Goal: Information Seeking & Learning: Learn about a topic

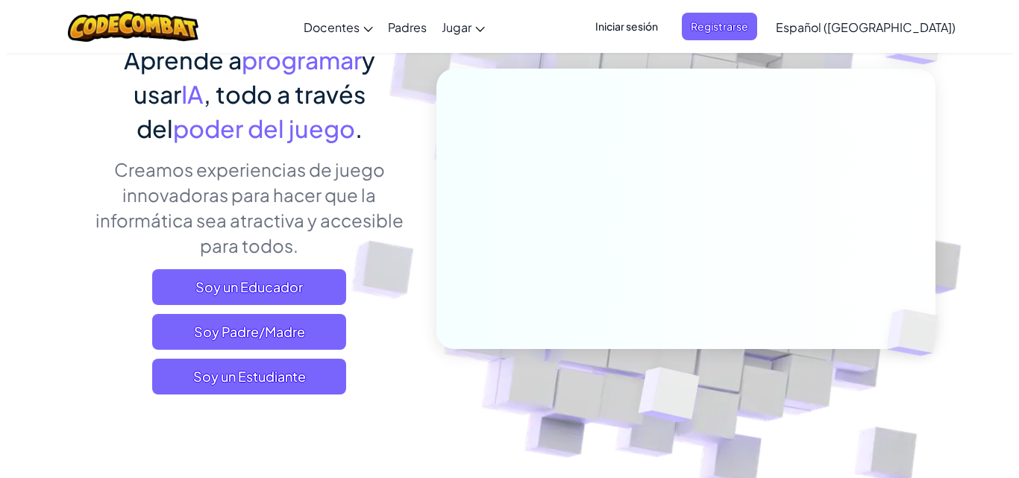
scroll to position [170, 0]
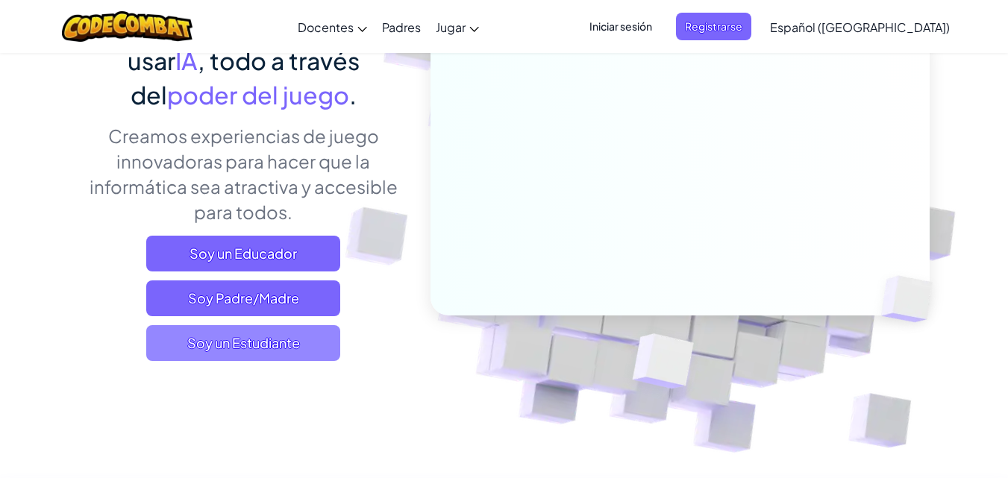
click at [297, 334] on span "Soy un Estudiante" at bounding box center [243, 343] width 194 height 36
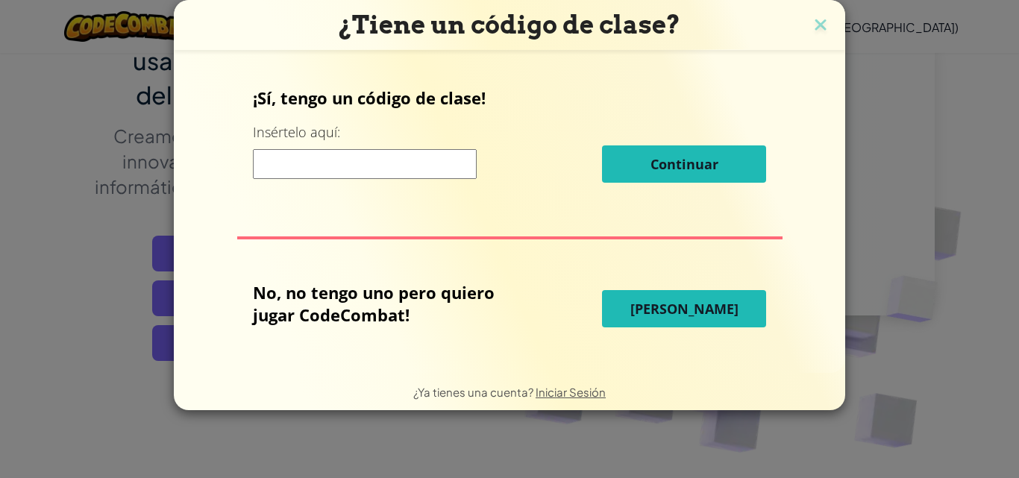
click at [705, 311] on span "[PERSON_NAME]" at bounding box center [685, 309] width 108 height 18
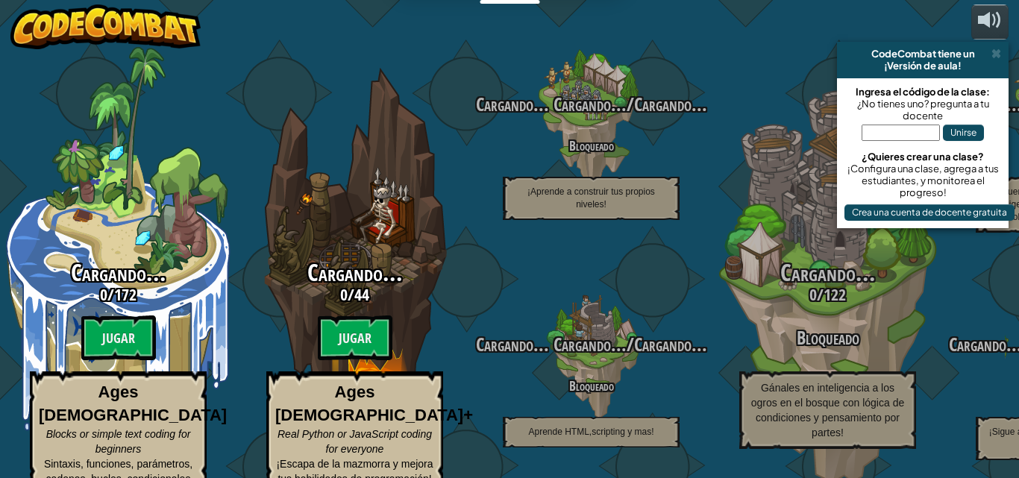
select select "es-419"
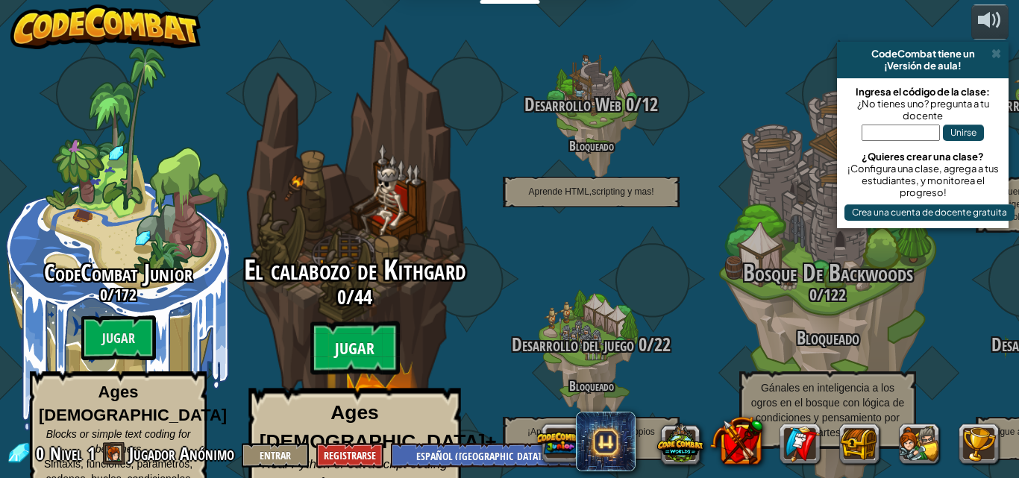
click at [357, 330] on btn "Jugar" at bounding box center [355, 349] width 90 height 54
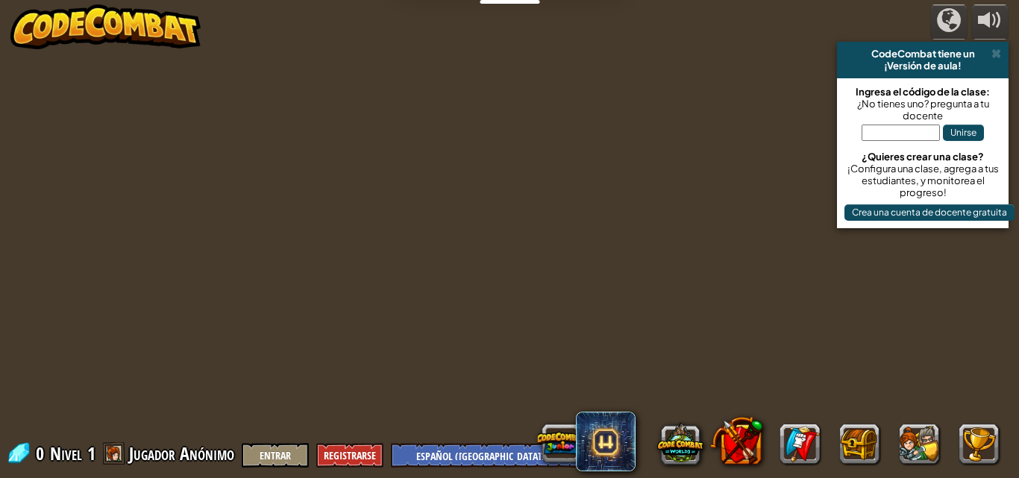
select select "es-419"
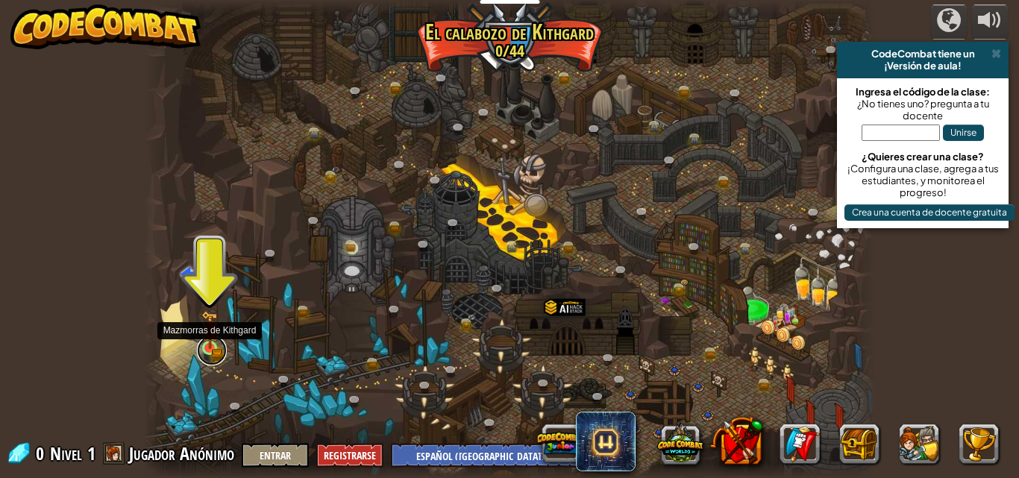
click at [211, 354] on link at bounding box center [212, 351] width 30 height 30
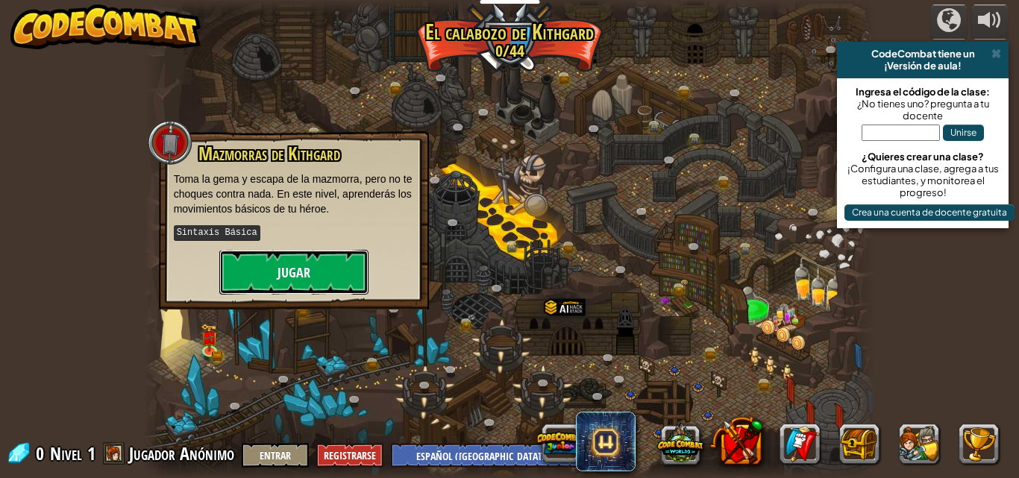
click at [289, 267] on button "Jugar" at bounding box center [293, 272] width 149 height 45
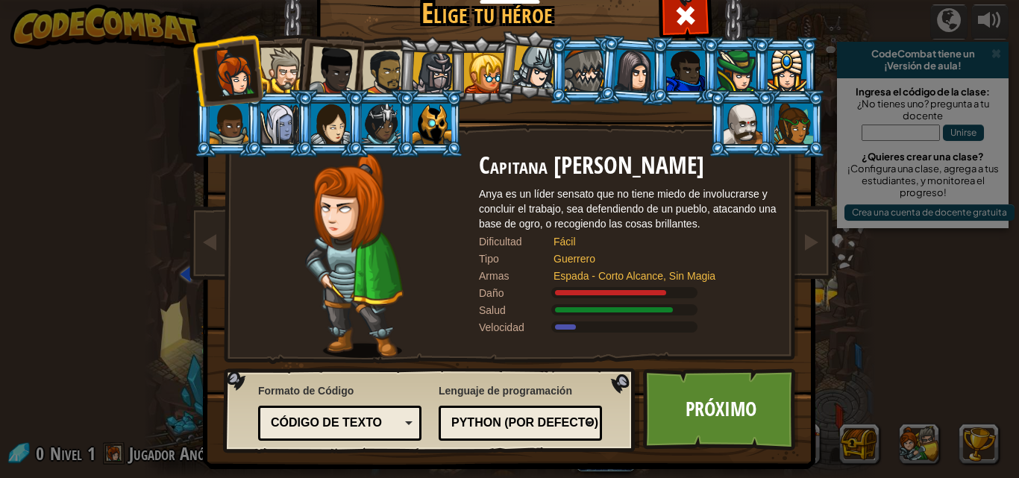
click at [416, 419] on div "Código de texto Bloques y código Bloques Bloques (iconos) (Solo Junior) Código …" at bounding box center [339, 423] width 163 height 35
click at [972, 326] on div "[PERSON_NAME] tu héroe 0 Capitana [PERSON_NAME] es un líder sensato que no tien…" at bounding box center [509, 239] width 1019 height 478
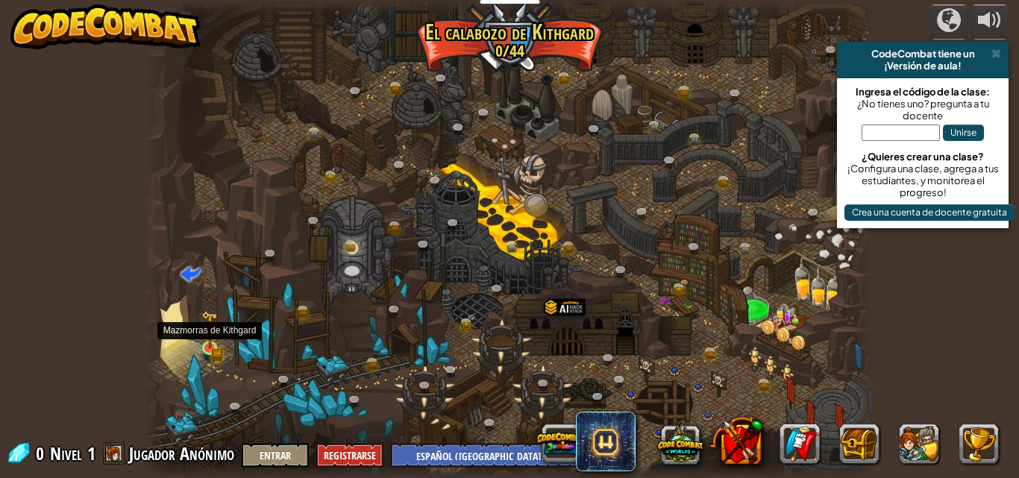
click at [214, 346] on img at bounding box center [210, 330] width 17 height 38
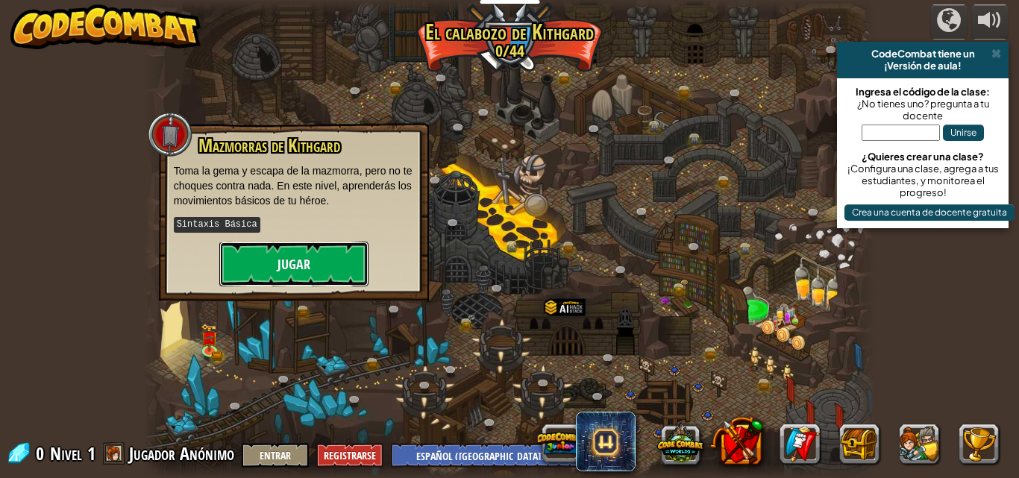
click at [296, 249] on button "Jugar" at bounding box center [293, 264] width 149 height 45
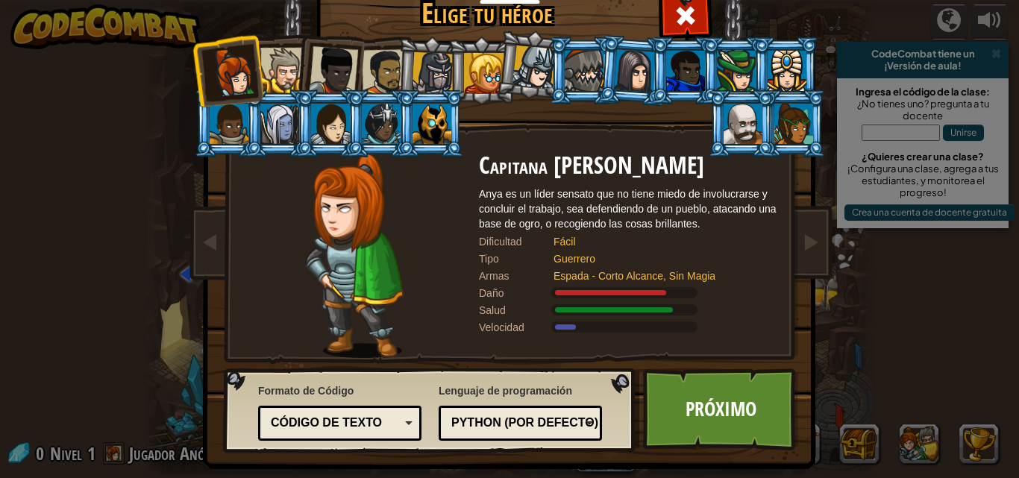
click at [578, 422] on div "Python (por Defecto)" at bounding box center [516, 423] width 129 height 17
click at [858, 226] on div "[PERSON_NAME] tu héroe 0 Capitana [PERSON_NAME] es un líder sensato que no tien…" at bounding box center [509, 239] width 1019 height 478
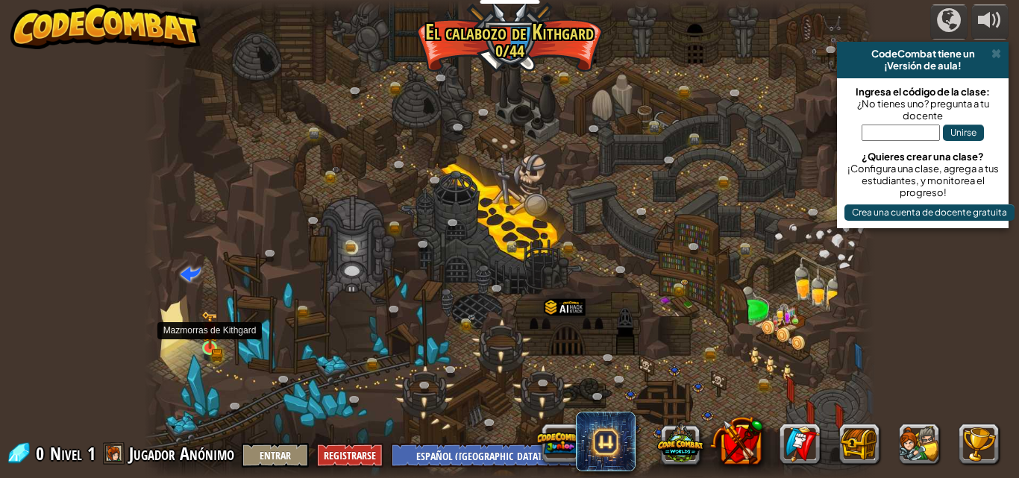
click at [204, 340] on img at bounding box center [210, 330] width 17 height 38
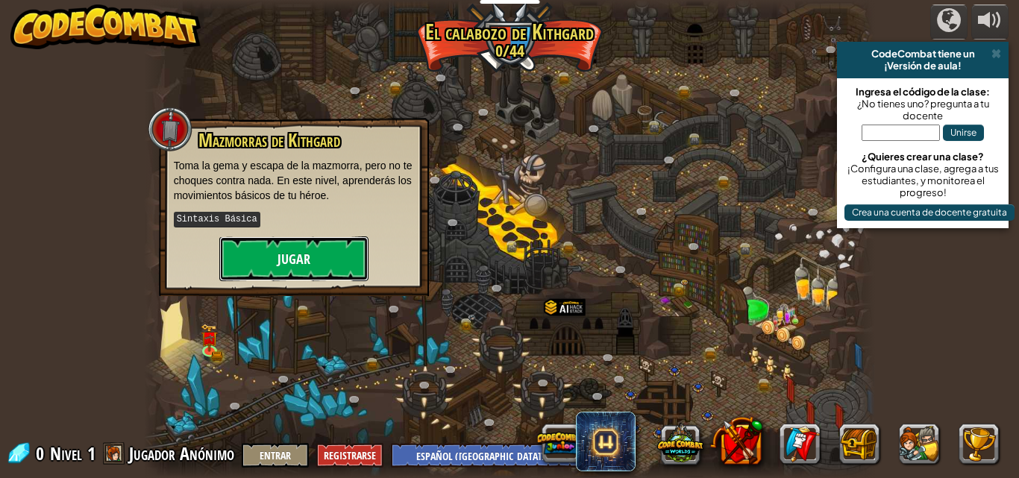
click at [319, 265] on button "Jugar" at bounding box center [293, 259] width 149 height 45
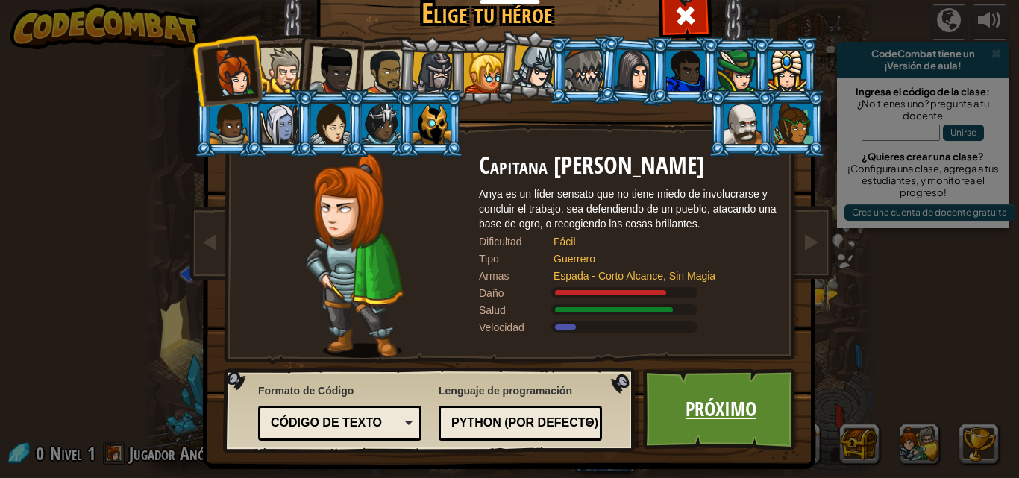
click at [730, 390] on link "Próximo" at bounding box center [721, 410] width 156 height 82
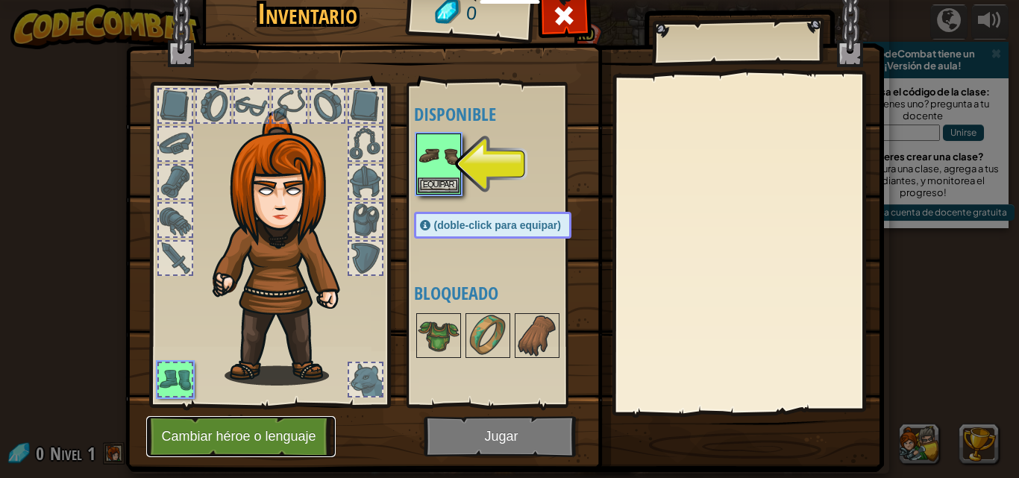
click at [207, 434] on button "Cambiar héroe o lenguaje" at bounding box center [241, 436] width 190 height 41
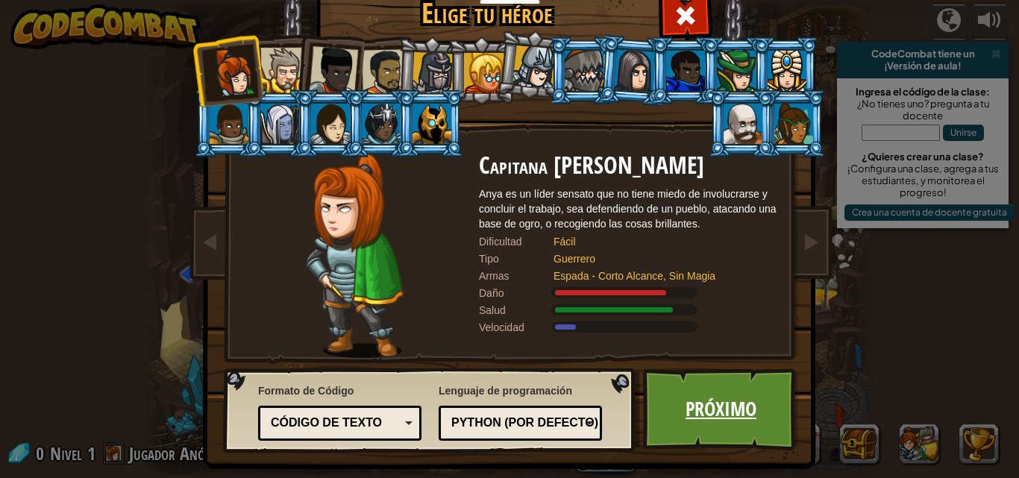
click at [683, 399] on link "Próximo" at bounding box center [721, 410] width 156 height 82
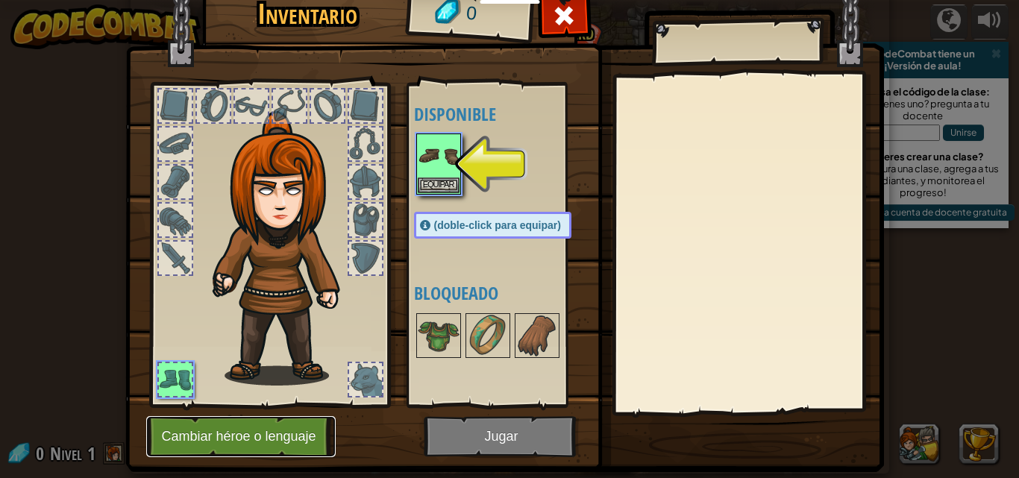
click at [269, 442] on button "Cambiar héroe o lenguaje" at bounding box center [241, 436] width 190 height 41
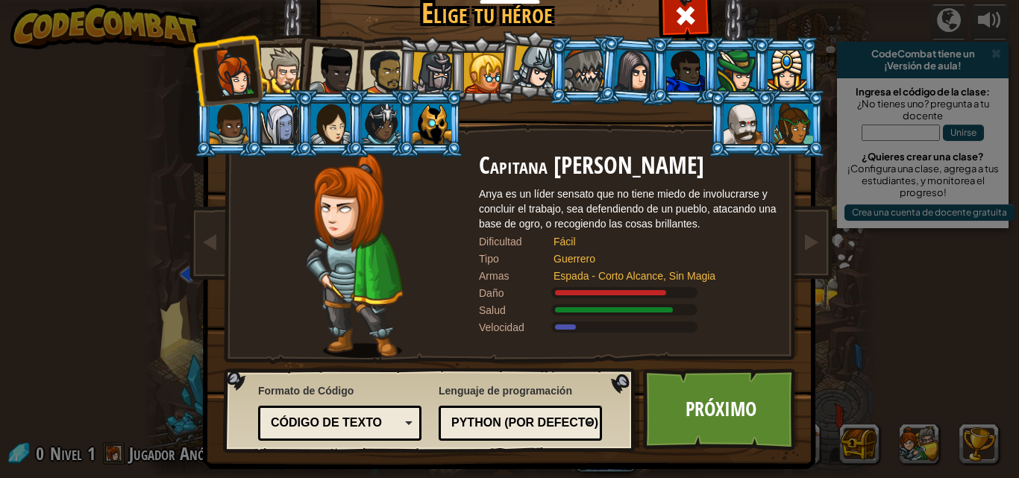
click at [283, 137] on div at bounding box center [279, 124] width 39 height 40
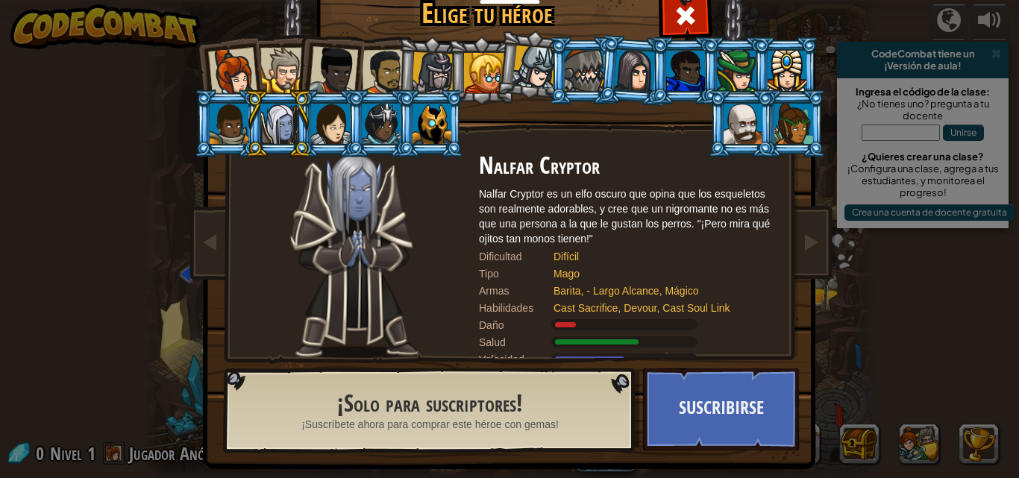
click at [801, 137] on div at bounding box center [794, 124] width 39 height 40
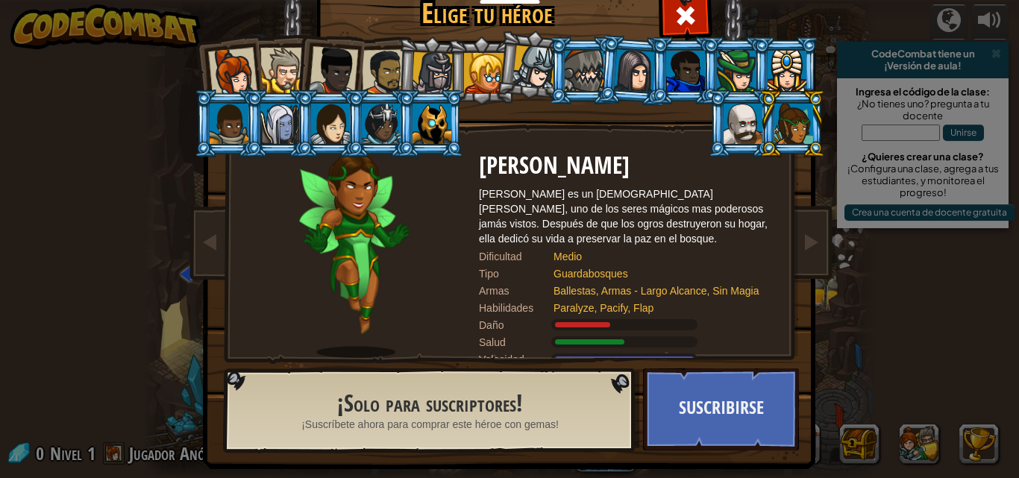
click at [634, 72] on div at bounding box center [635, 70] width 42 height 43
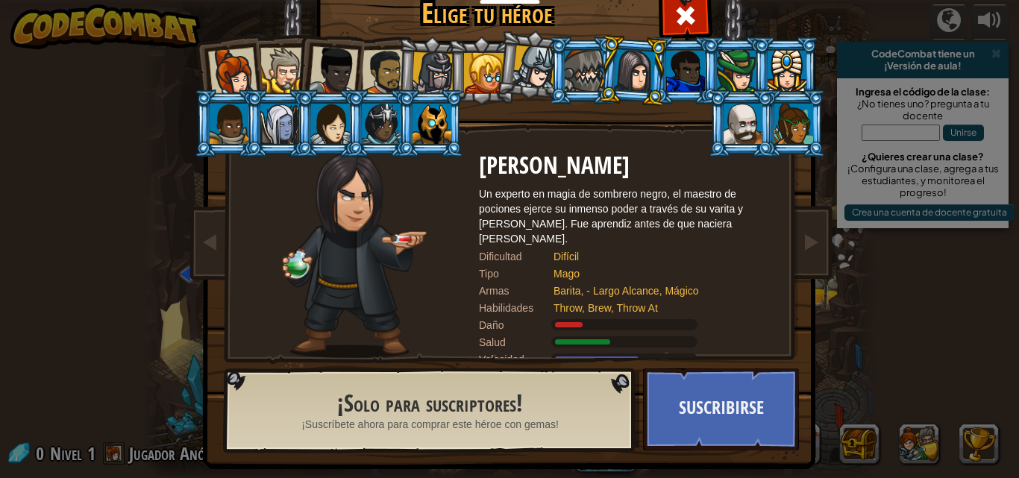
click at [387, 134] on div at bounding box center [381, 124] width 39 height 40
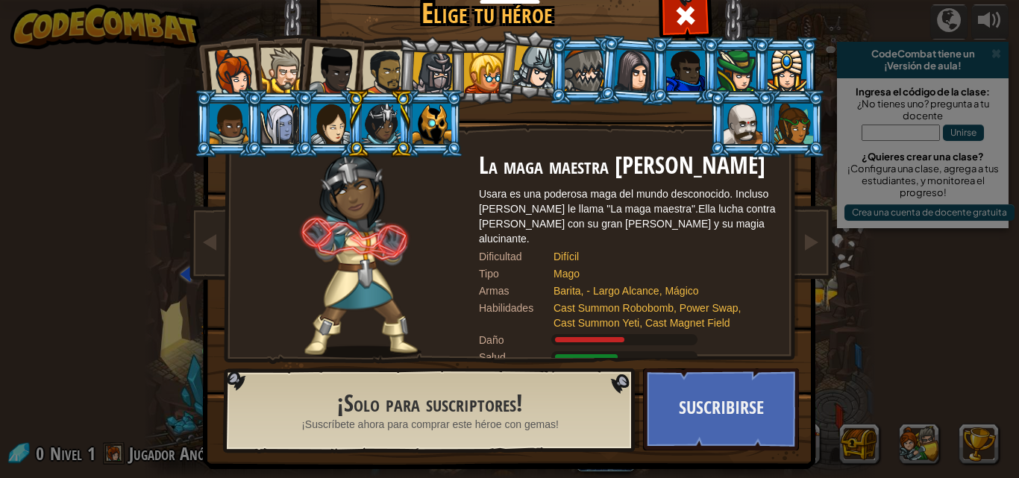
click at [486, 62] on div at bounding box center [484, 73] width 40 height 40
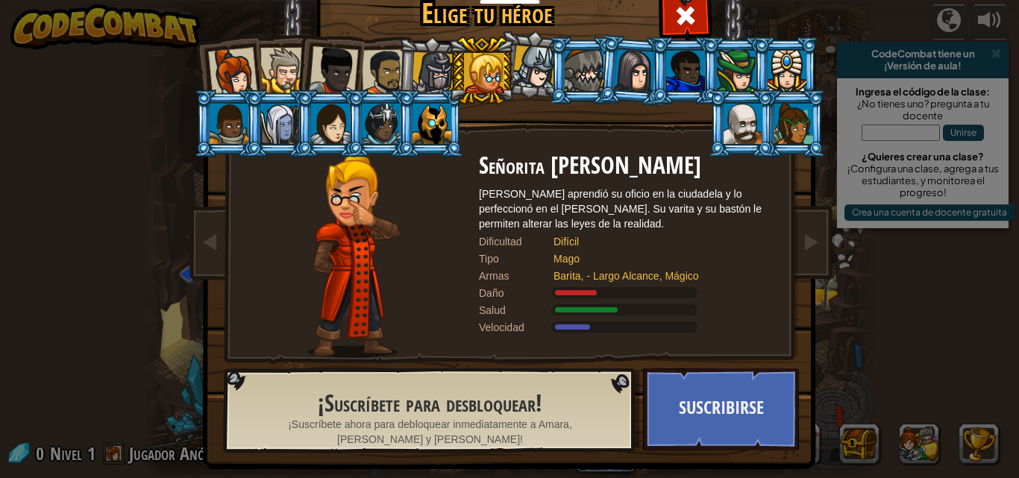
click at [785, 72] on div at bounding box center [787, 71] width 39 height 40
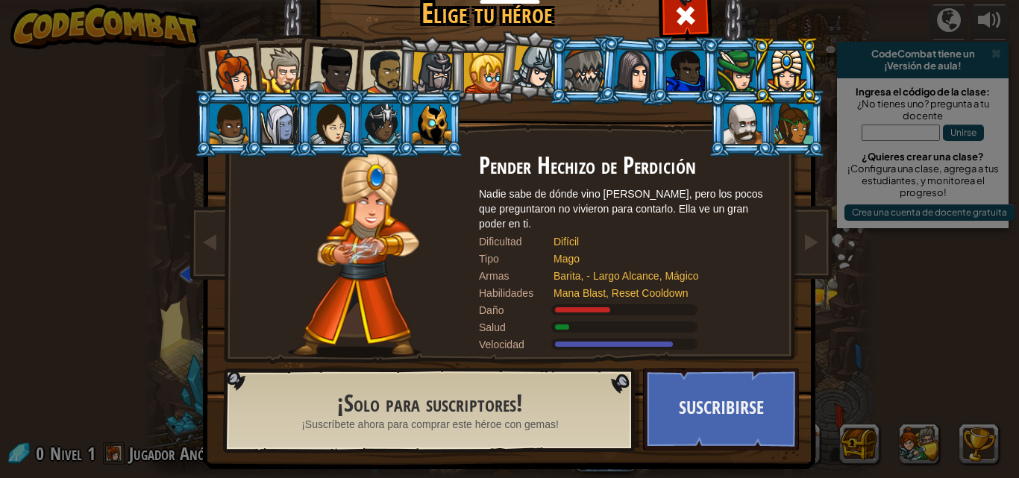
click at [744, 72] on div at bounding box center [736, 71] width 39 height 40
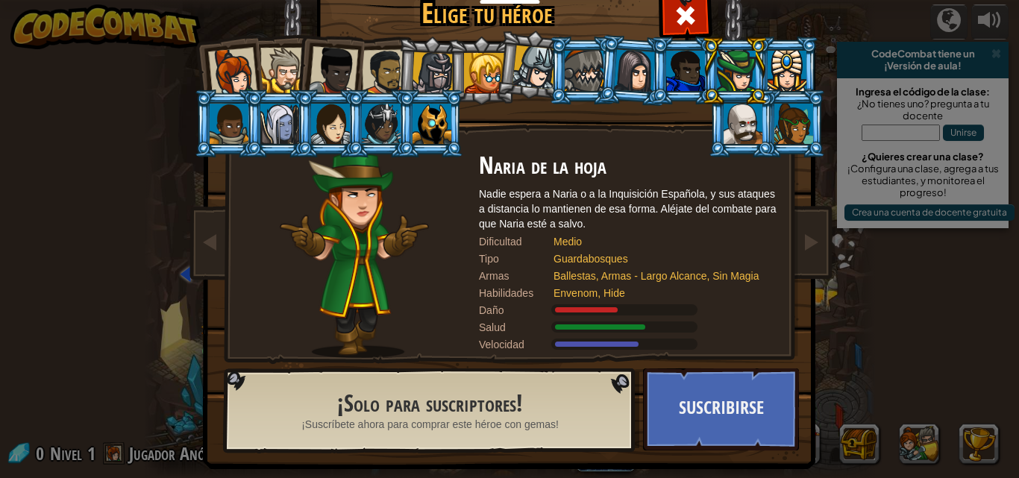
click at [794, 125] on div at bounding box center [794, 124] width 39 height 40
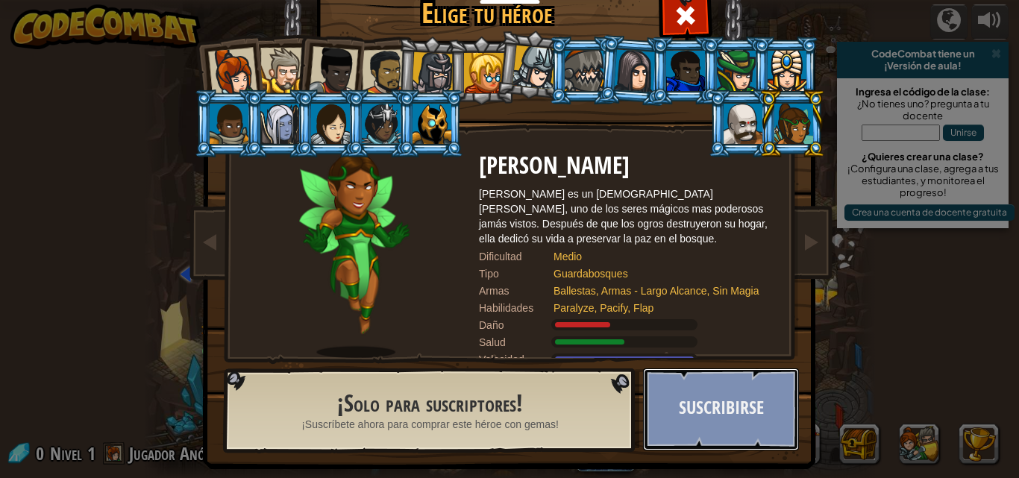
click at [720, 412] on button "Suscribirse" at bounding box center [721, 410] width 156 height 82
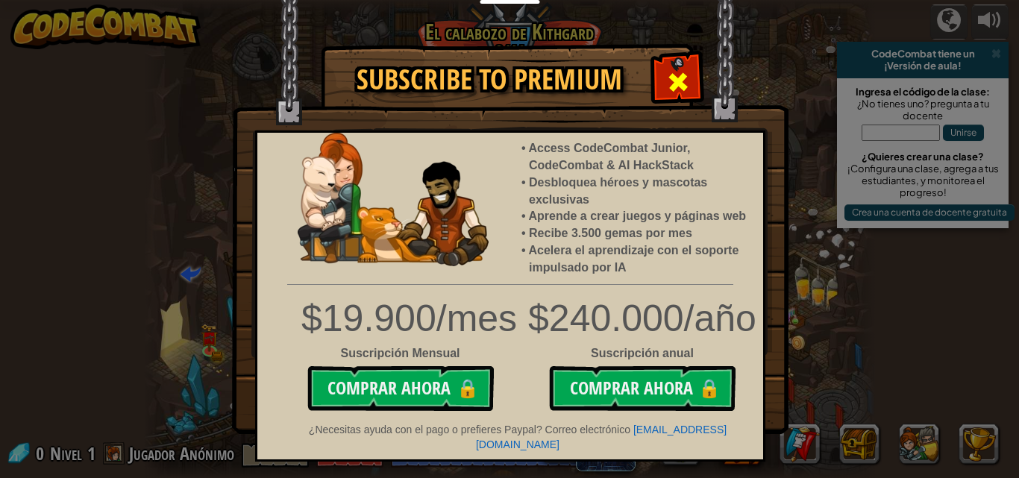
click at [678, 63] on div at bounding box center [678, 80] width 47 height 47
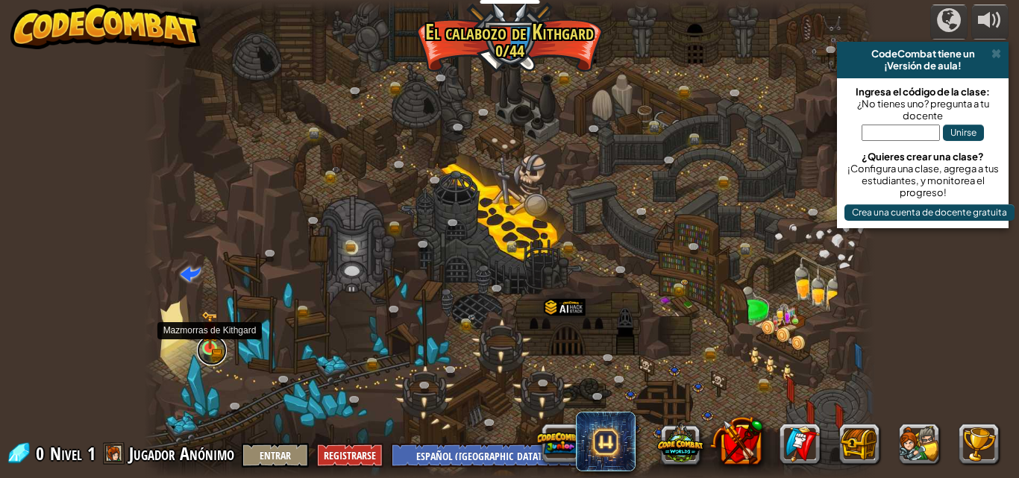
click at [214, 351] on link at bounding box center [212, 351] width 30 height 30
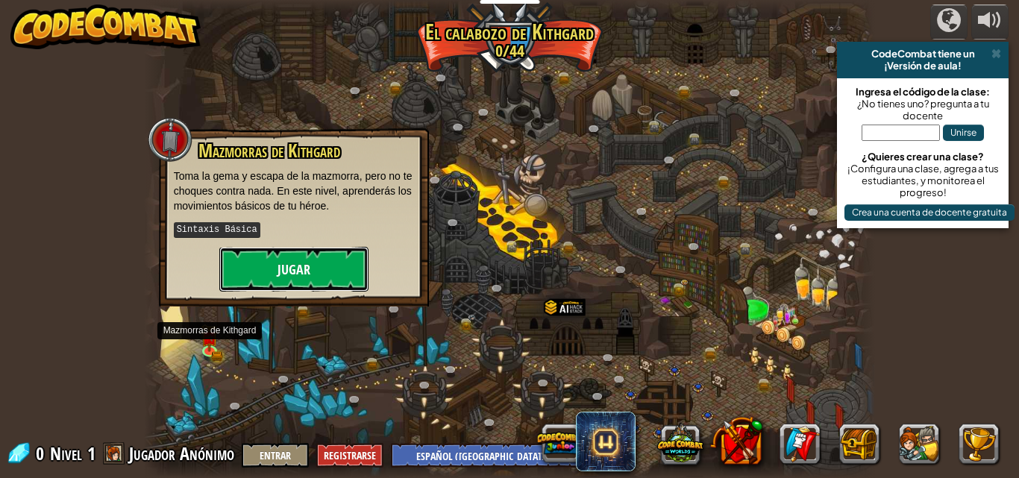
click at [280, 274] on button "Jugar" at bounding box center [293, 269] width 149 height 45
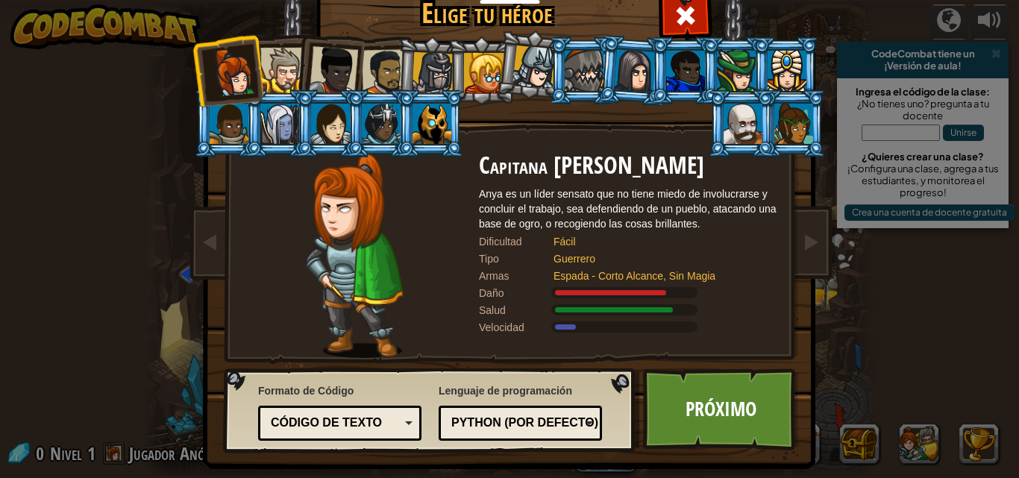
click at [274, 71] on div at bounding box center [283, 71] width 46 height 46
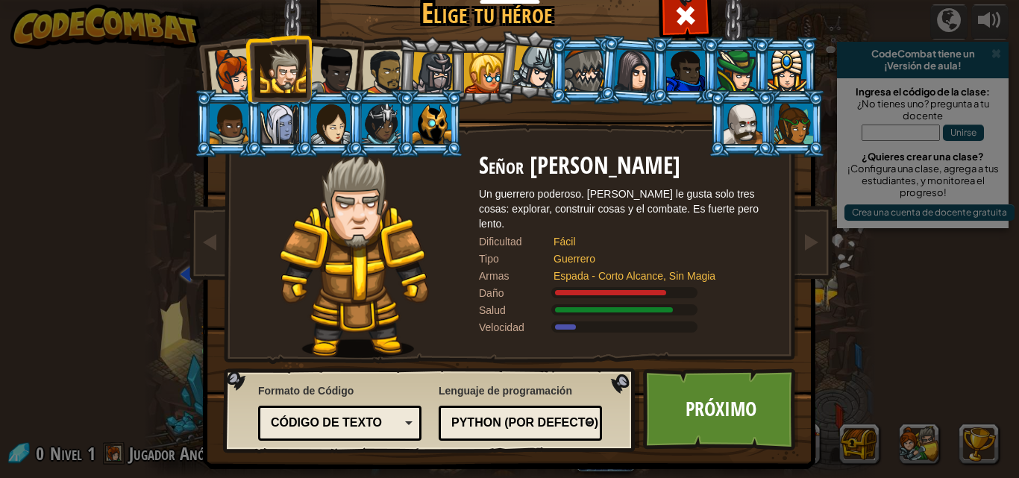
click at [332, 69] on div at bounding box center [333, 70] width 49 height 49
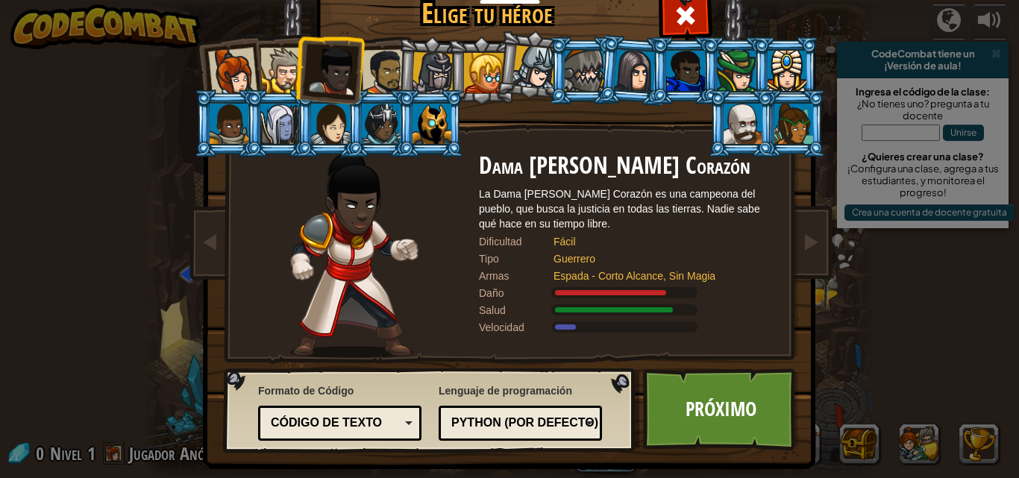
click at [383, 63] on div at bounding box center [385, 72] width 46 height 46
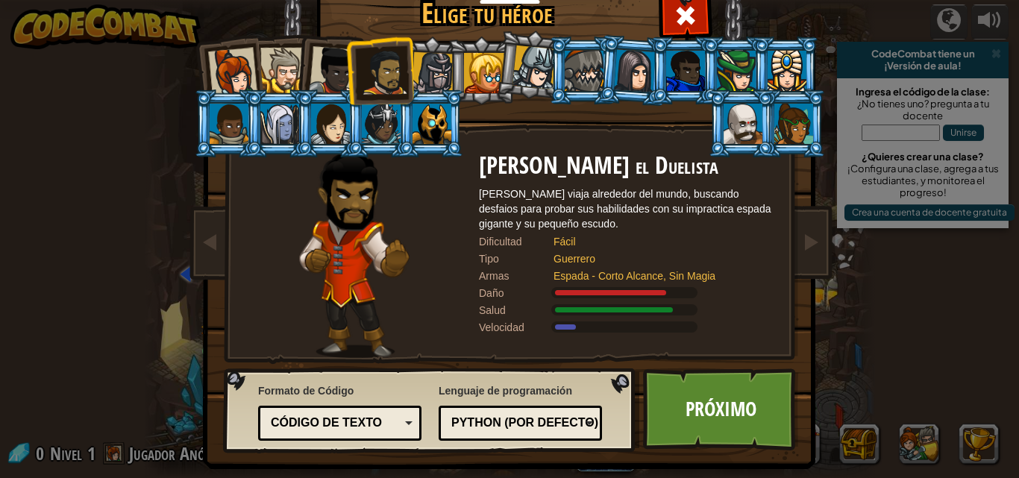
click at [448, 56] on li at bounding box center [481, 71] width 67 height 68
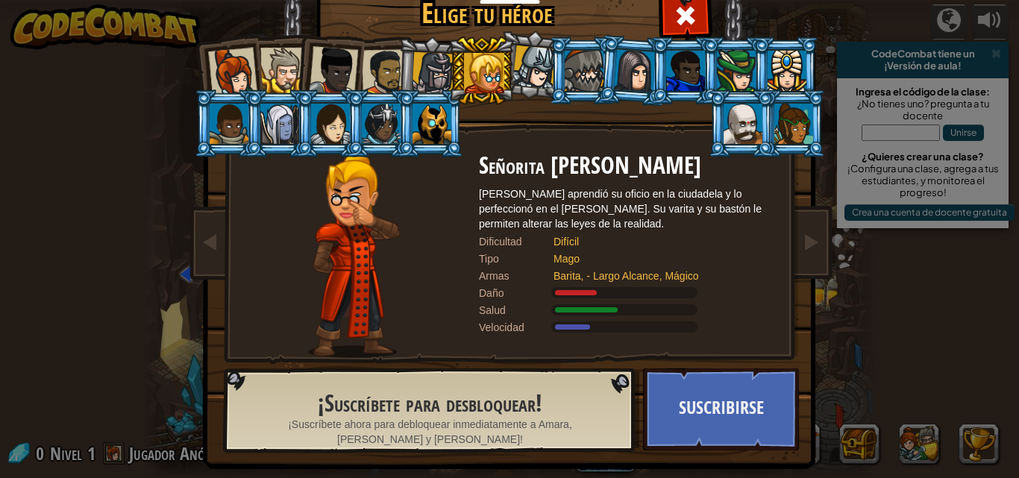
click at [433, 128] on div at bounding box center [432, 124] width 39 height 40
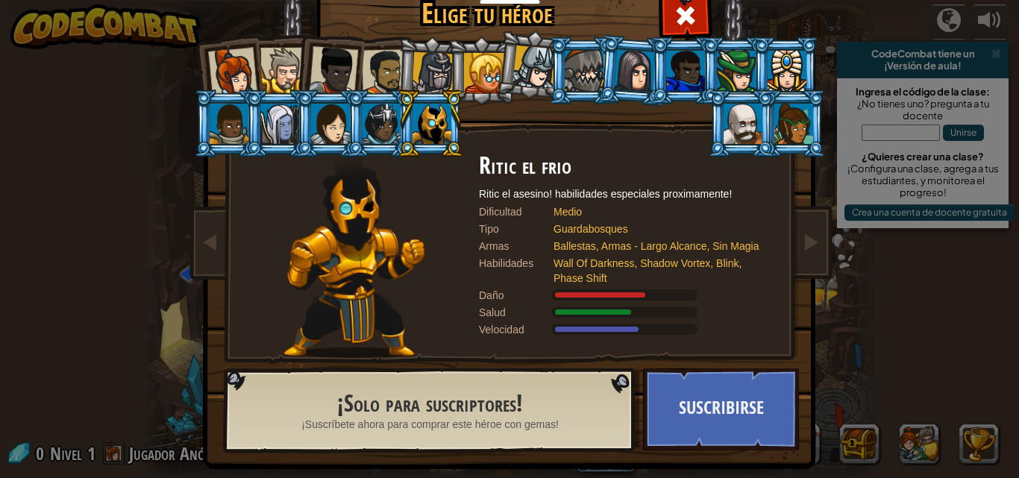
click at [377, 73] on div at bounding box center [385, 72] width 46 height 46
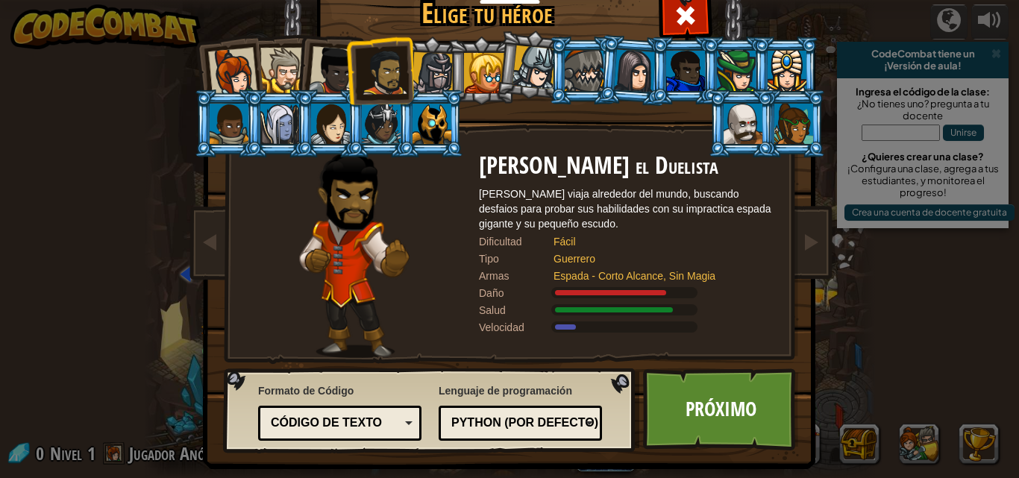
click at [499, 75] on li at bounding box center [532, 65] width 74 height 75
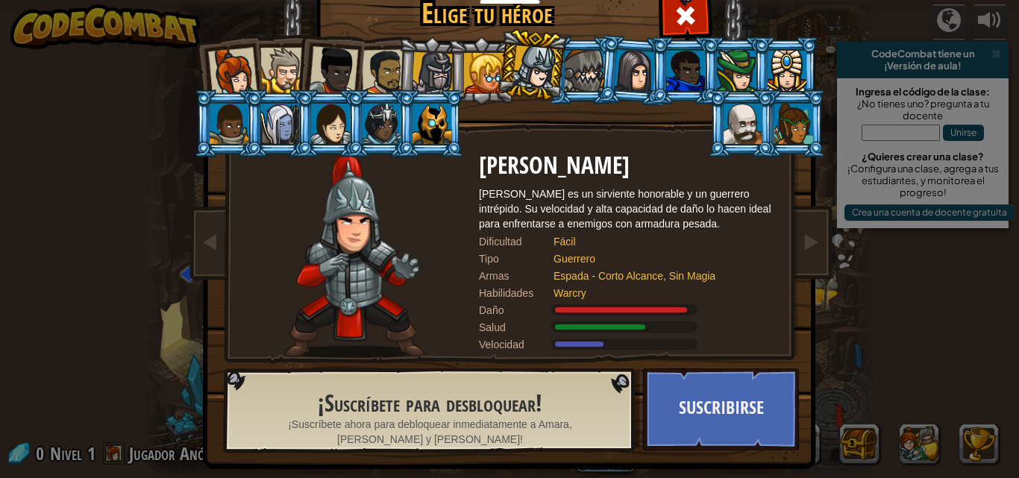
click at [477, 75] on div at bounding box center [484, 73] width 40 height 40
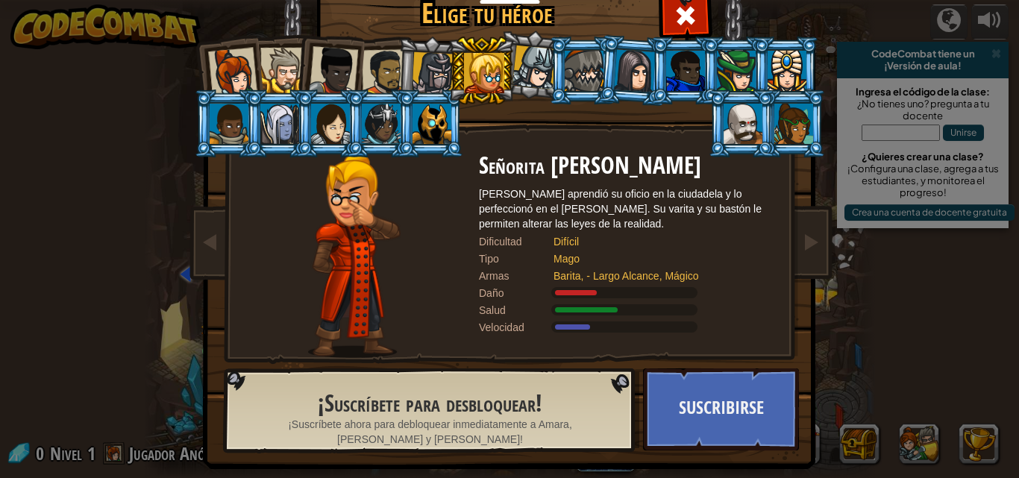
click at [216, 69] on div at bounding box center [232, 72] width 49 height 49
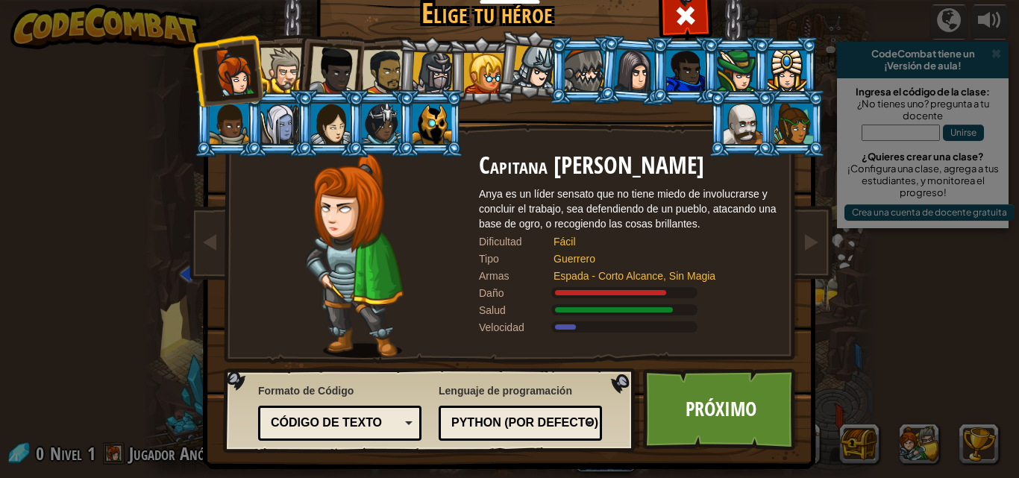
click at [335, 69] on div at bounding box center [333, 70] width 49 height 49
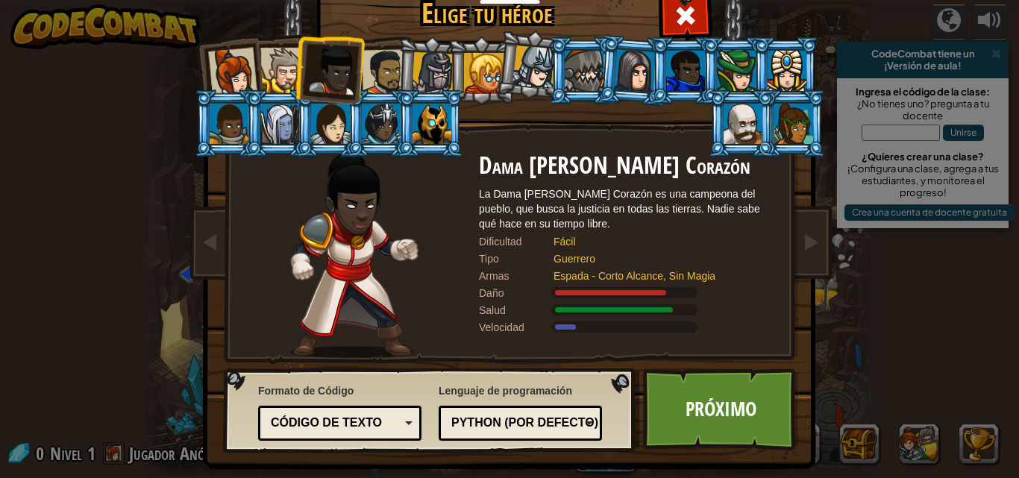
click at [229, 60] on div at bounding box center [232, 72] width 49 height 49
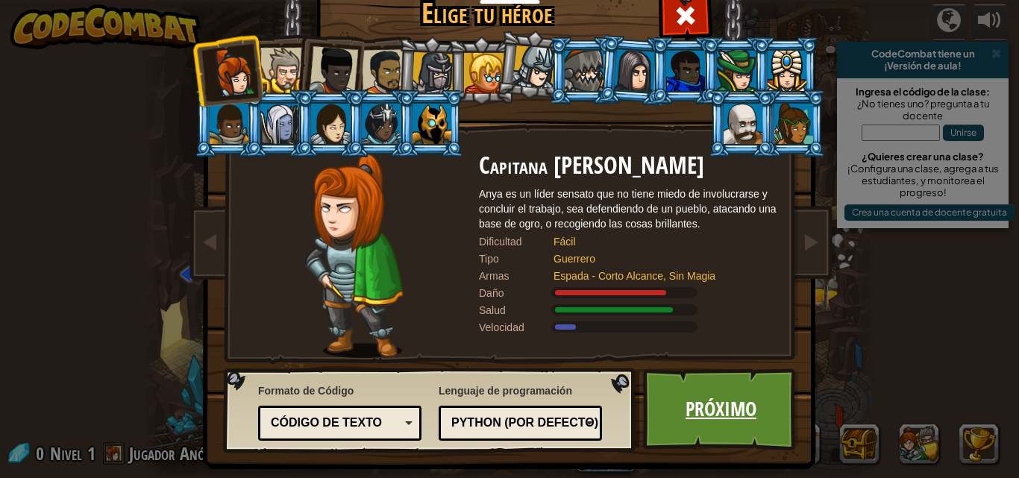
click at [734, 404] on link "Próximo" at bounding box center [721, 410] width 156 height 82
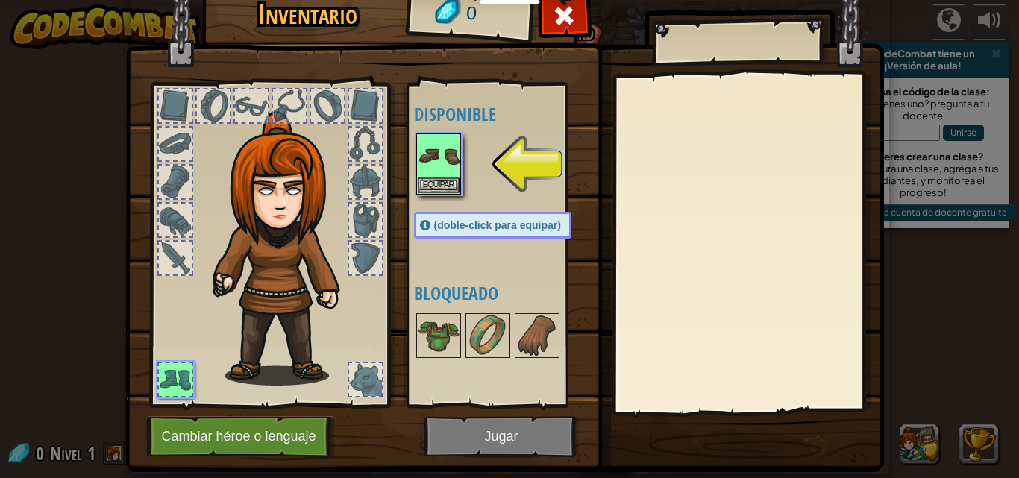
click at [358, 259] on div at bounding box center [365, 258] width 33 height 33
click at [431, 356] on img at bounding box center [439, 336] width 42 height 42
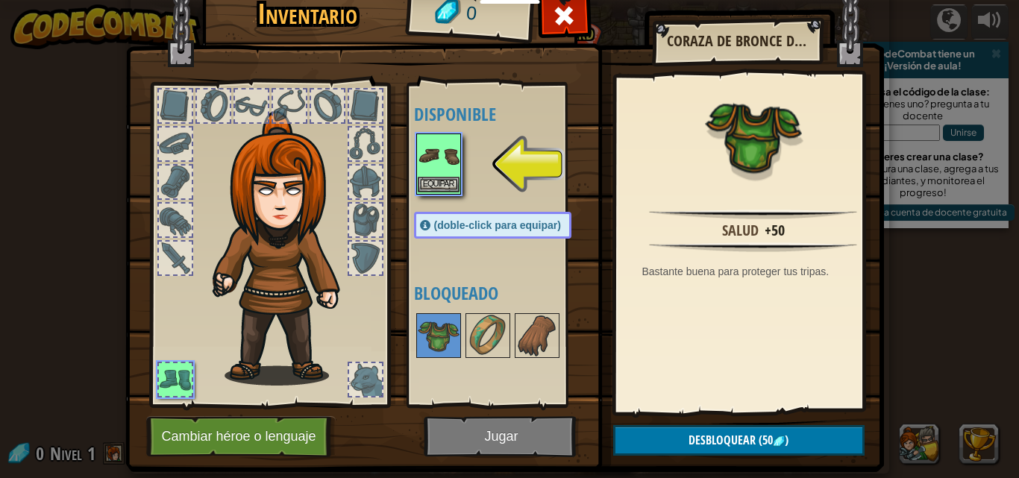
click at [432, 158] on img at bounding box center [439, 156] width 42 height 42
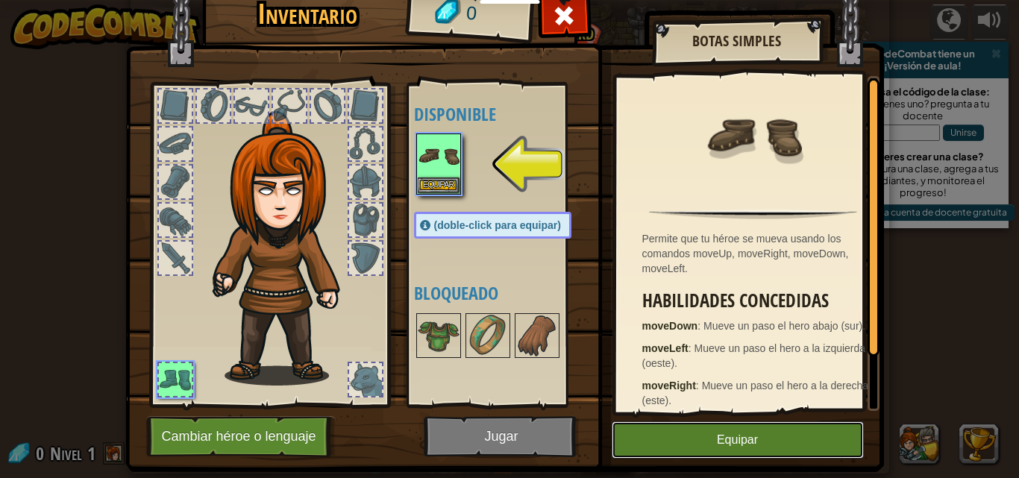
click at [713, 432] on button "Equipar" at bounding box center [738, 440] width 252 height 37
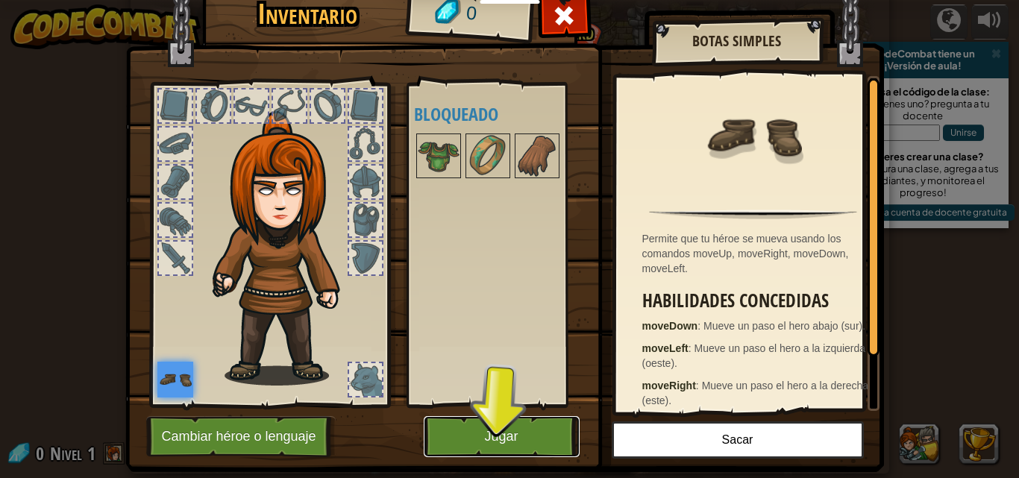
click at [480, 438] on button "Jugar" at bounding box center [502, 436] width 156 height 41
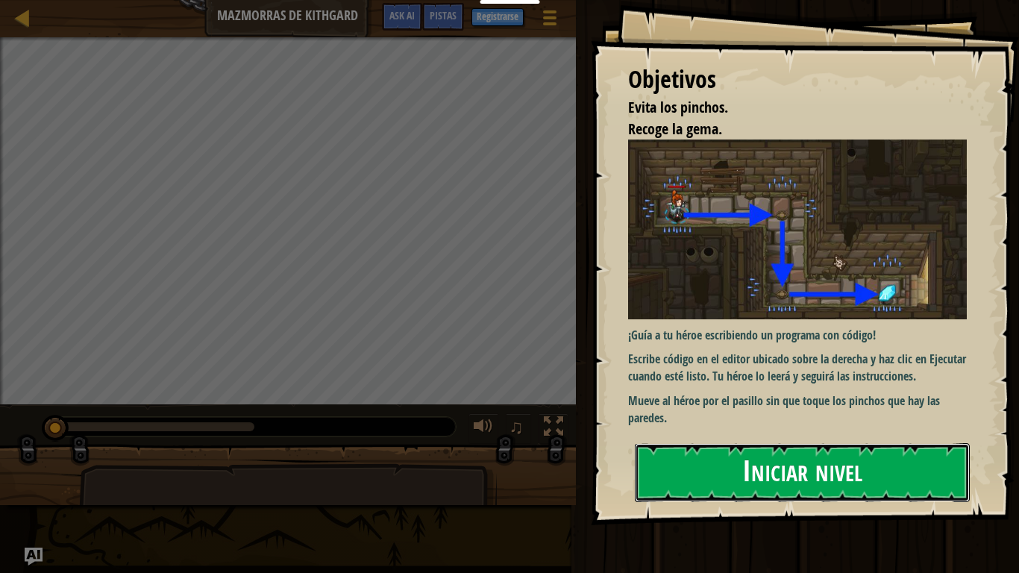
click at [808, 473] on button "Iniciar nivel" at bounding box center [802, 472] width 335 height 59
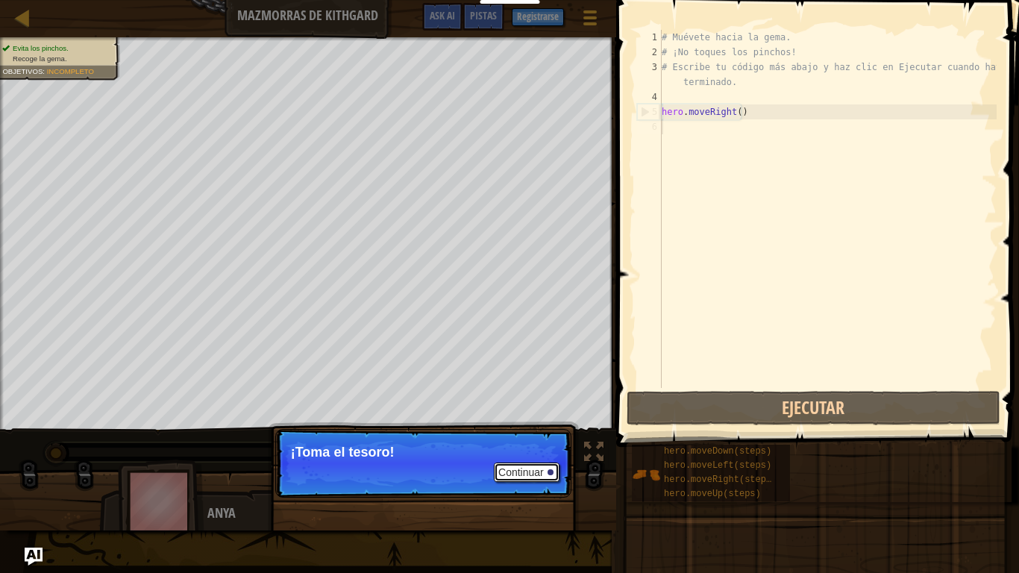
click at [517, 472] on button "Continuar" at bounding box center [527, 472] width 66 height 19
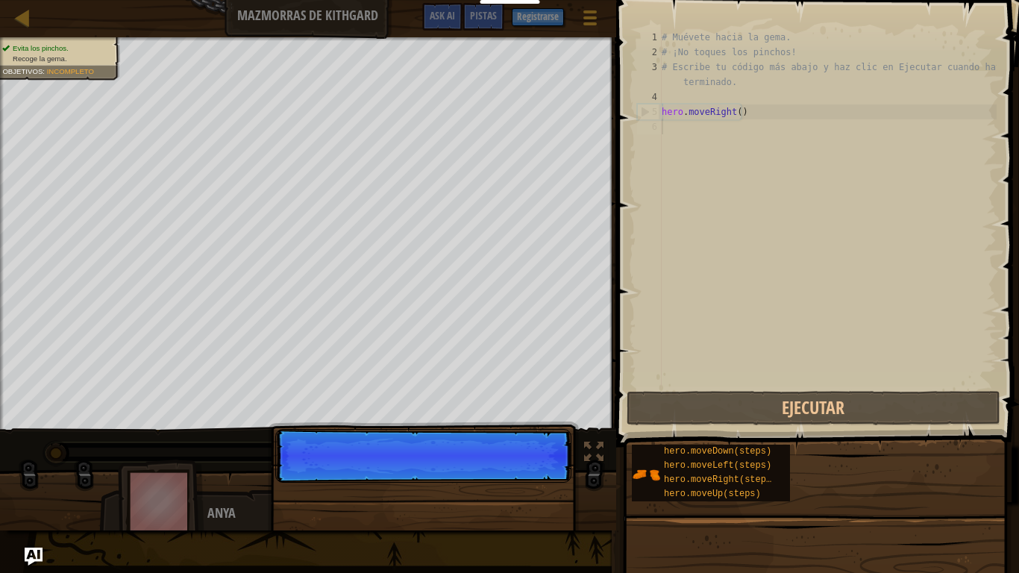
scroll to position [7, 0]
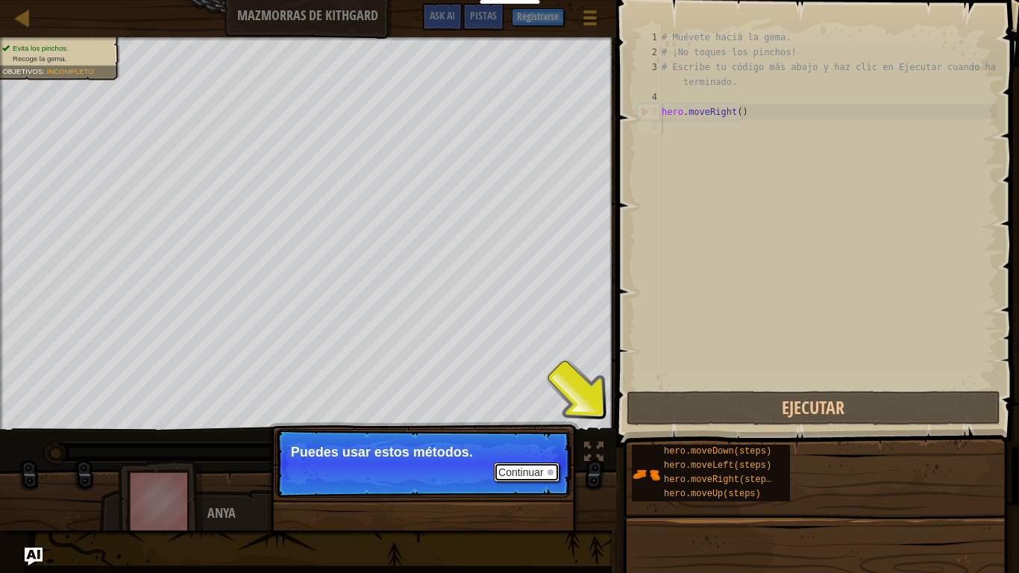
click at [517, 472] on button "Continuar" at bounding box center [527, 472] width 66 height 19
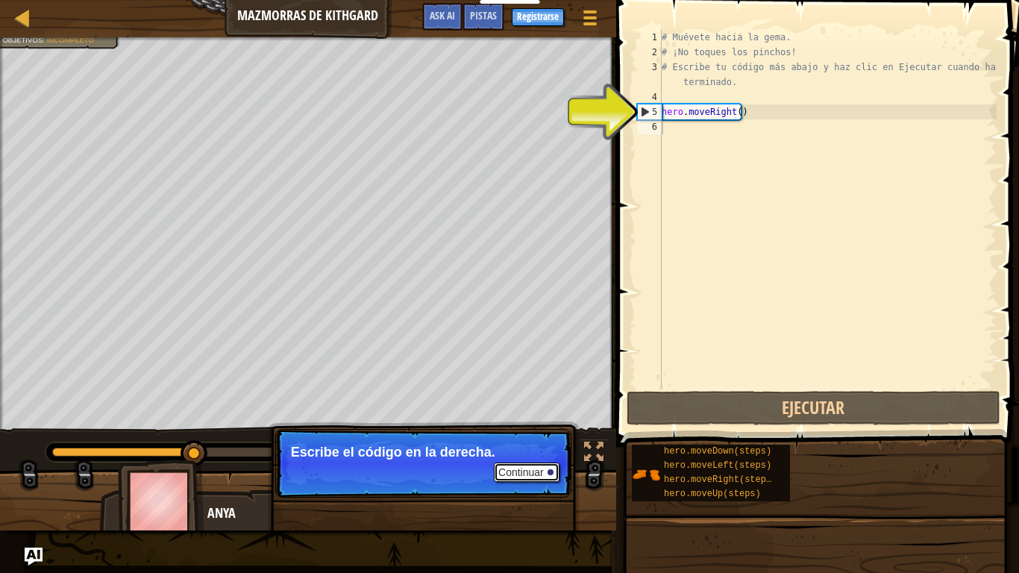
click at [517, 472] on button "Continuar" at bounding box center [527, 472] width 66 height 19
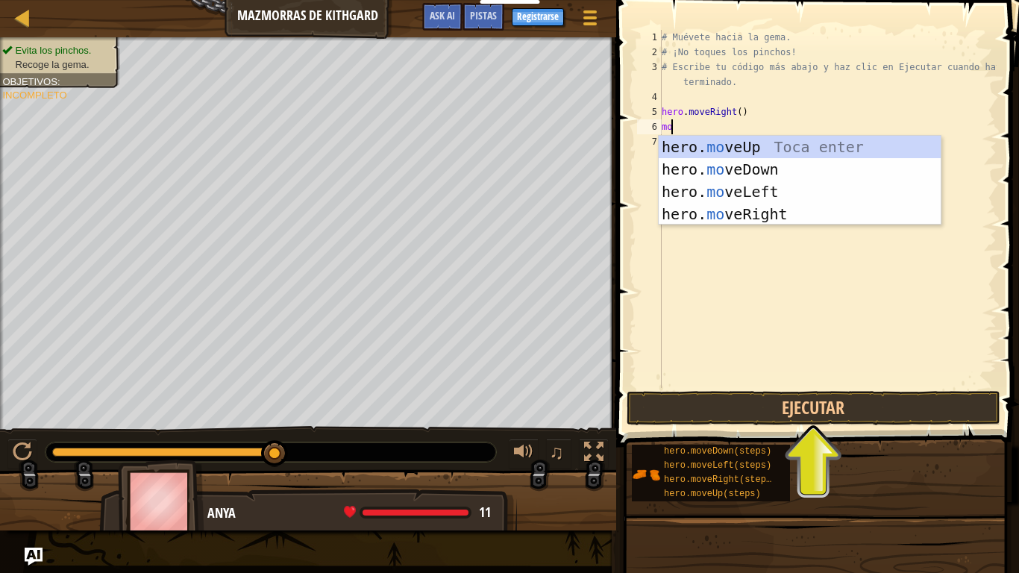
type textarea "m"
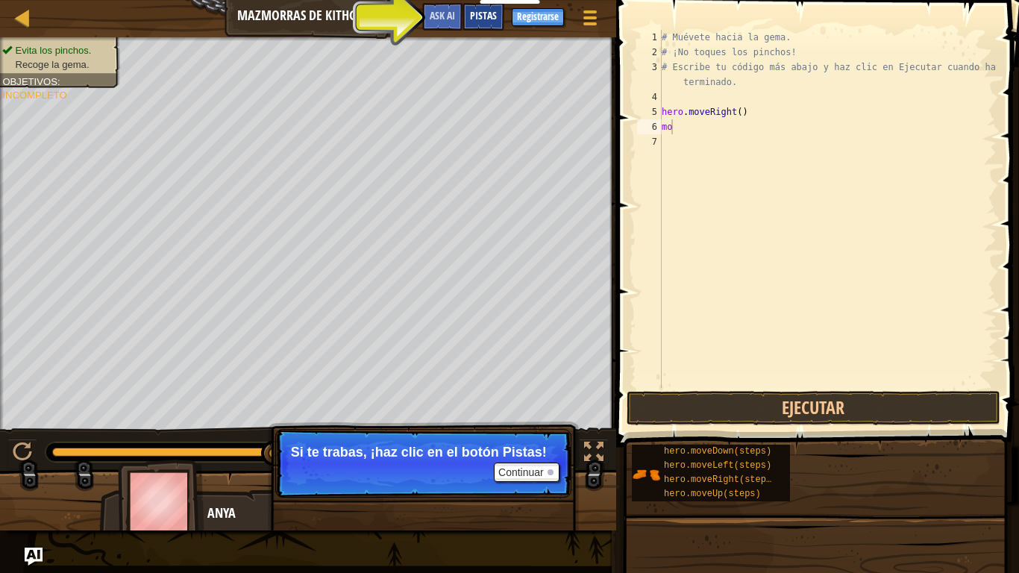
click at [481, 18] on span "Pistas" at bounding box center [483, 15] width 27 height 14
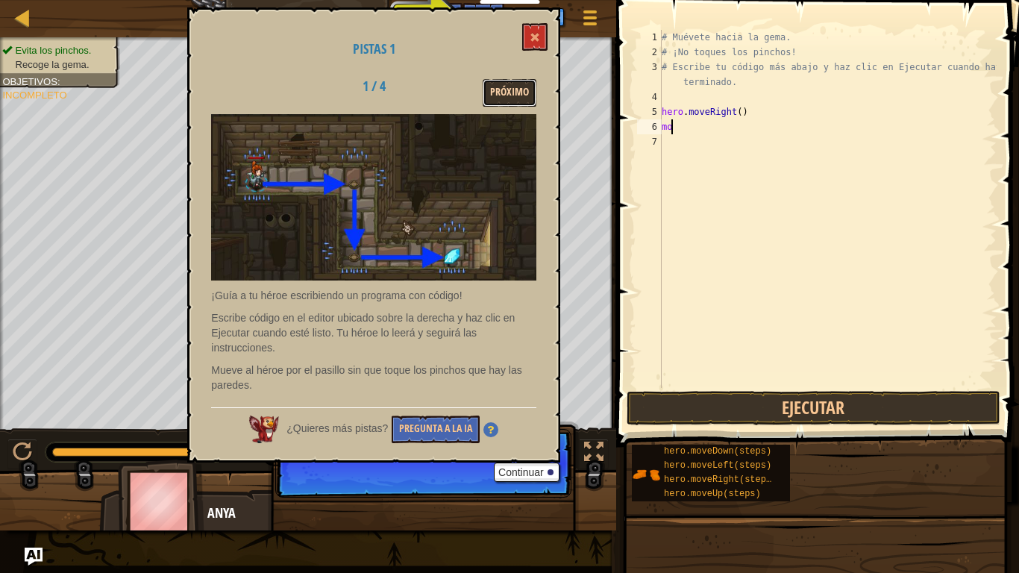
click at [510, 90] on button "Próximo" at bounding box center [510, 93] width 54 height 28
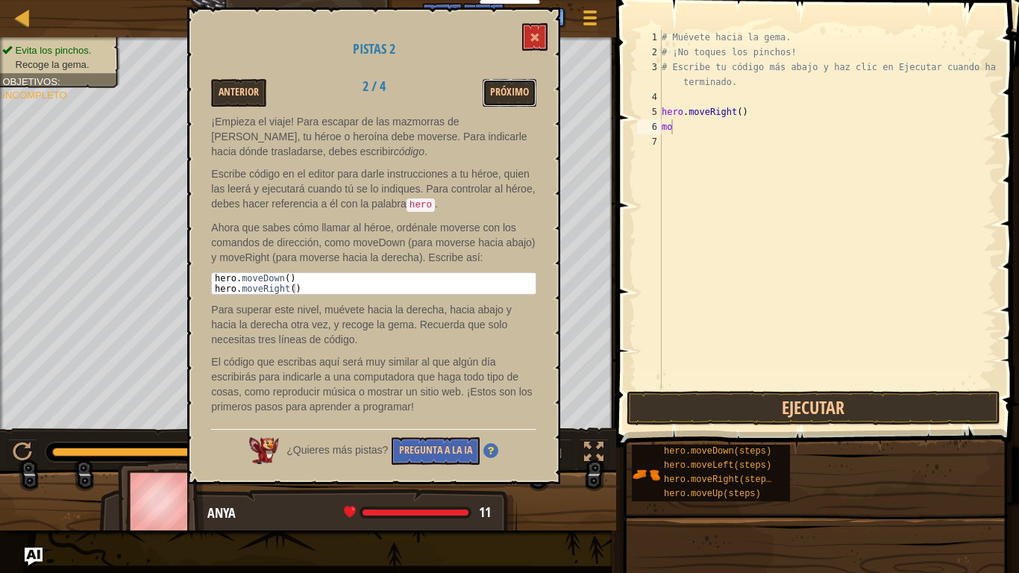
click at [510, 90] on button "Próximo" at bounding box center [510, 93] width 54 height 28
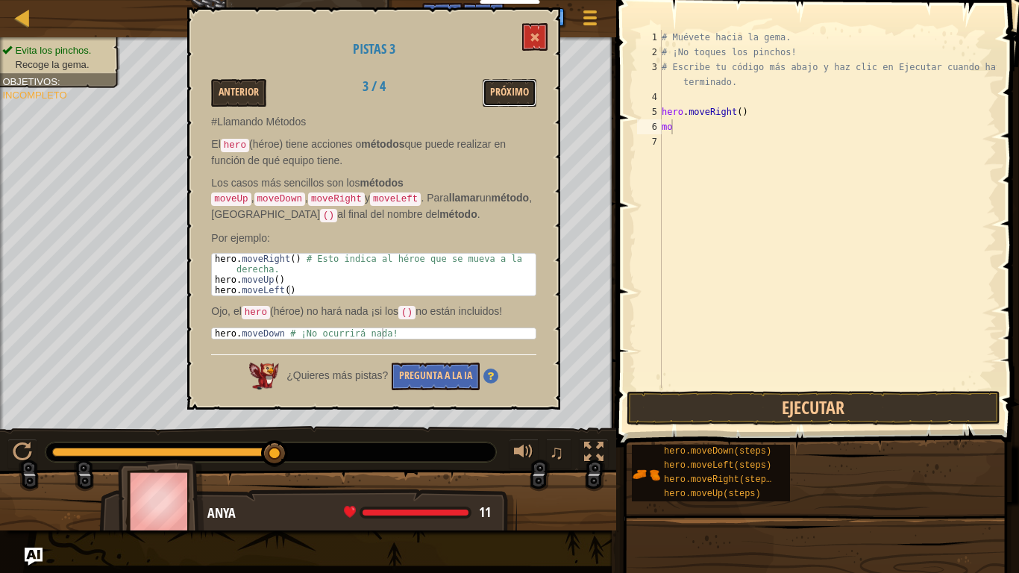
click at [510, 90] on button "Próximo" at bounding box center [510, 93] width 54 height 28
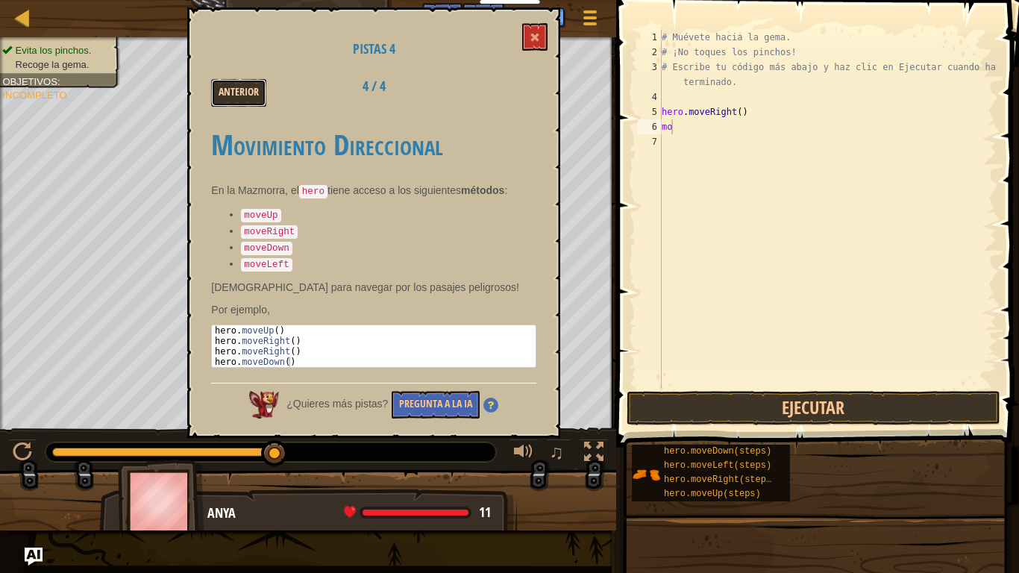
click at [234, 100] on button "Anterior" at bounding box center [238, 93] width 55 height 28
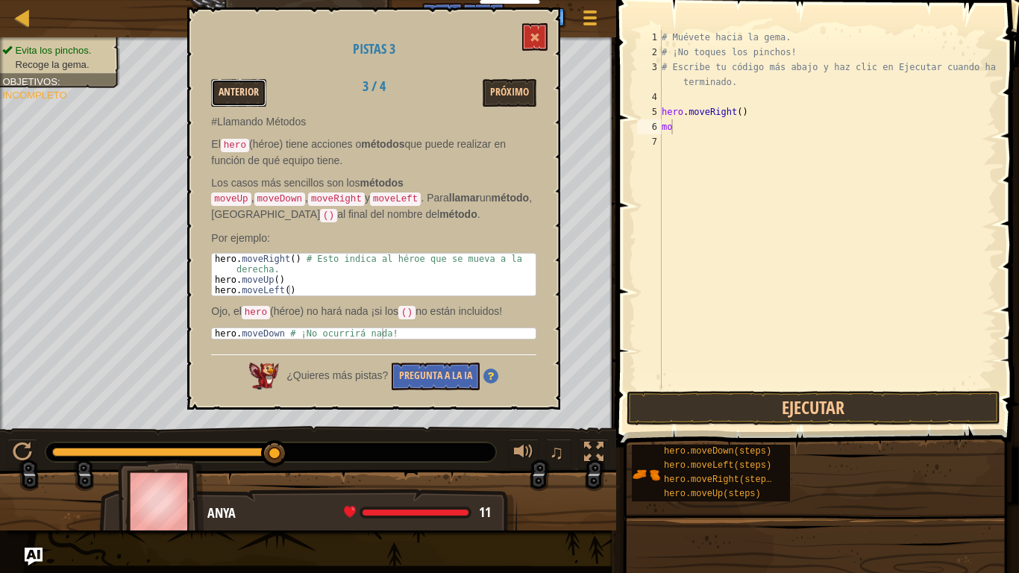
click at [254, 93] on button "Anterior" at bounding box center [238, 93] width 55 height 28
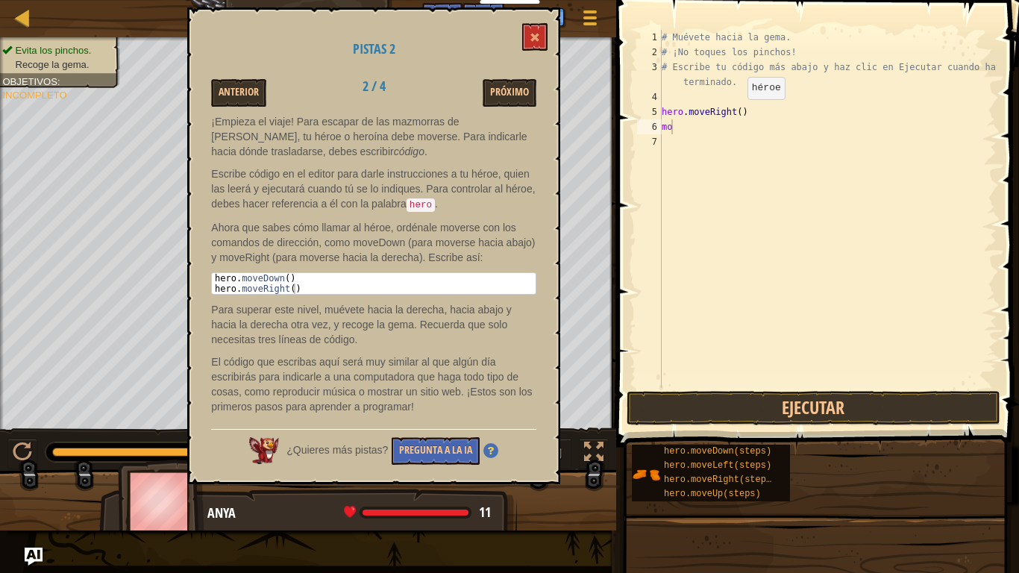
type textarea "hero.moveRight()"
click at [735, 114] on div "# Muévete hacia la gema. # ¡No toques los pinchos! # Escribe tu código más abaj…" at bounding box center [828, 224] width 338 height 388
click at [716, 134] on div "# Muévete hacia la gema. # ¡No toques los pinchos! # Escribe tu código más abaj…" at bounding box center [828, 224] width 338 height 388
click at [713, 128] on div "# Muévete hacia la gema. # ¡No toques los pinchos! # Escribe tu código más abaj…" at bounding box center [828, 224] width 338 height 388
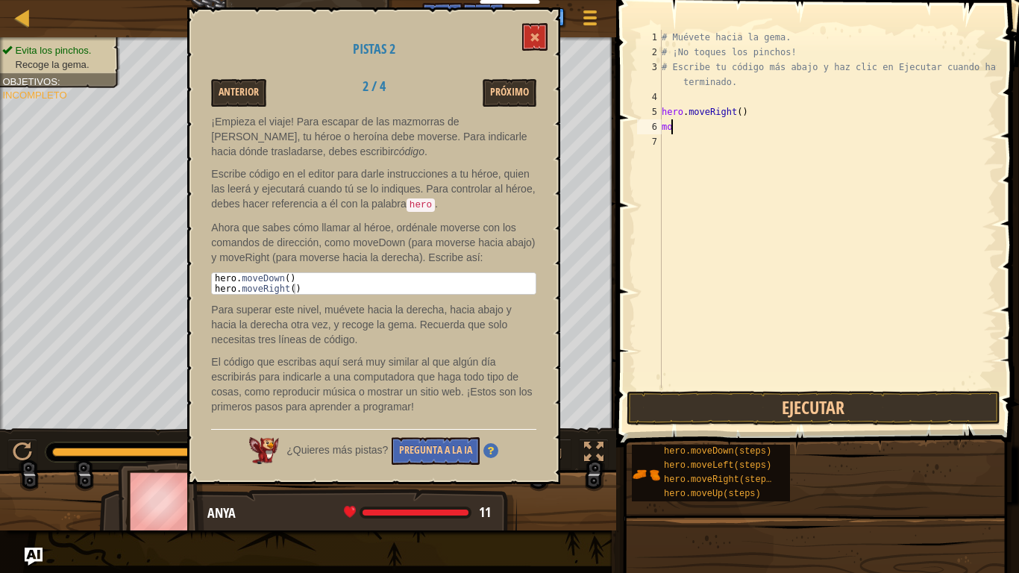
type textarea "m"
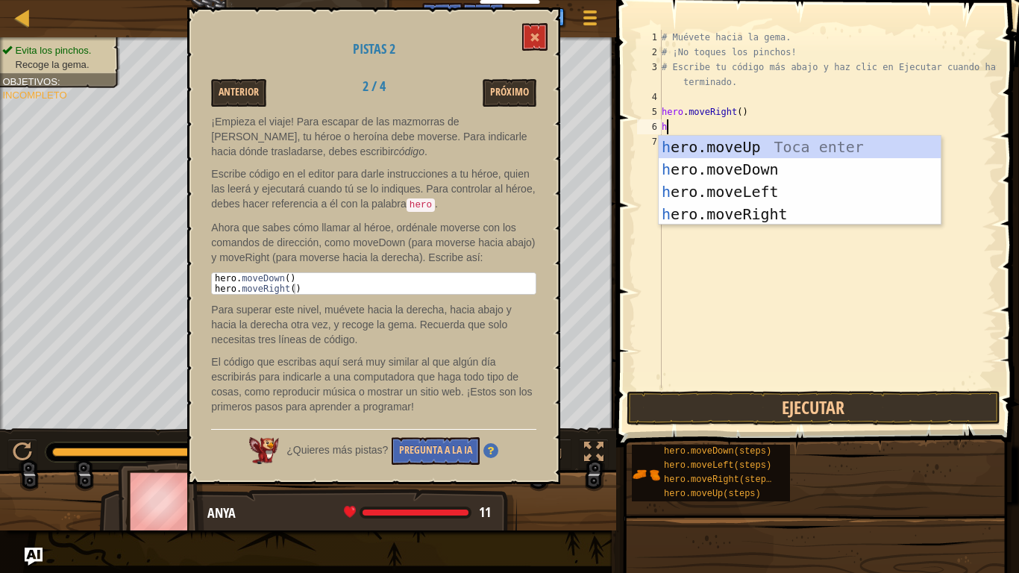
type textarea "her"
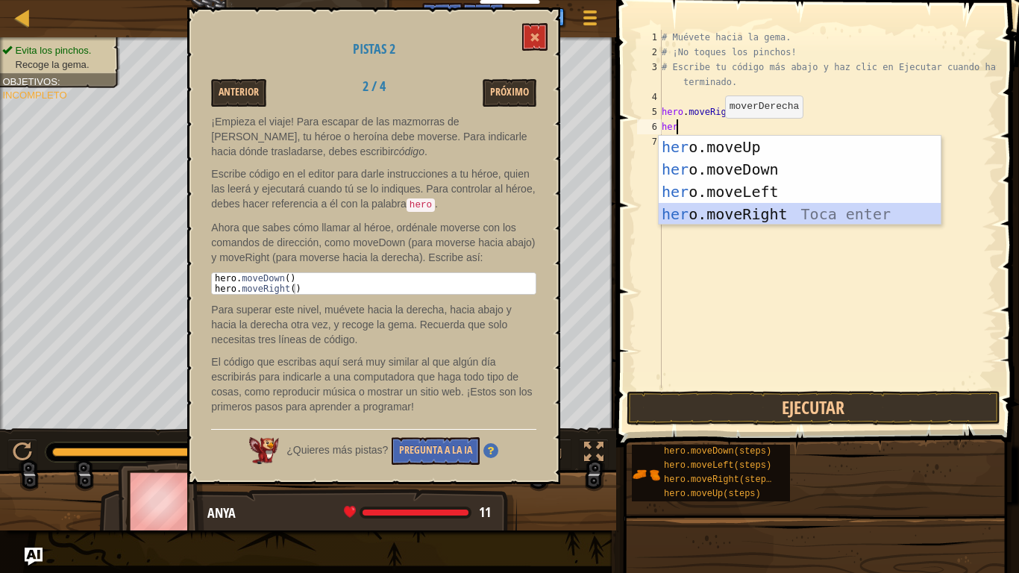
click at [813, 219] on div "her o.moveUp Toca enter her o.moveDown Toca enter her o.moveLeft [PERSON_NAME] …" at bounding box center [800, 203] width 282 height 134
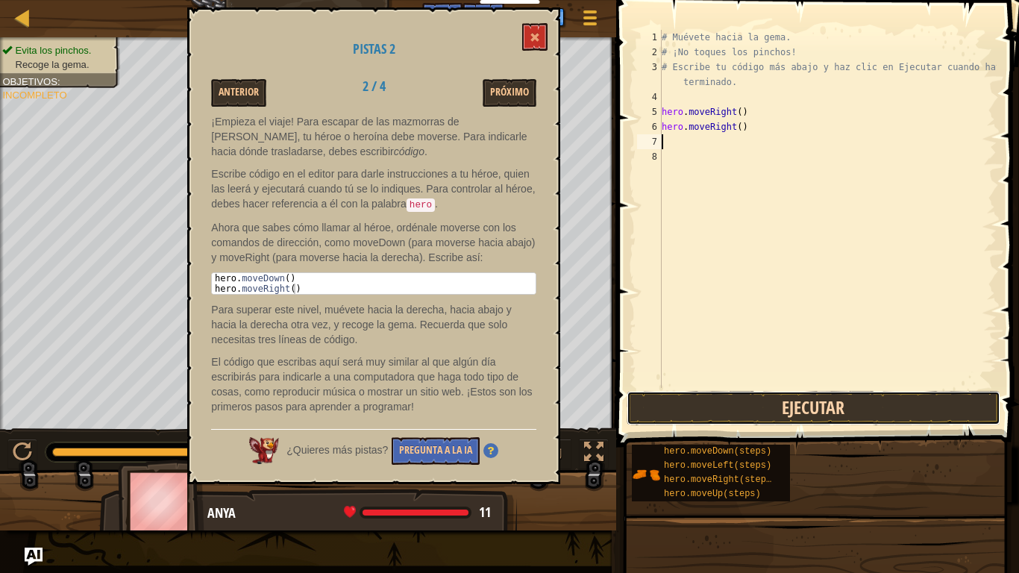
click at [813, 406] on button "Ejecutar" at bounding box center [814, 408] width 374 height 34
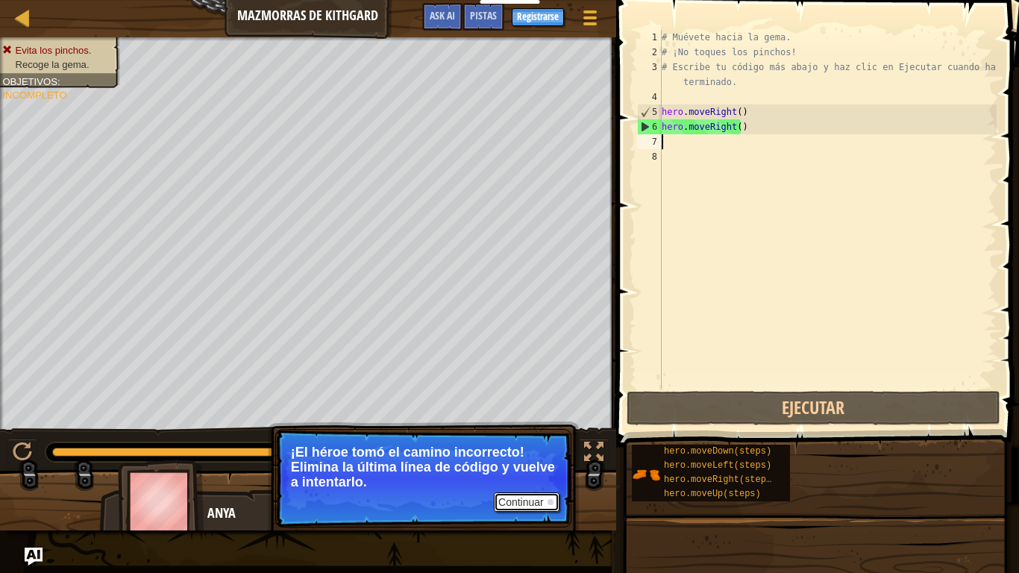
click at [522, 478] on button "Continuar" at bounding box center [527, 502] width 66 height 19
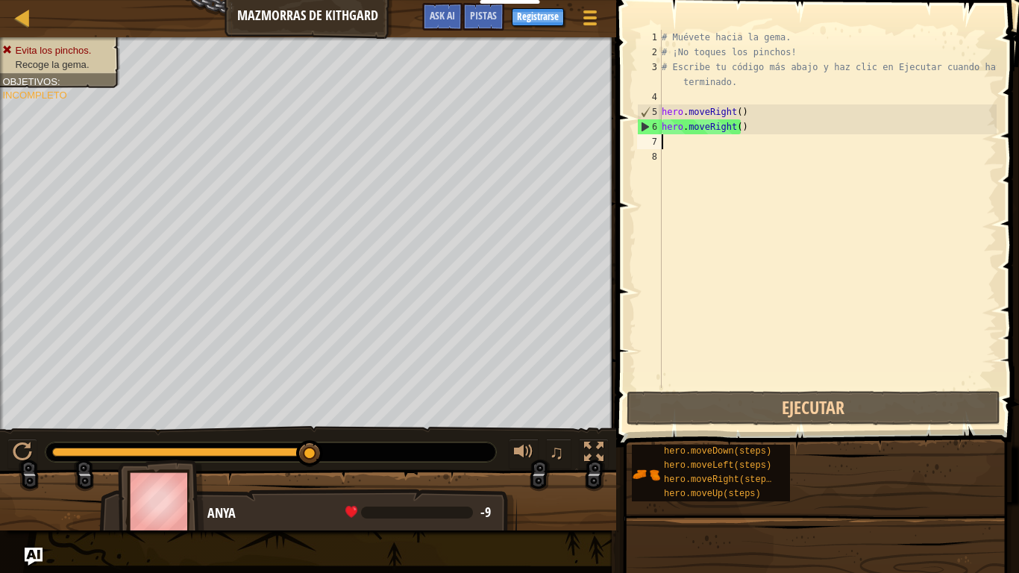
click at [741, 121] on div "# Muévete hacia la gema. # ¡No toques los pinchos! # Escribe tu código más abaj…" at bounding box center [828, 224] width 338 height 388
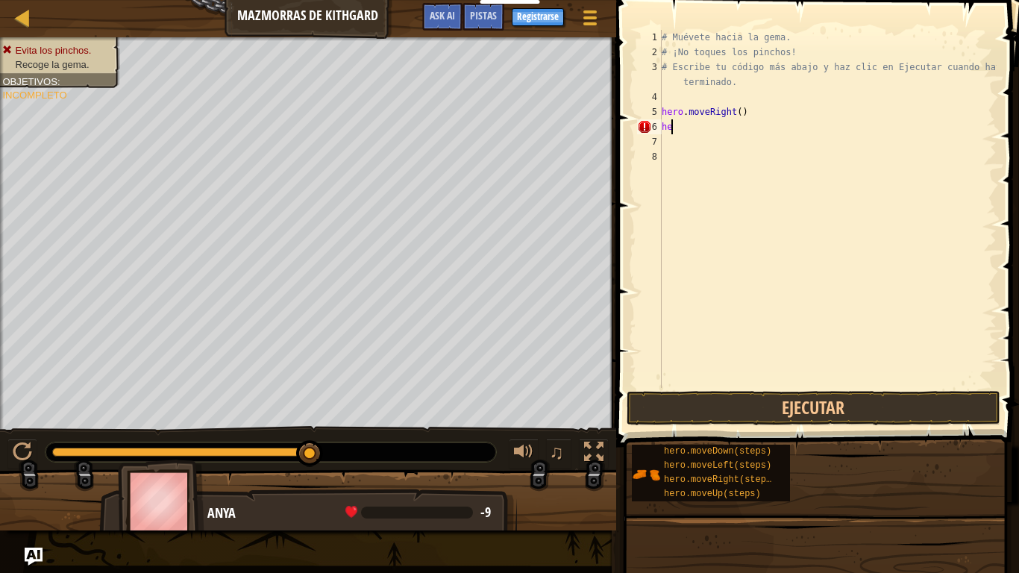
type textarea "h"
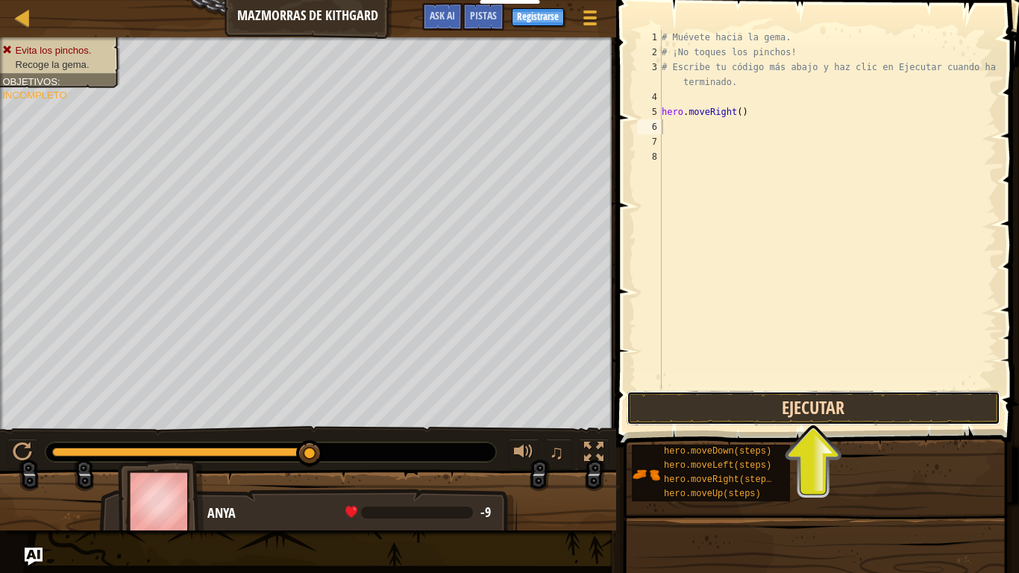
click at [728, 412] on button "Ejecutar" at bounding box center [814, 408] width 374 height 34
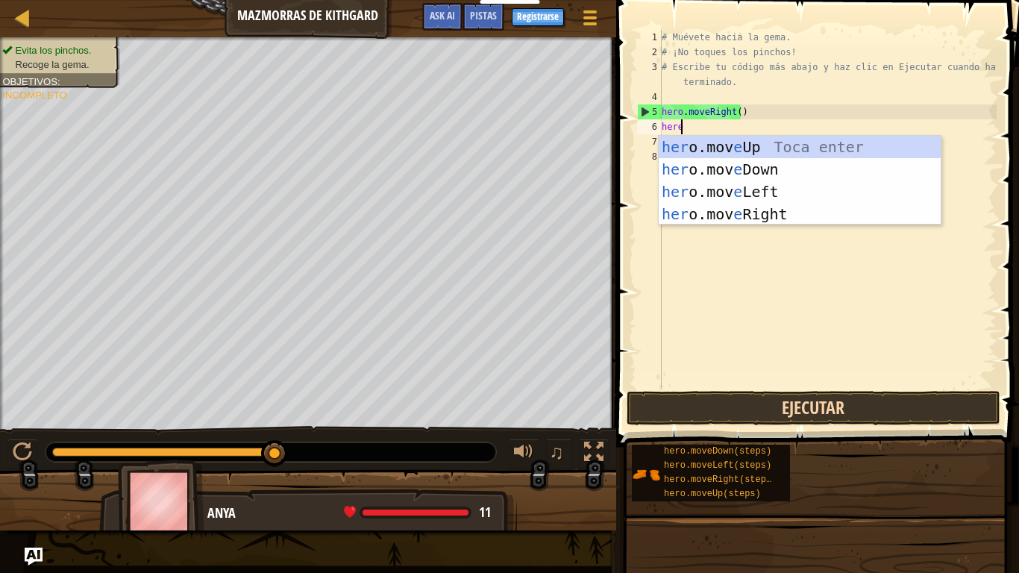
scroll to position [7, 1]
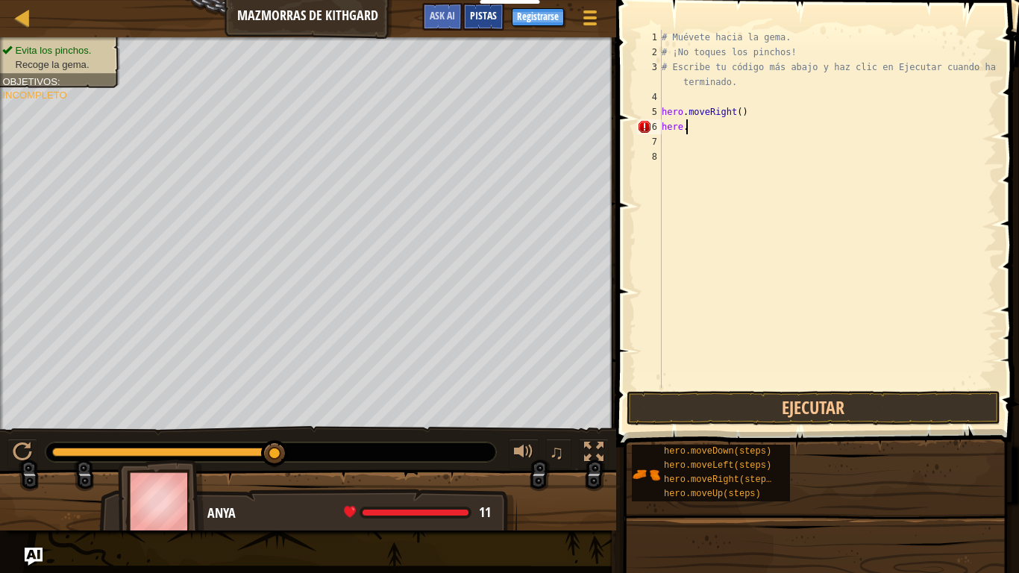
click at [489, 11] on span "Pistas" at bounding box center [483, 15] width 27 height 14
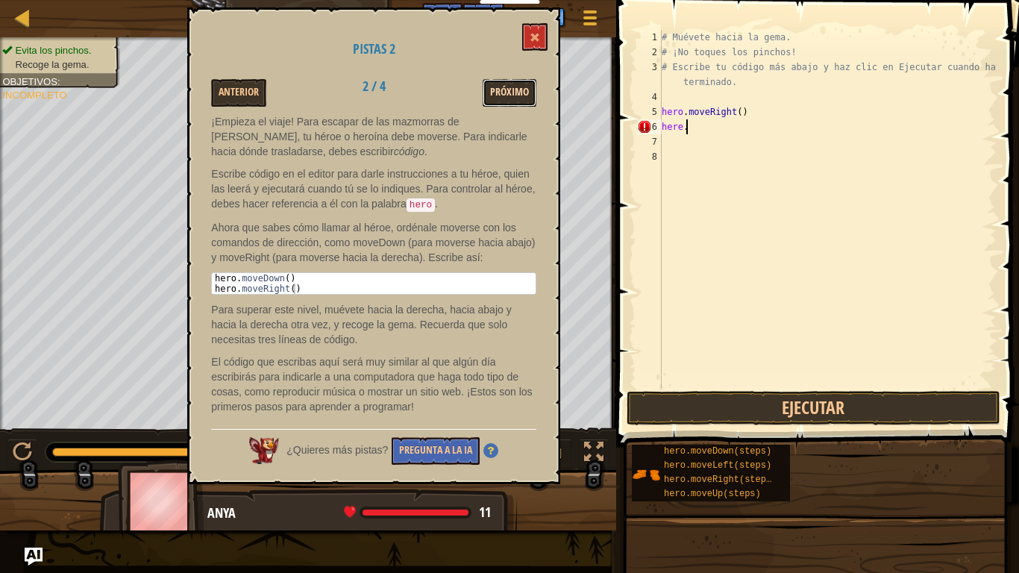
click at [514, 96] on button "Próximo" at bounding box center [510, 93] width 54 height 28
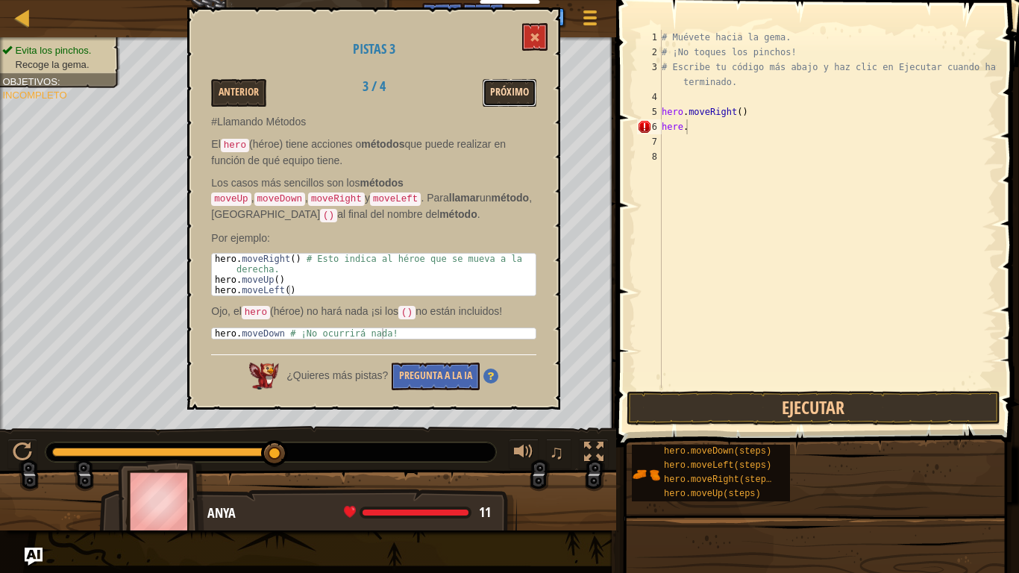
click at [502, 104] on button "Próximo" at bounding box center [510, 93] width 54 height 28
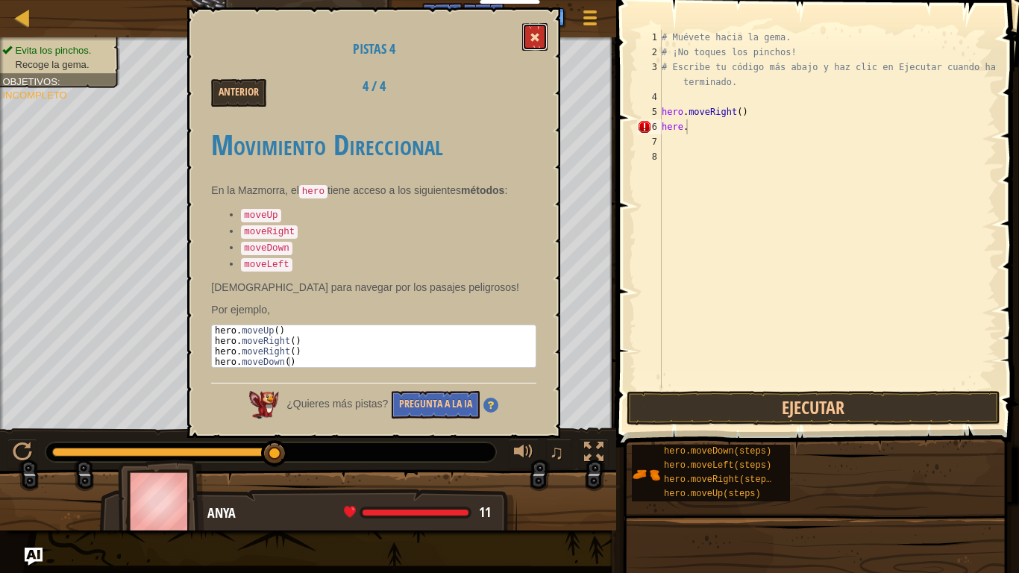
click at [534, 31] on button at bounding box center [534, 37] width 25 height 28
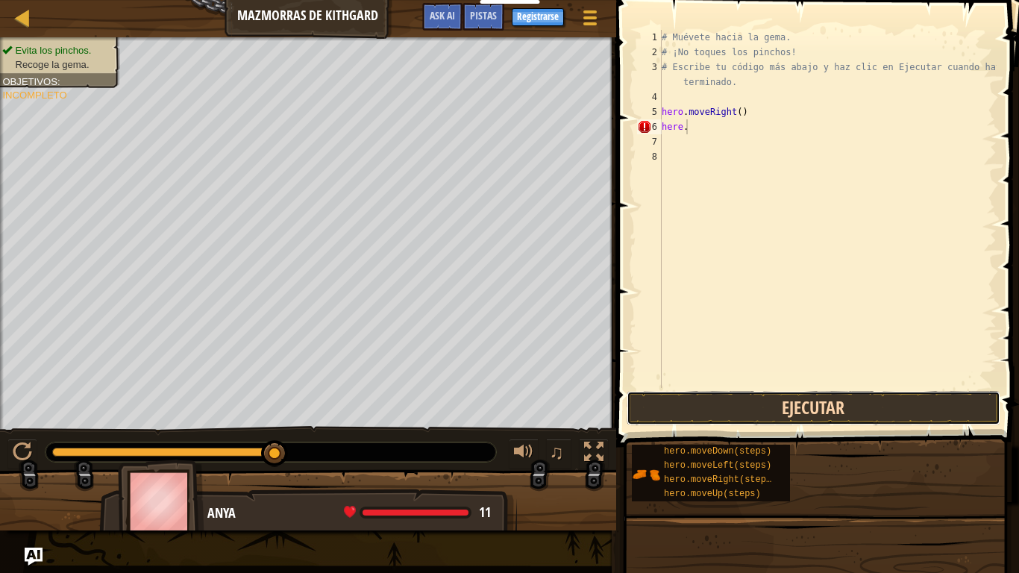
click at [816, 410] on button "Ejecutar" at bounding box center [814, 408] width 374 height 34
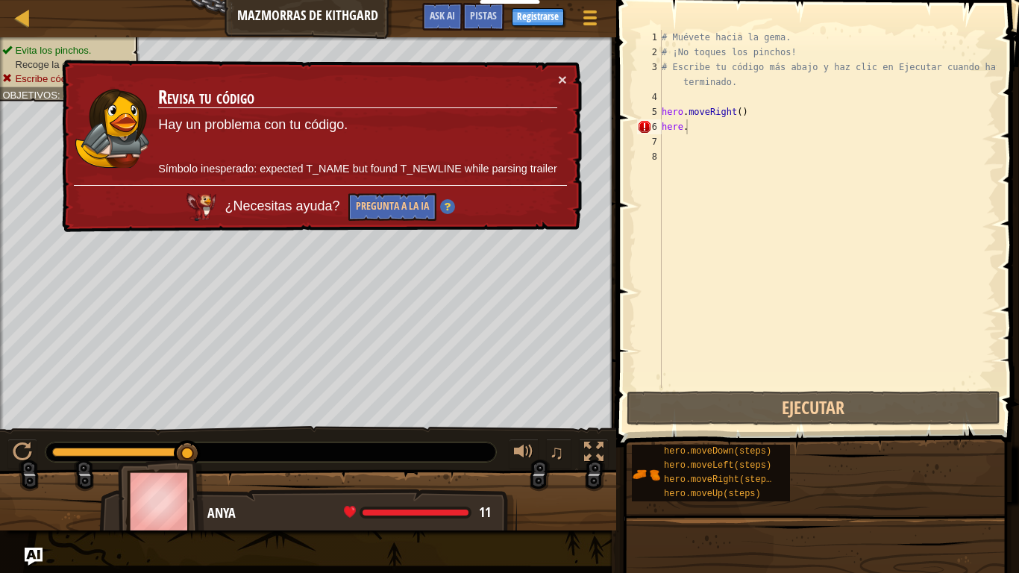
click at [569, 77] on div "× Revisa tu código Hay un problema con tu código. Símbolo inesperado: expected …" at bounding box center [320, 146] width 523 height 173
click at [560, 80] on button "×" at bounding box center [562, 80] width 9 height 16
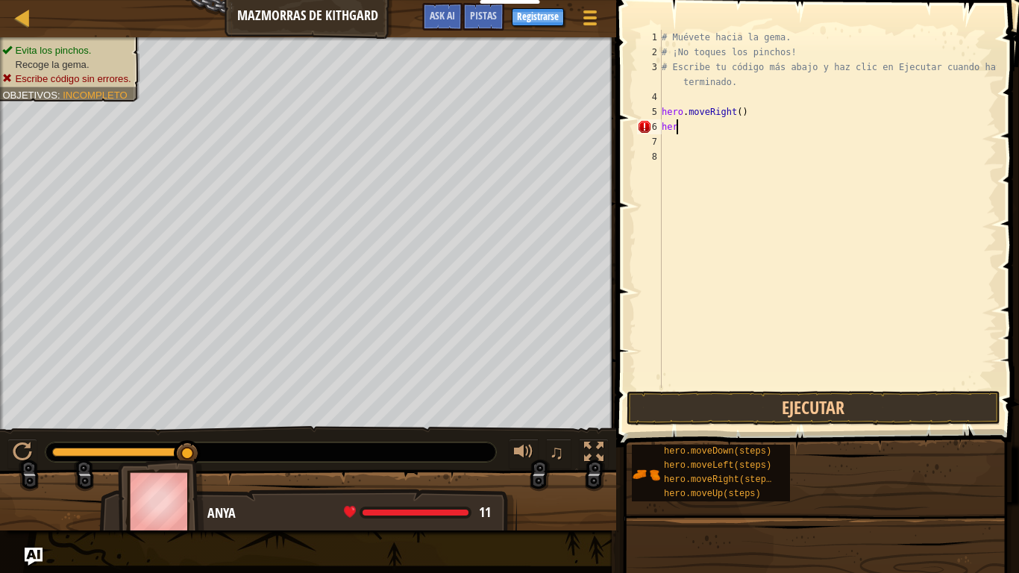
scroll to position [7, 0]
type textarea "h"
click at [832, 407] on button "Ejecutar" at bounding box center [814, 408] width 374 height 34
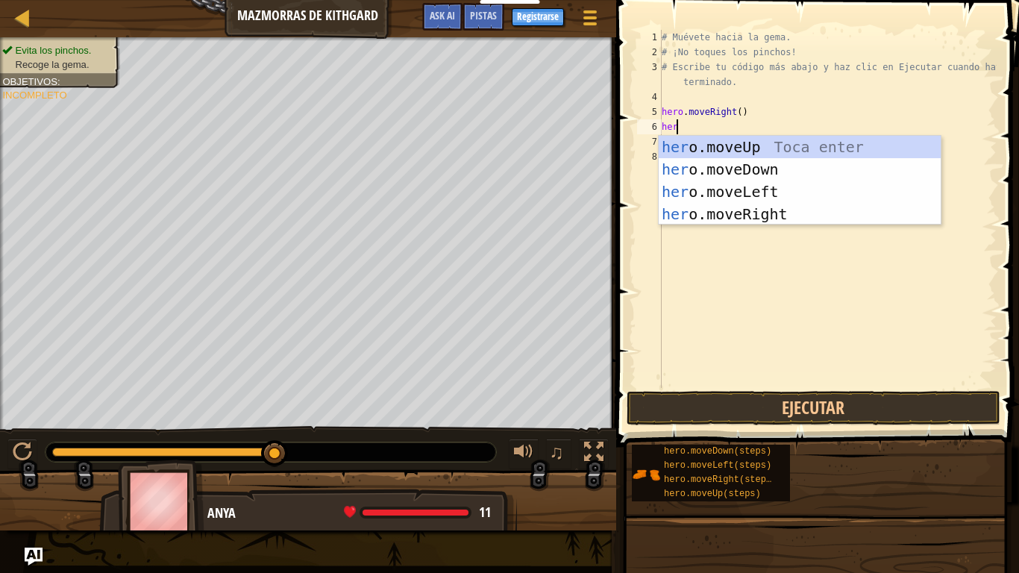
scroll to position [7, 1]
type textarea "hero."
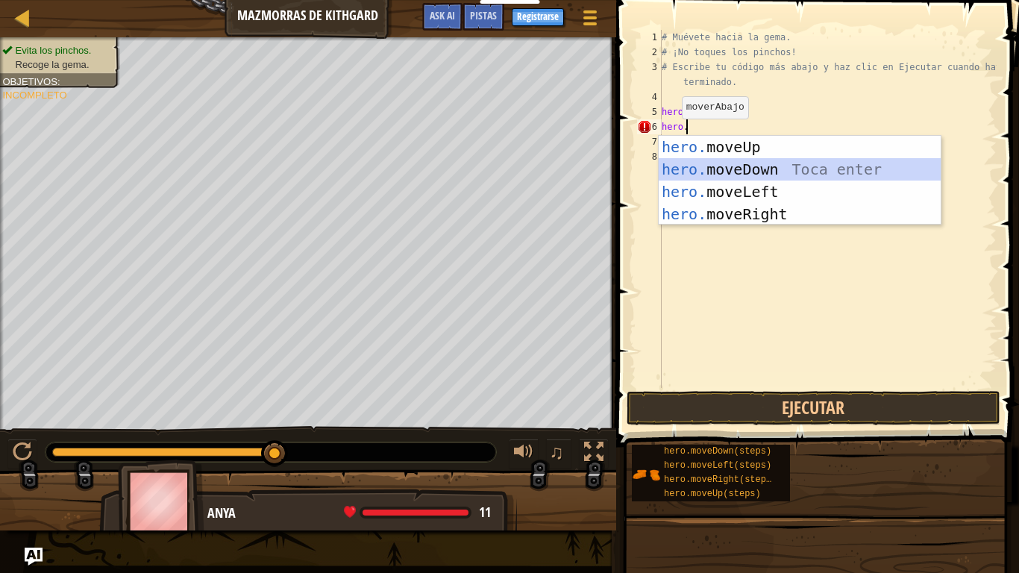
click at [771, 163] on div "hero. moveUp Toca enter hero. moveDown Toca enter hero. moveLeft Toca enter her…" at bounding box center [800, 203] width 282 height 134
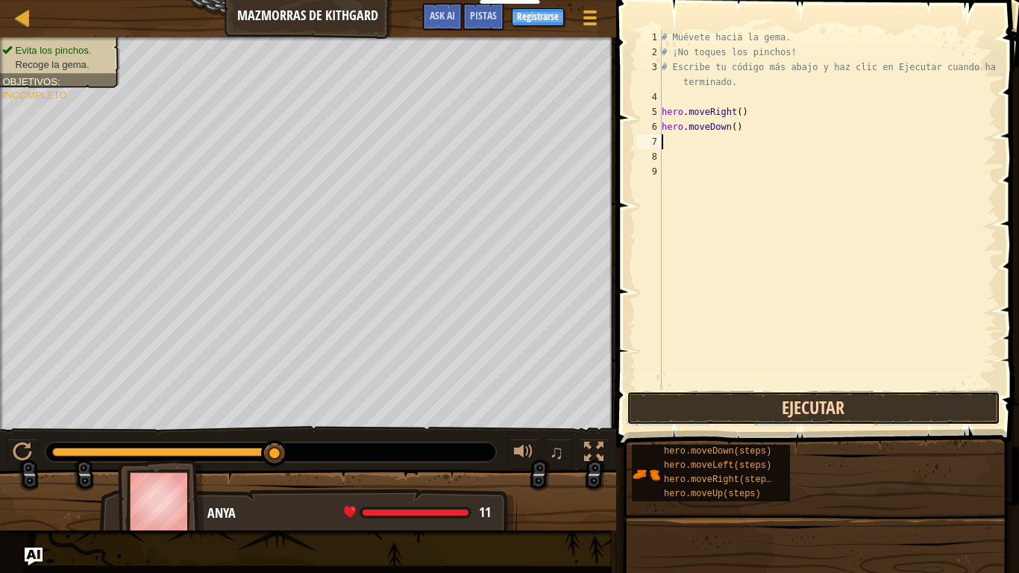
click at [757, 402] on button "Ejecutar" at bounding box center [814, 408] width 374 height 34
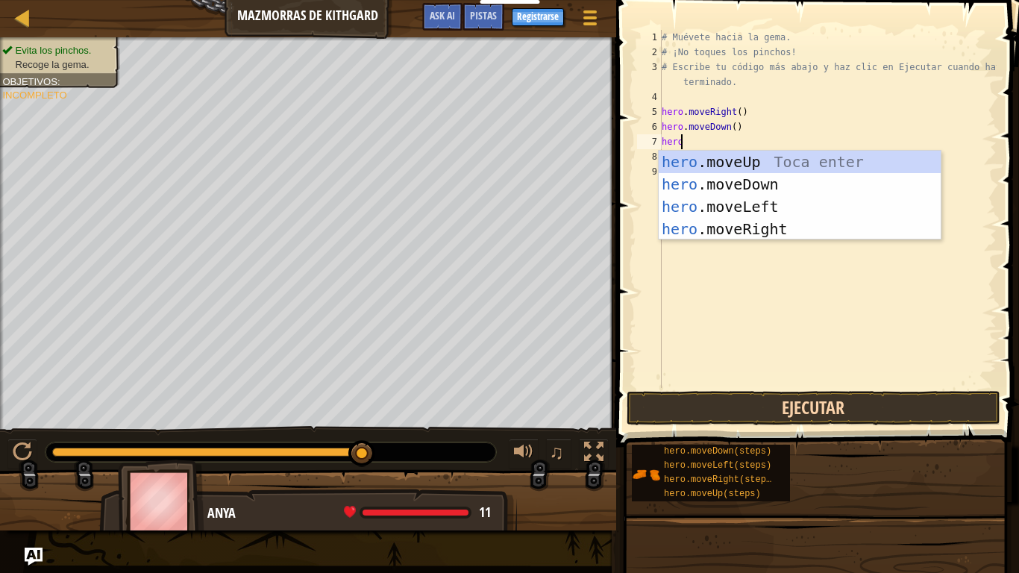
scroll to position [7, 1]
type textarea "hero."
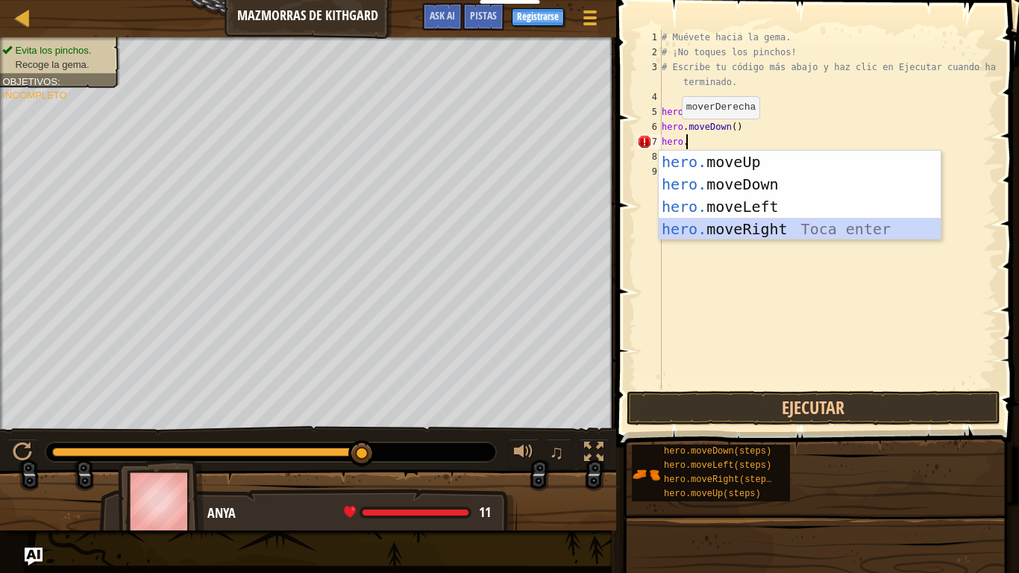
click at [801, 234] on div "hero. moveUp Toca enter hero. moveDown Toca enter hero. moveLeft Toca enter her…" at bounding box center [800, 218] width 282 height 134
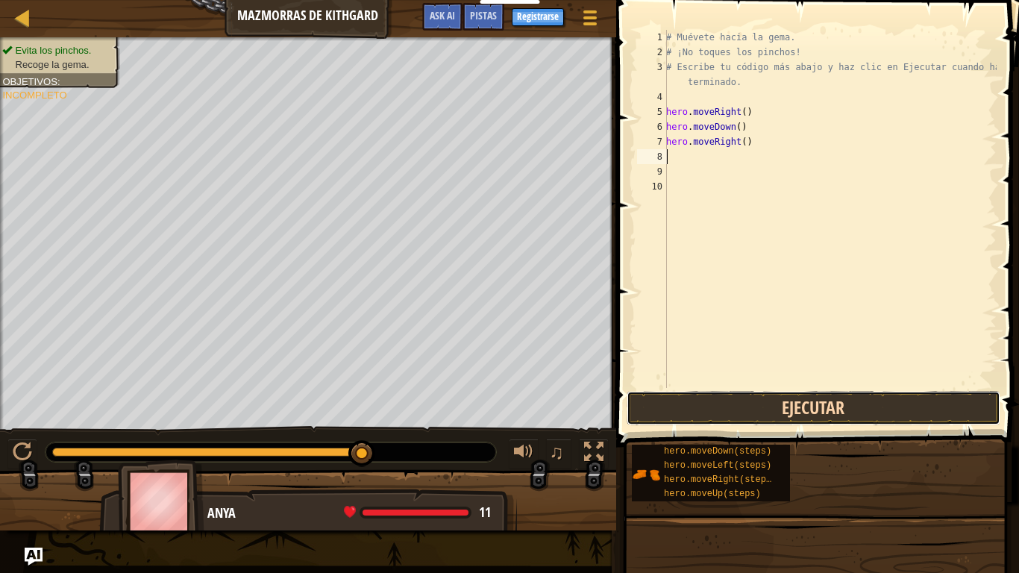
click at [828, 404] on button "Ejecutar" at bounding box center [814, 408] width 374 height 34
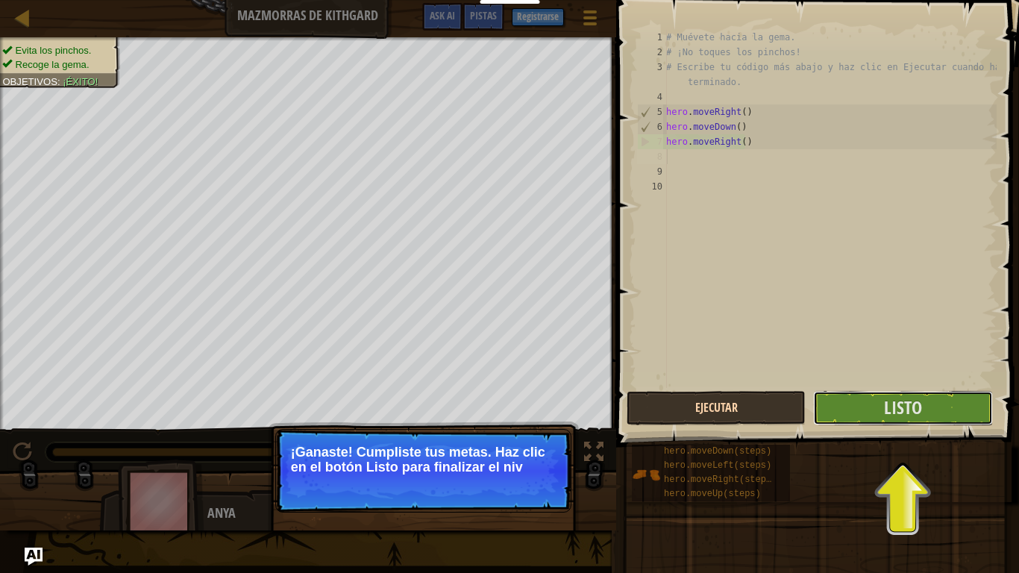
click at [828, 404] on button "Listo" at bounding box center [902, 408] width 179 height 34
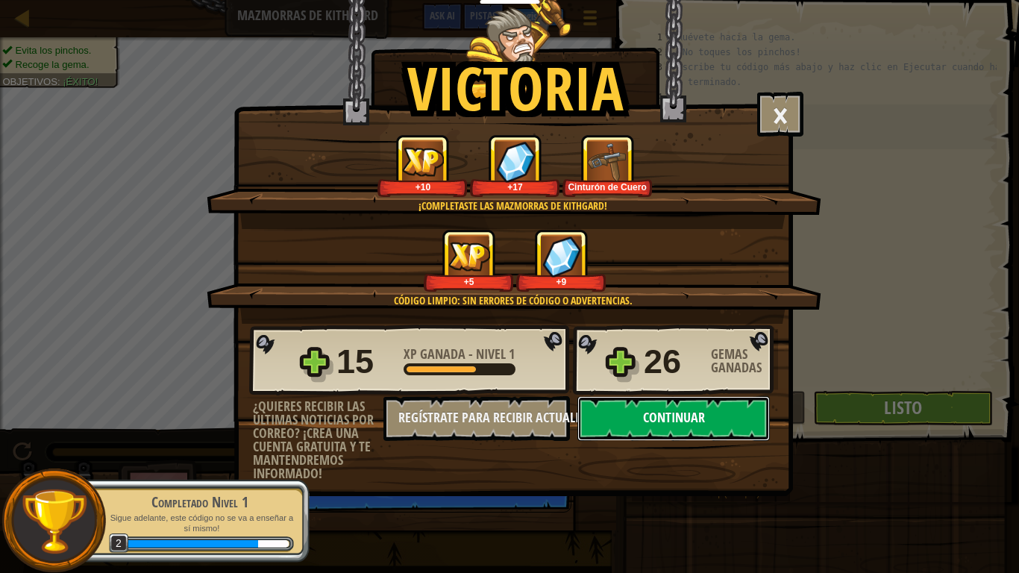
click at [690, 425] on button "Continuar" at bounding box center [674, 418] width 193 height 45
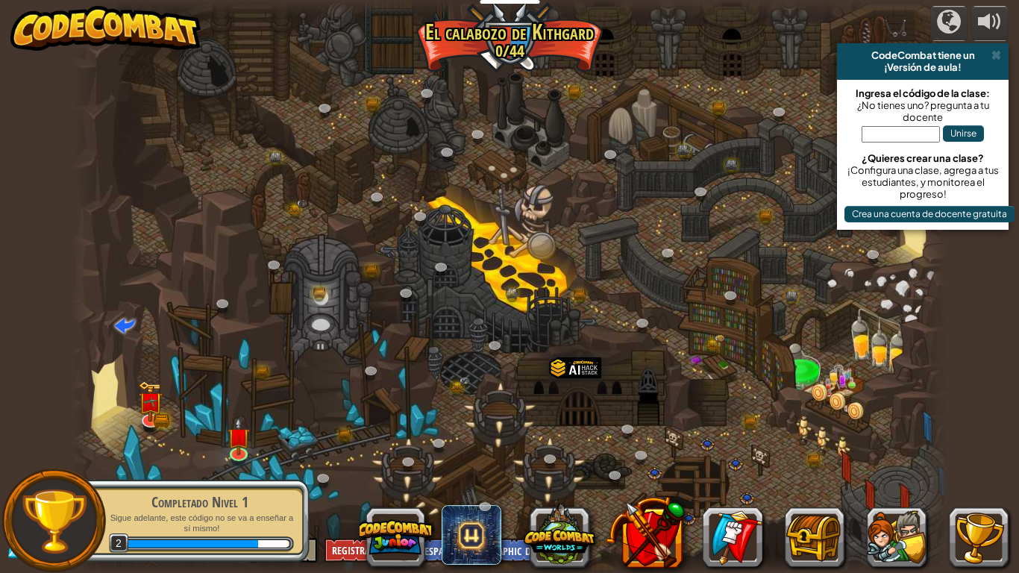
select select "es-419"
click at [242, 460] on link at bounding box center [240, 452] width 30 height 30
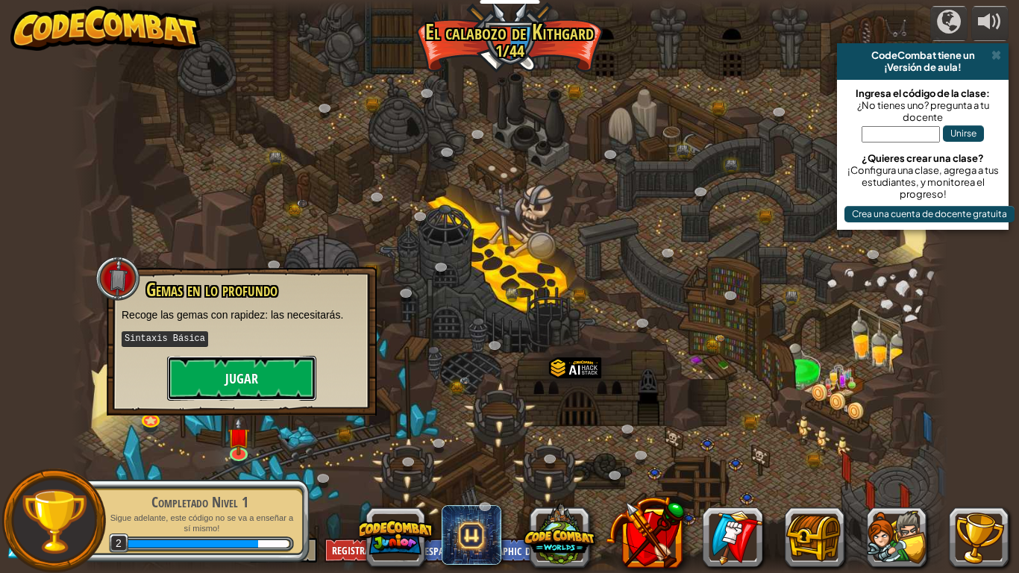
click at [249, 375] on button "Jugar" at bounding box center [241, 378] width 149 height 45
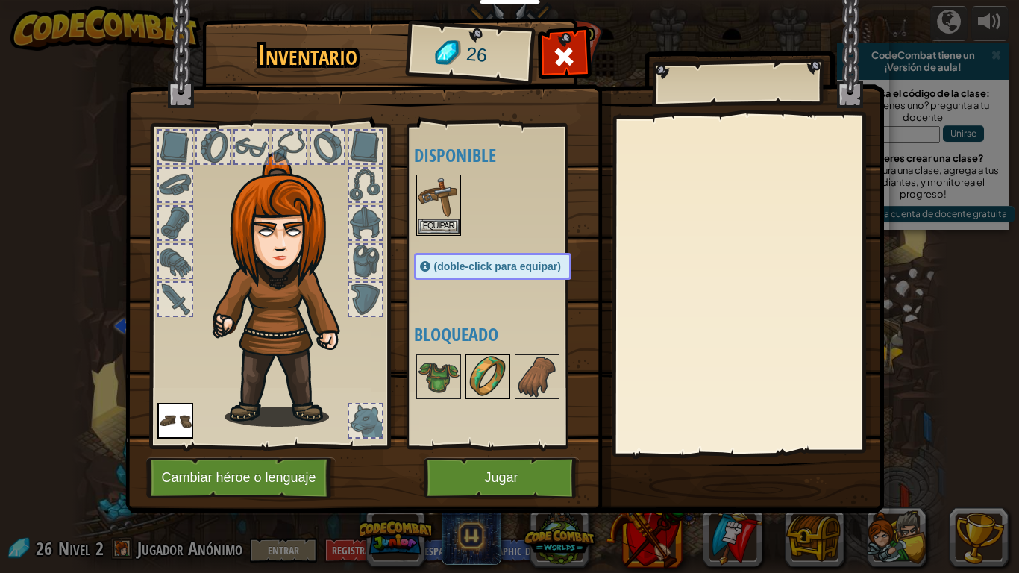
click at [489, 392] on img at bounding box center [488, 377] width 42 height 42
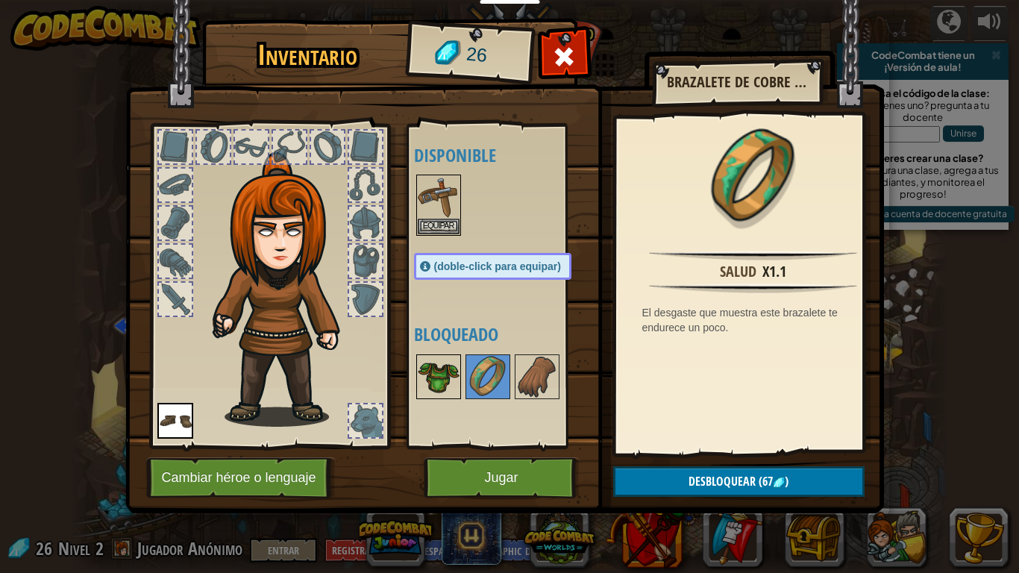
click at [416, 378] on div at bounding box center [438, 376] width 45 height 45
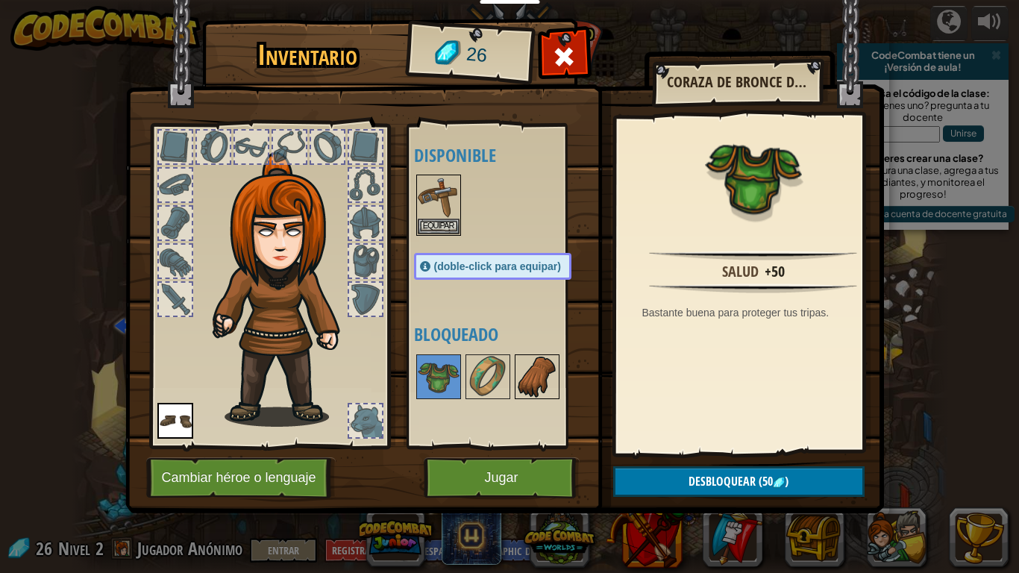
click at [530, 395] on img at bounding box center [537, 377] width 42 height 42
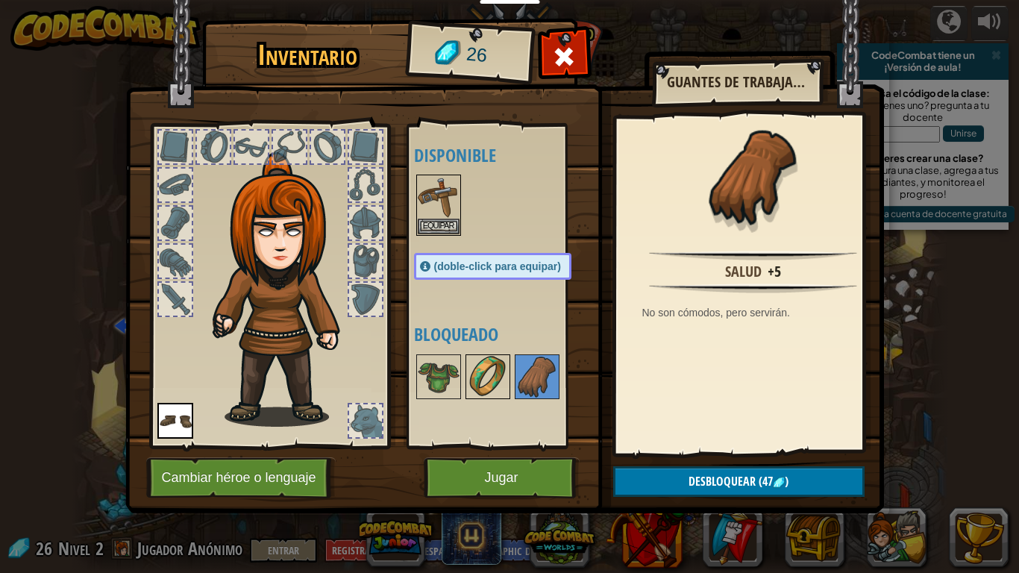
click at [487, 388] on img at bounding box center [488, 377] width 42 height 42
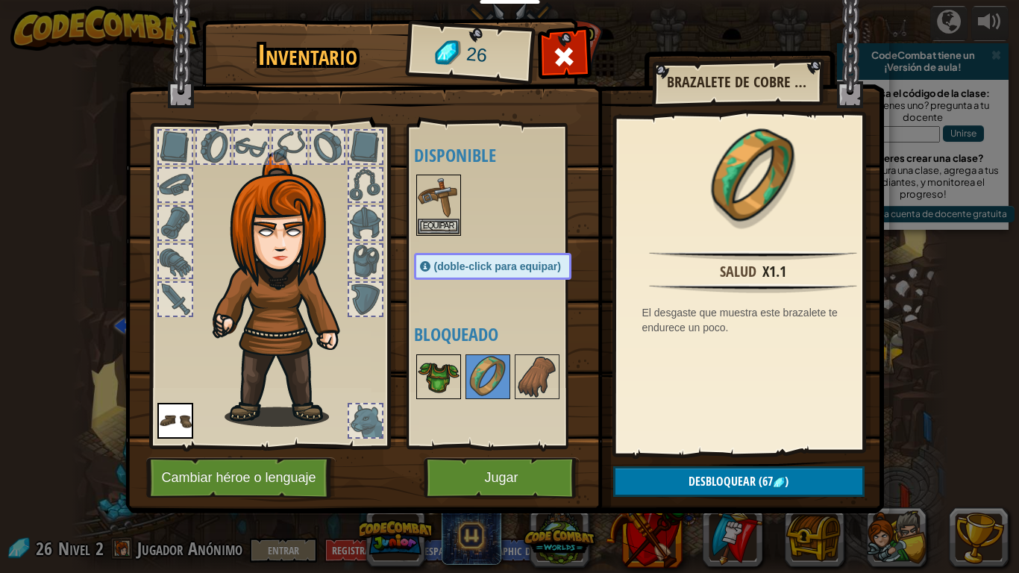
click at [422, 396] on img at bounding box center [439, 377] width 42 height 42
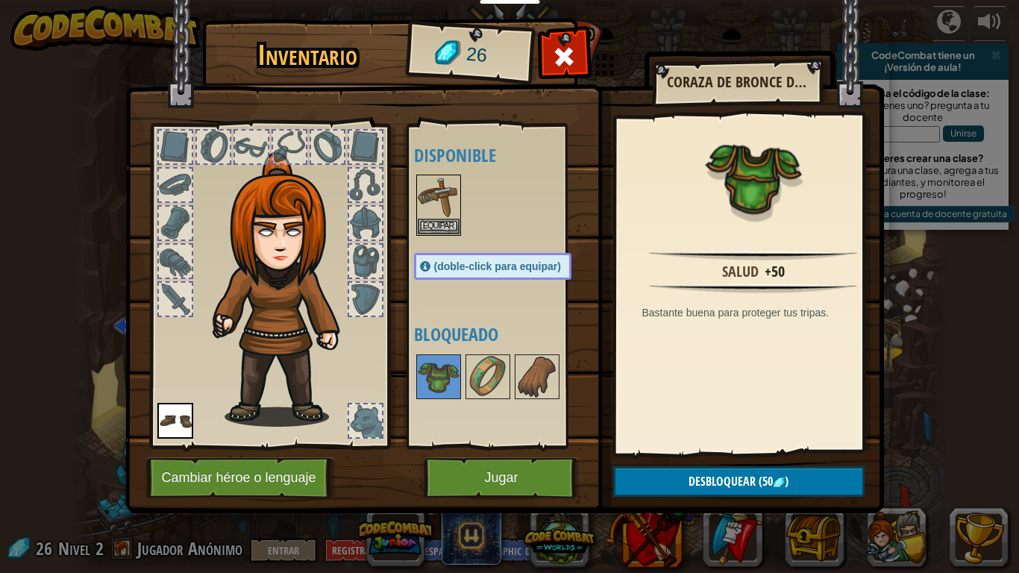
click at [513, 280] on div "(doble-click para equipar)" at bounding box center [492, 266] width 157 height 27
click at [513, 469] on button "Jugar" at bounding box center [502, 477] width 156 height 41
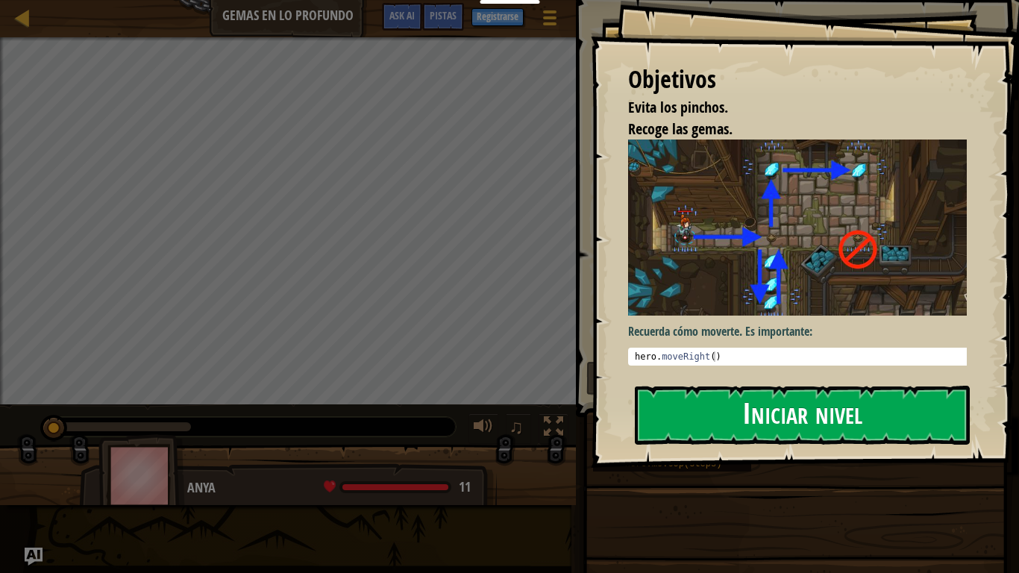
click at [819, 424] on button "Iniciar nivel" at bounding box center [802, 415] width 335 height 59
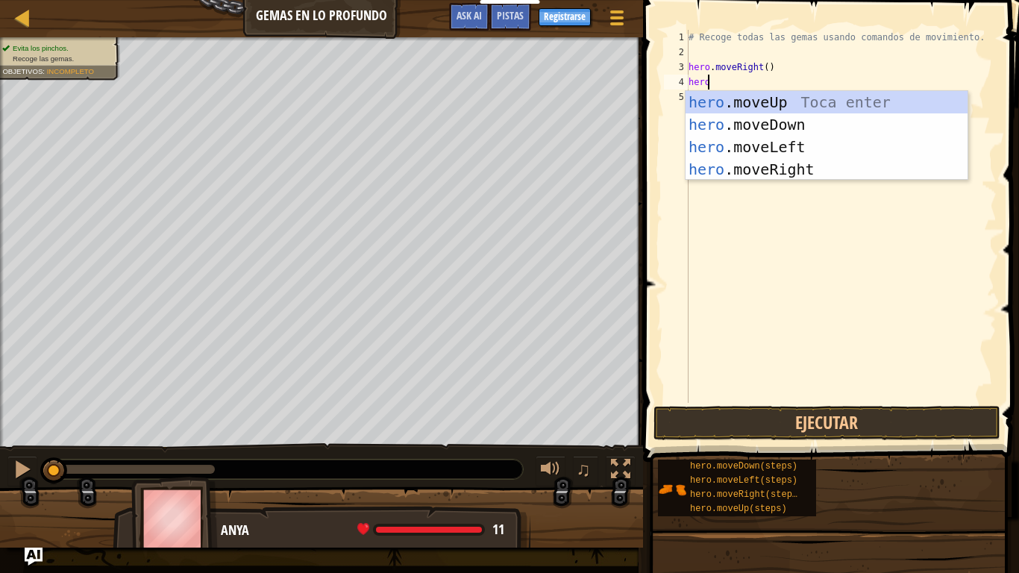
scroll to position [7, 1]
type textarea "hero."
click at [802, 122] on div "hero. moveUp Toca enter hero. moveDown Toca enter hero. moveLeft Toca enter her…" at bounding box center [827, 158] width 282 height 134
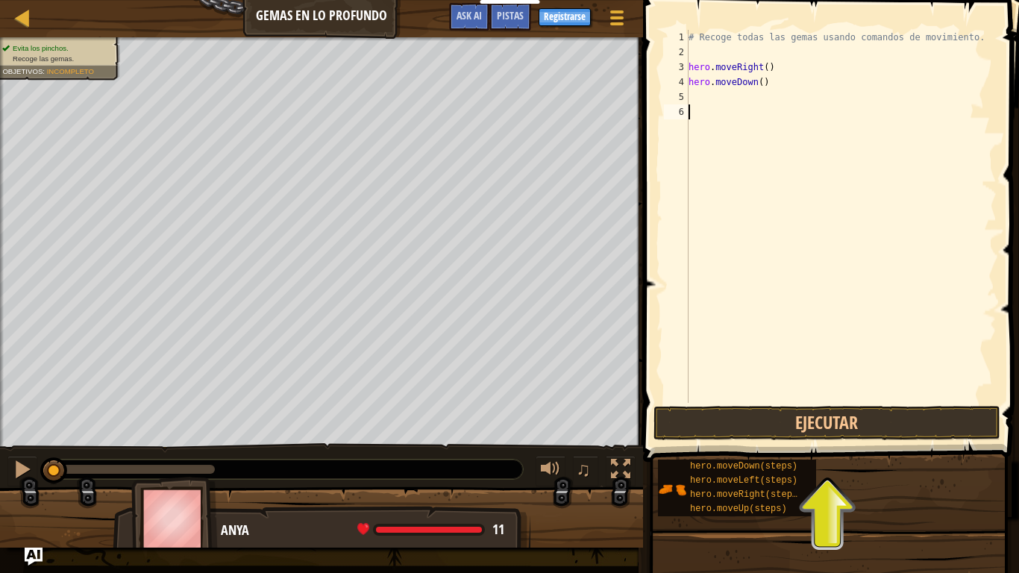
click at [734, 106] on div "# Recoge todas las gemas usando comandos de movimiento. hero . moveRight ( ) he…" at bounding box center [841, 231] width 311 height 403
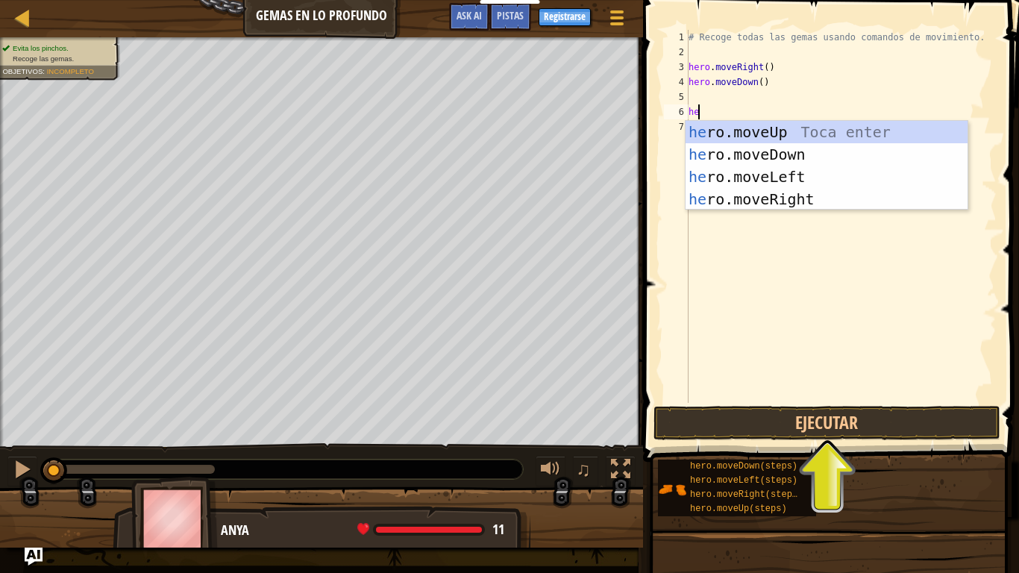
type textarea "h"
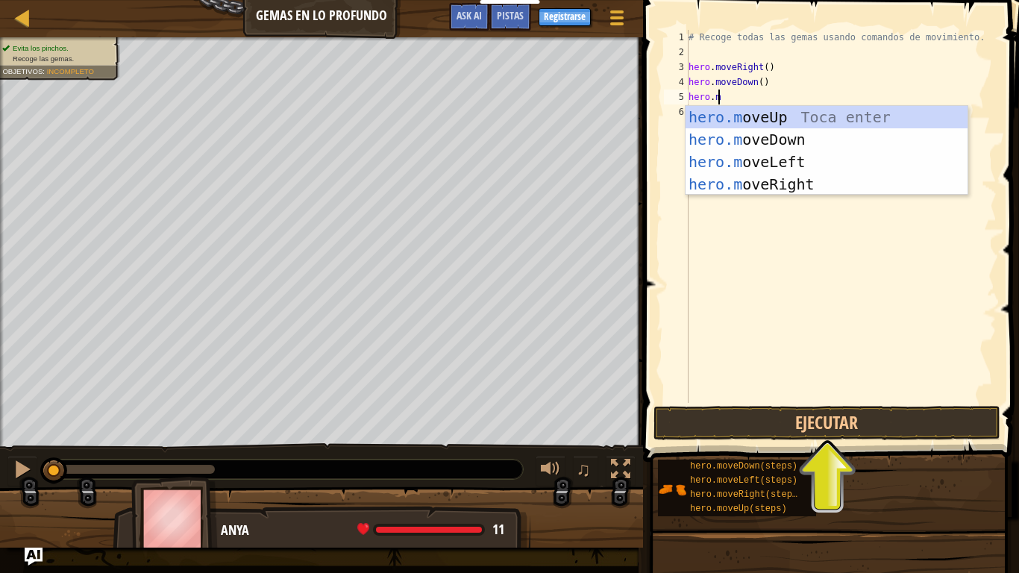
scroll to position [7, 1]
type textarea "[DOMAIN_NAME]"
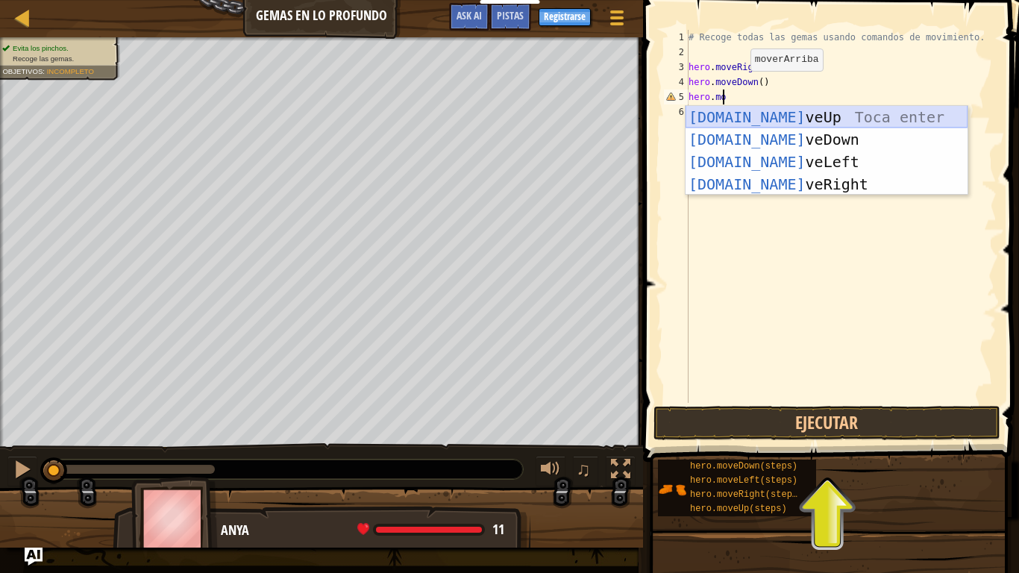
click at [802, 110] on div "[DOMAIN_NAME] veUp Toca enter [DOMAIN_NAME] veDown Toca enter [DOMAIN_NAME] veL…" at bounding box center [827, 173] width 282 height 134
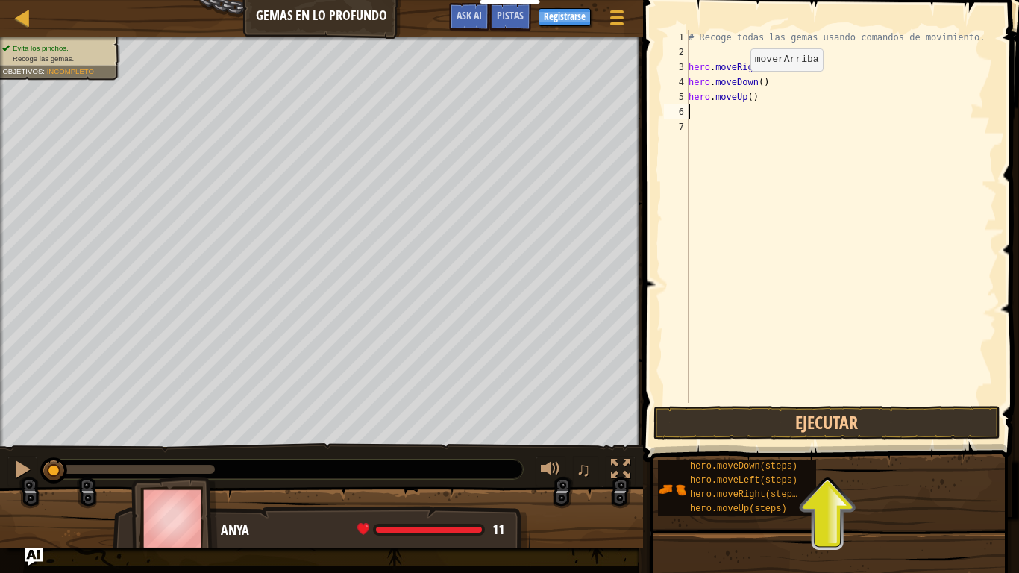
scroll to position [7, 0]
click at [796, 425] on button "Ejecutar" at bounding box center [828, 423] width 348 height 34
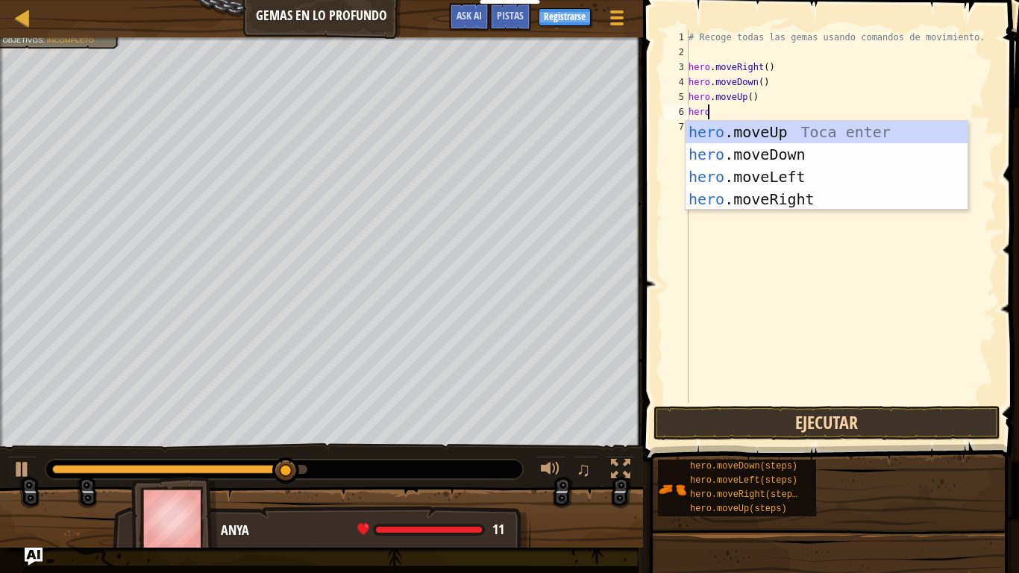
scroll to position [7, 1]
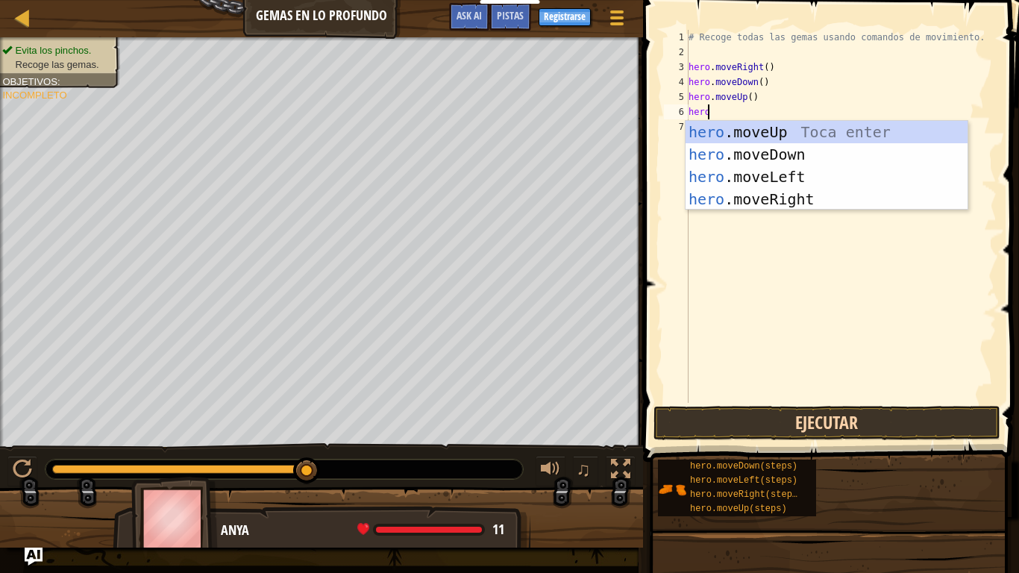
type textarea "hero."
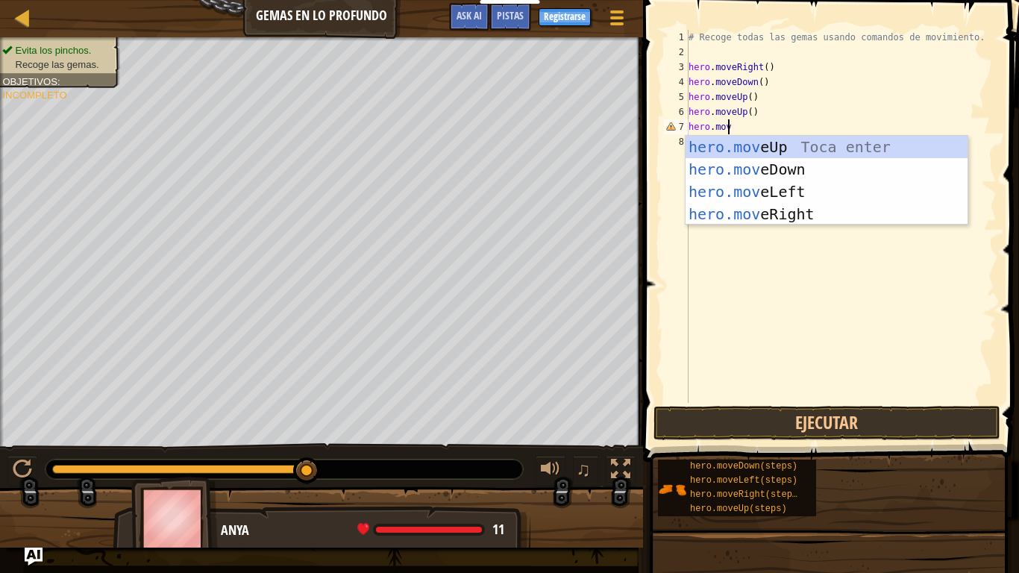
scroll to position [7, 2]
type textarea "hero.move"
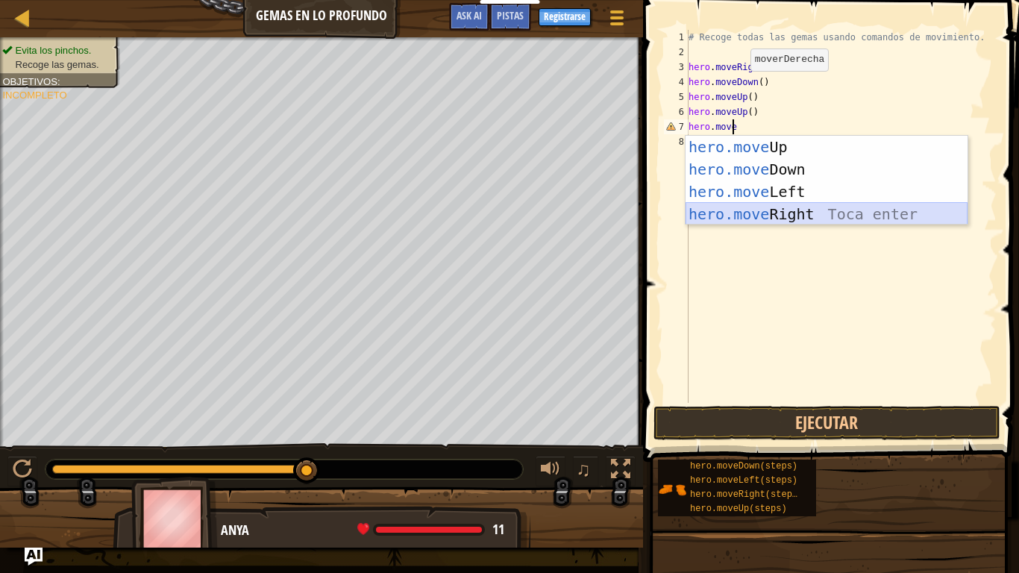
click at [806, 209] on div "hero.move Up Toca enter hero.move Down Toca enter hero.move Left Toca enter her…" at bounding box center [827, 203] width 282 height 134
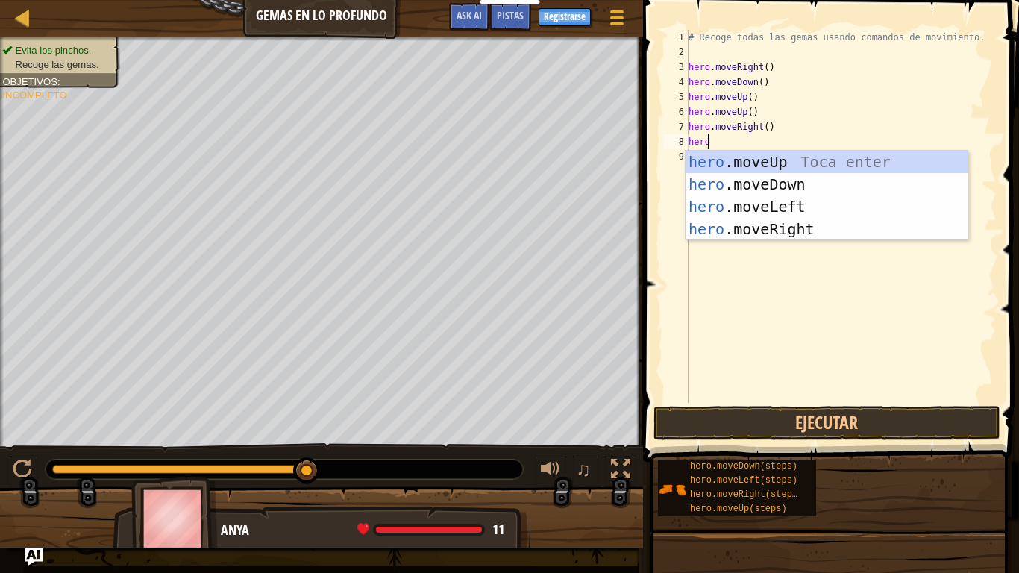
scroll to position [7, 1]
type textarea "hero."
click at [774, 181] on div "hero. moveUp Toca enter hero. moveDown Toca enter hero. moveLeft Toca enter her…" at bounding box center [827, 218] width 282 height 134
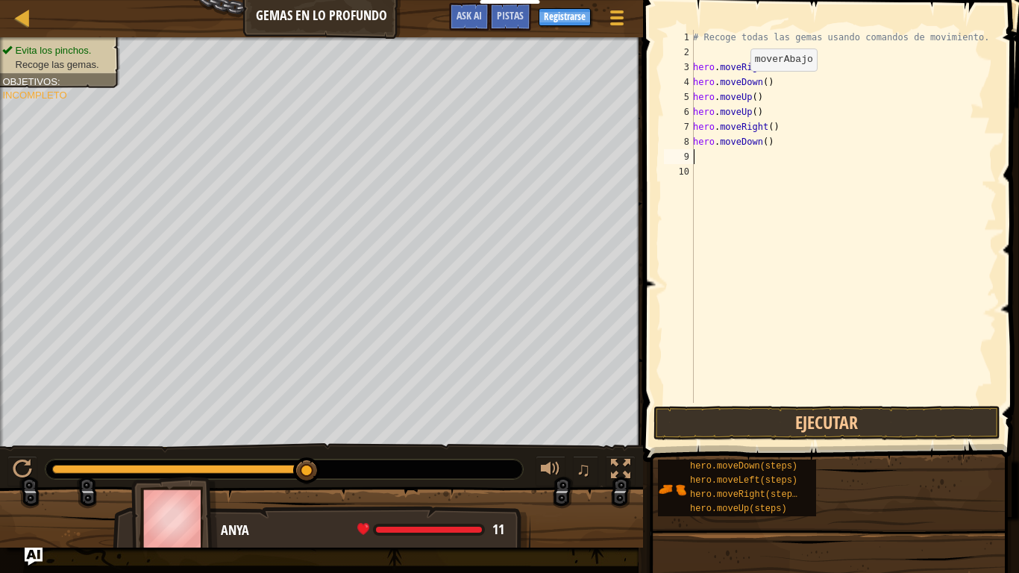
scroll to position [7, 0]
click at [851, 432] on button "Ejecutar" at bounding box center [828, 423] width 348 height 34
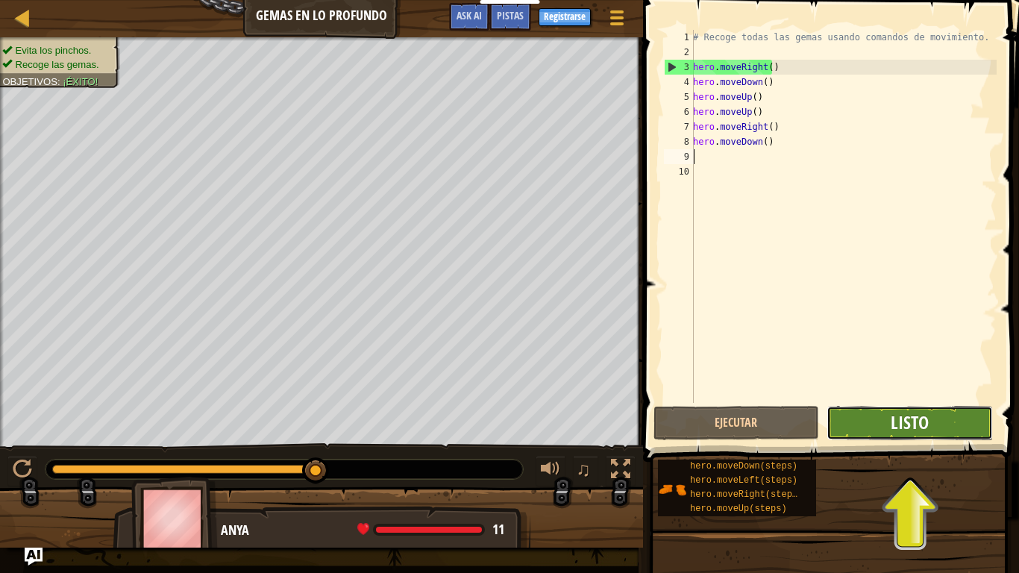
click at [894, 423] on span "Listo" at bounding box center [910, 422] width 38 height 24
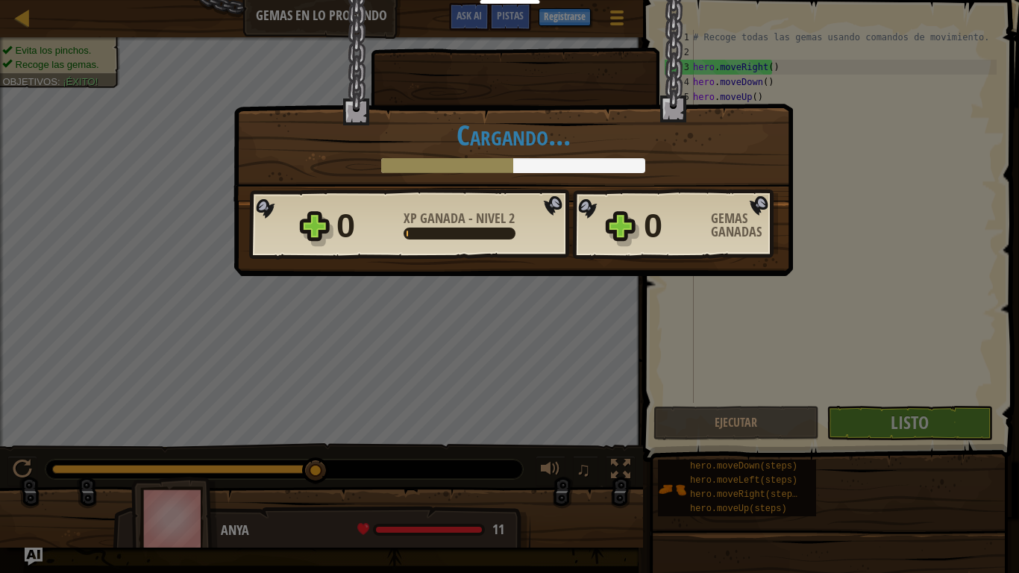
click at [821, 78] on div "Victoria × Encontrarás un uso para esas gemas pronto. ¿Cómo de divertido estuvo…" at bounding box center [509, 286] width 1019 height 573
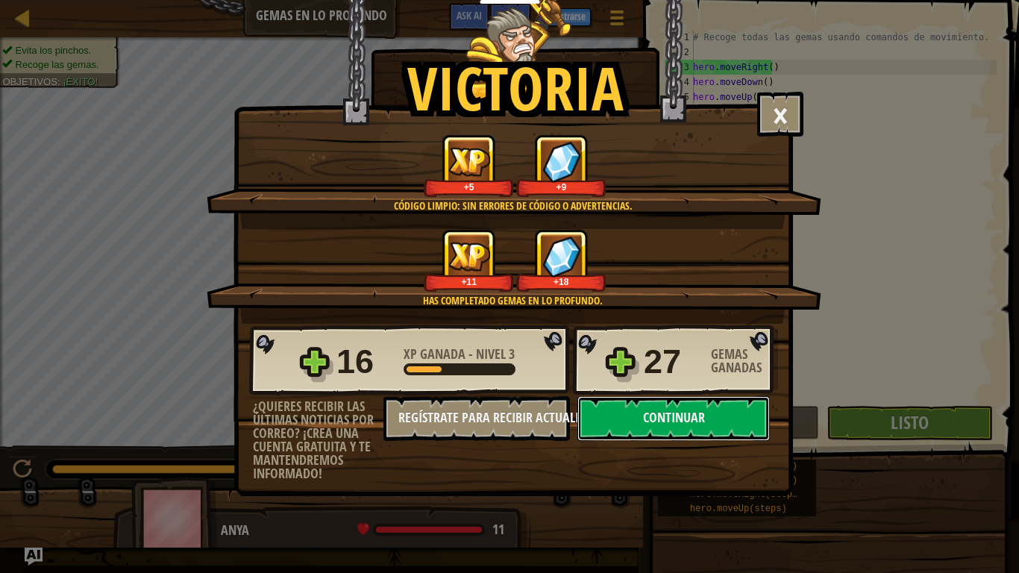
drag, startPoint x: 684, startPoint y: 414, endPoint x: 688, endPoint y: 385, distance: 29.3
click at [688, 385] on div "16 XP Ganada - Nivel 3 27 Gemas Ganadas ¿Quieres recibir las últimas noticias p…" at bounding box center [513, 402] width 558 height 157
click at [697, 419] on button "Continuar" at bounding box center [674, 418] width 193 height 45
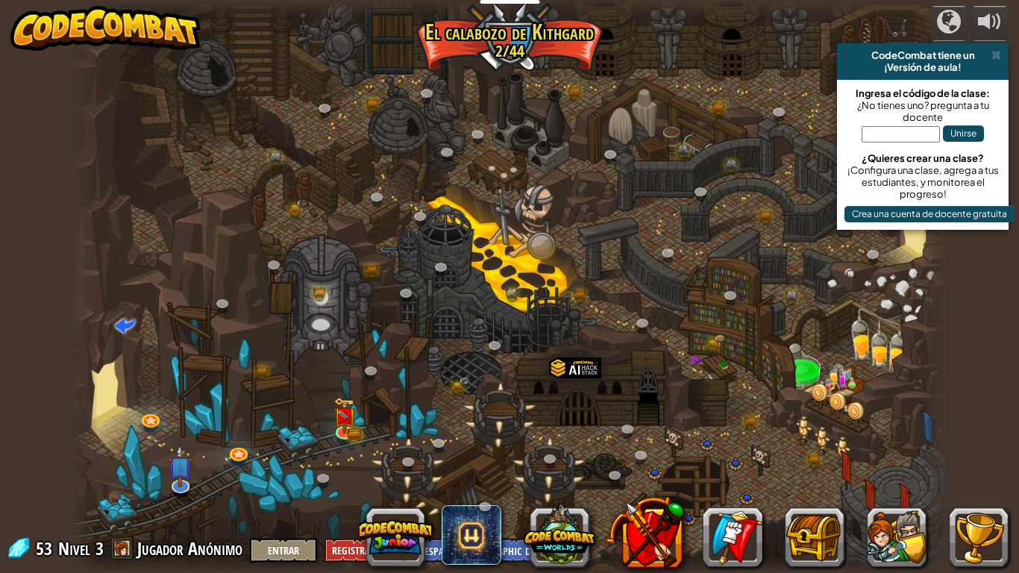
select select "es-419"
click at [344, 434] on link at bounding box center [346, 431] width 30 height 30
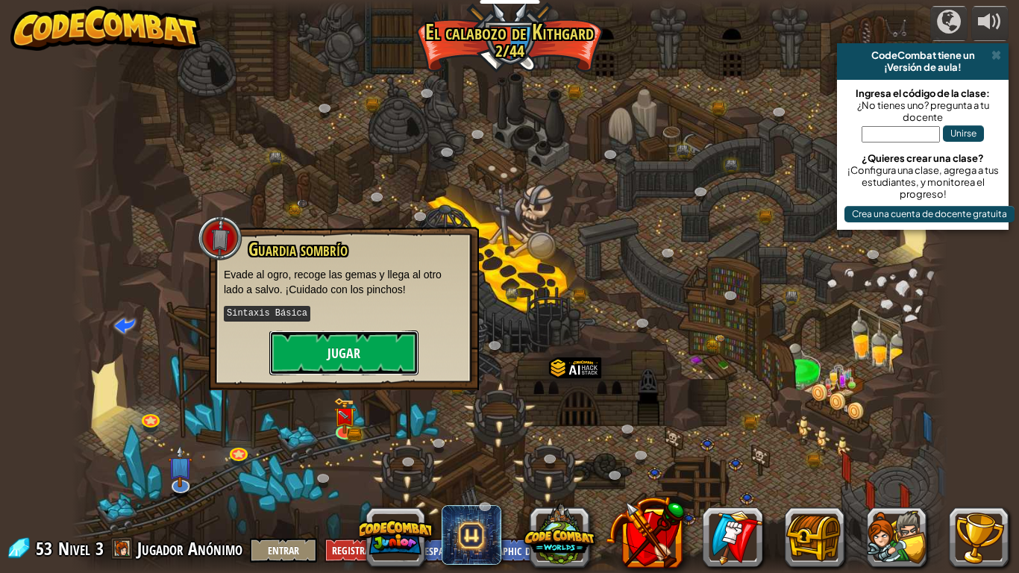
click at [354, 339] on button "Jugar" at bounding box center [343, 353] width 149 height 45
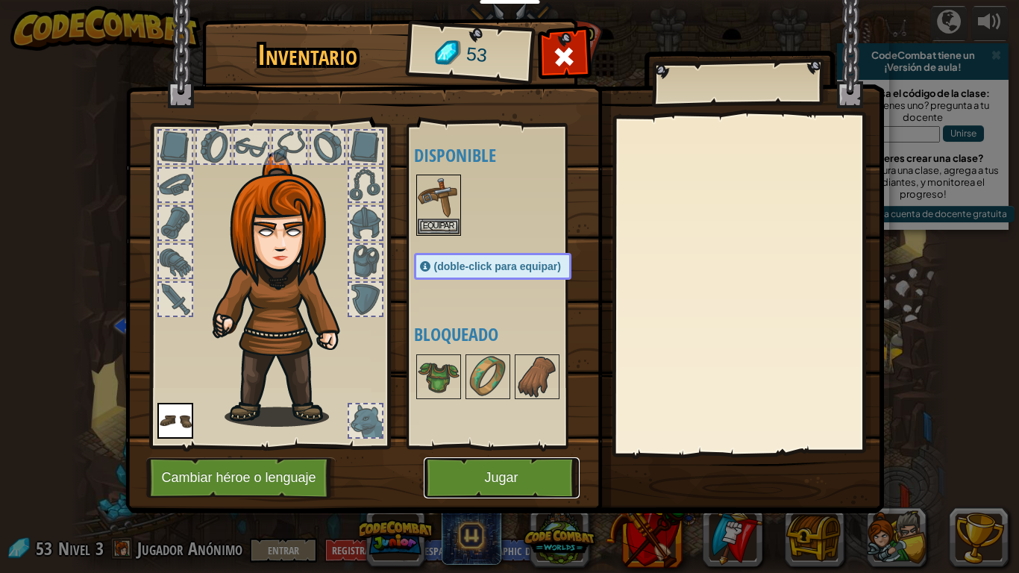
click at [555, 468] on button "Jugar" at bounding box center [502, 477] width 156 height 41
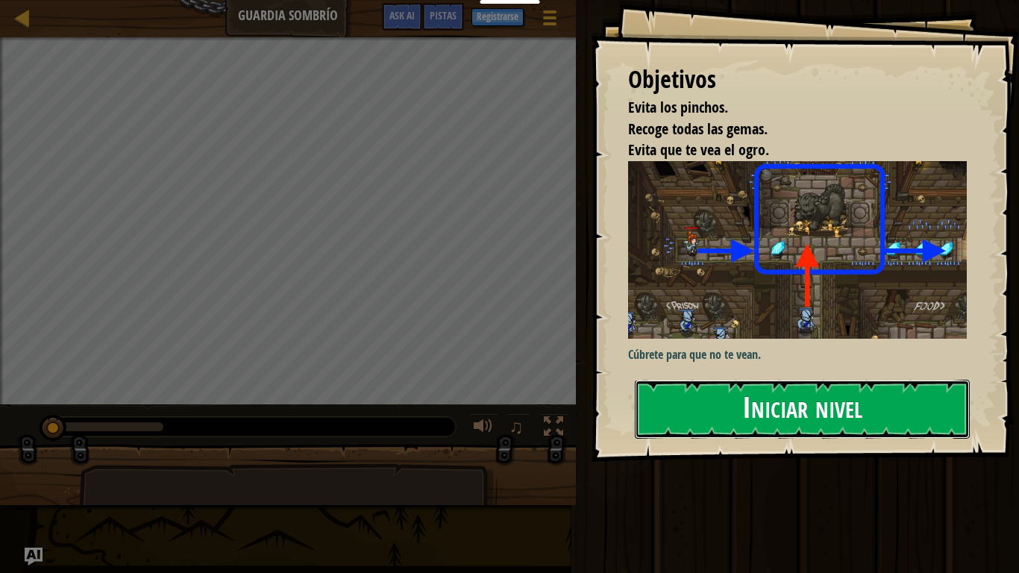
click at [849, 404] on button "Iniciar nivel" at bounding box center [802, 409] width 335 height 59
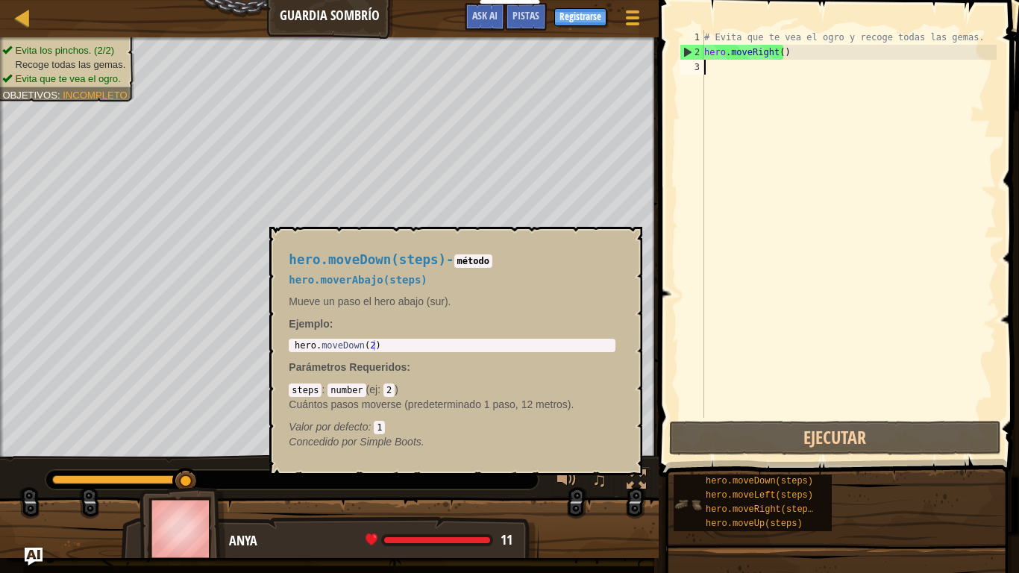
click at [688, 478] on img at bounding box center [688, 504] width 28 height 28
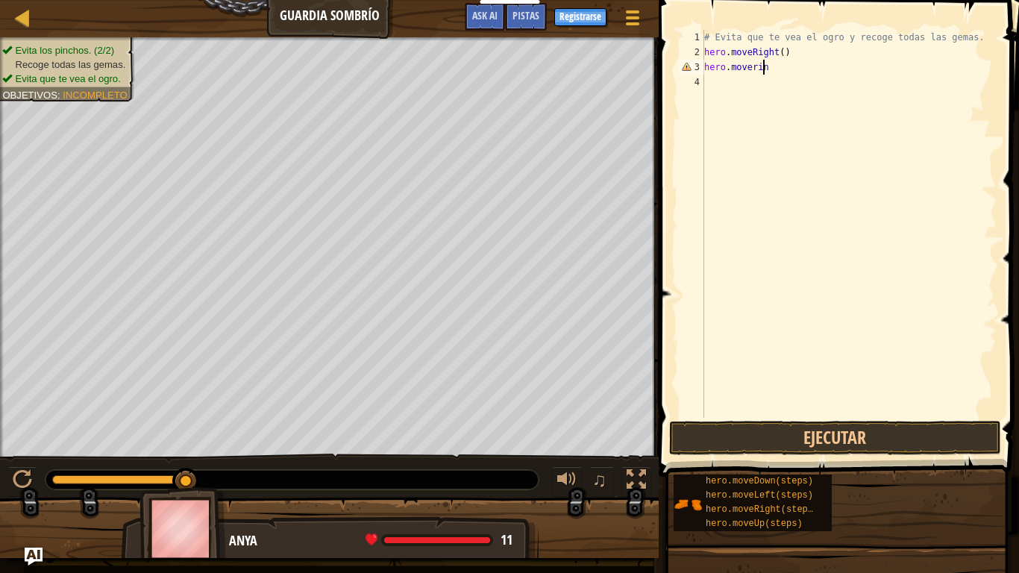
scroll to position [7, 4]
click at [771, 73] on div "# Evita que te vea el ogro y recoge todas las gemas. hero . moveRight ( ) hero …" at bounding box center [850, 239] width 296 height 418
type textarea "hero.mover"
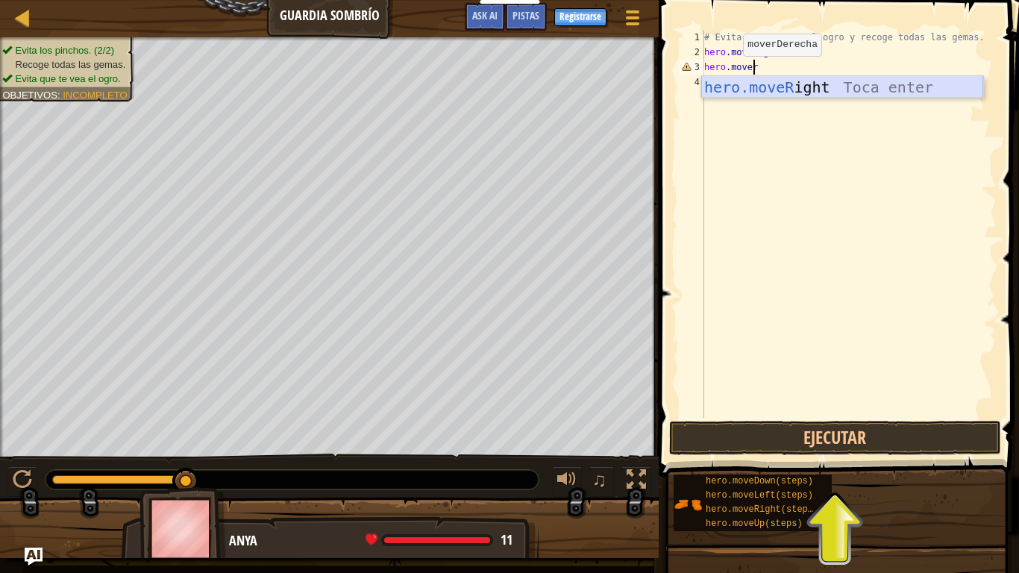
click at [791, 89] on div "hero.moveR ight Toca enter" at bounding box center [843, 109] width 282 height 67
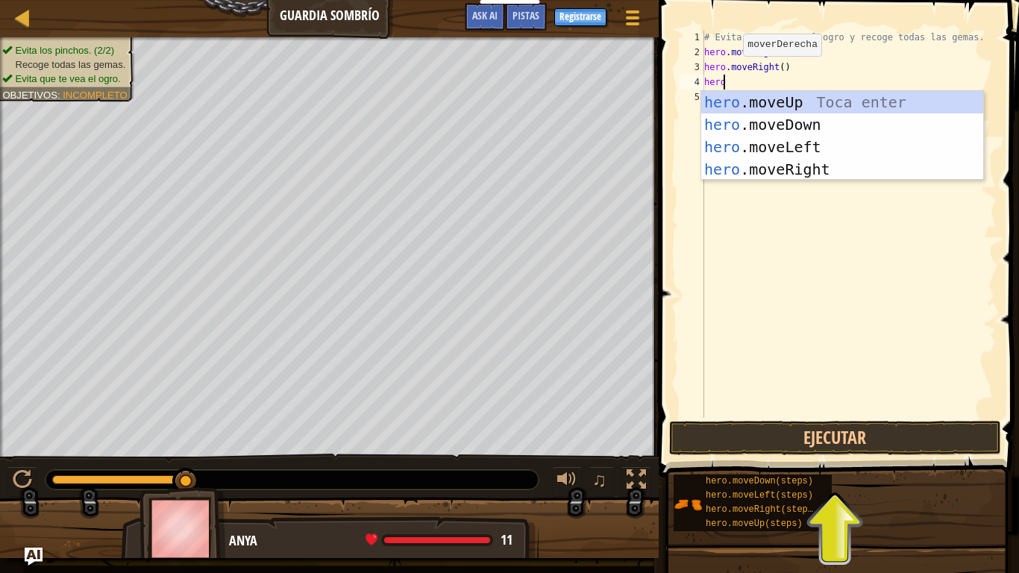
scroll to position [7, 1]
type textarea "[DOMAIN_NAME]"
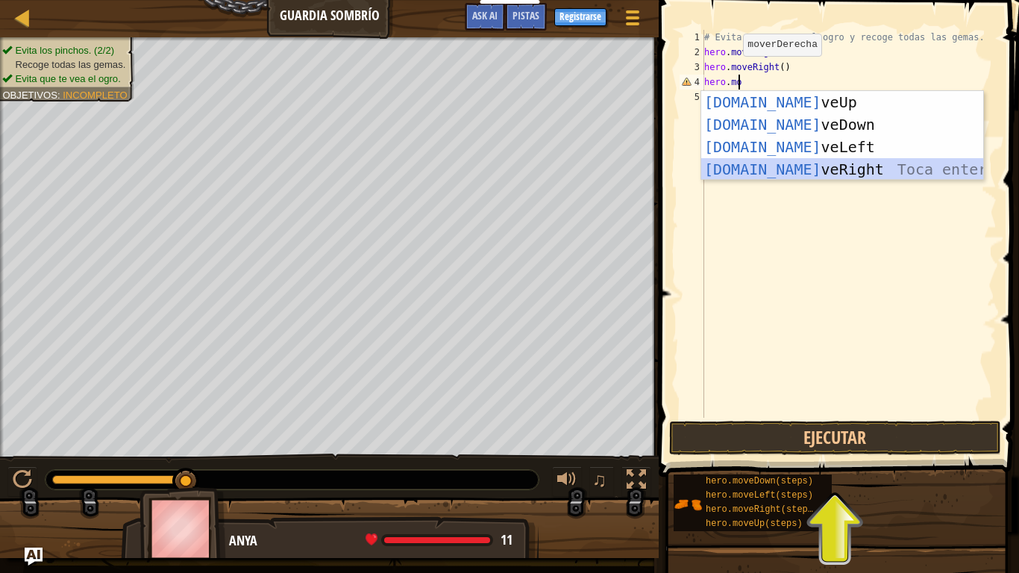
click at [834, 176] on div "[DOMAIN_NAME] veUp Toca enter [DOMAIN_NAME] veDown Toca enter [DOMAIN_NAME] veL…" at bounding box center [843, 158] width 282 height 134
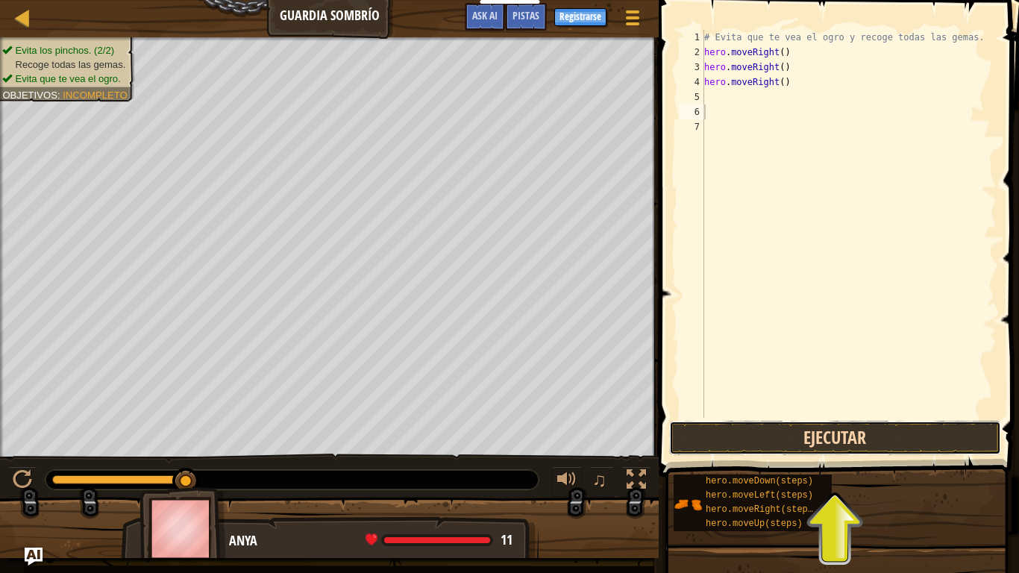
click at [856, 441] on button "Ejecutar" at bounding box center [835, 438] width 332 height 34
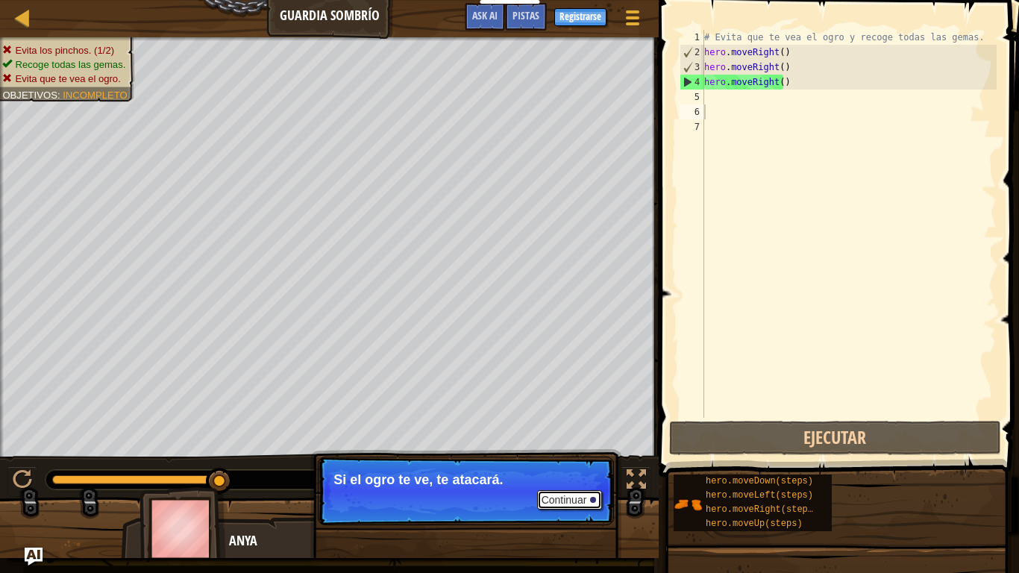
click at [566, 478] on button "Continuar" at bounding box center [570, 499] width 66 height 19
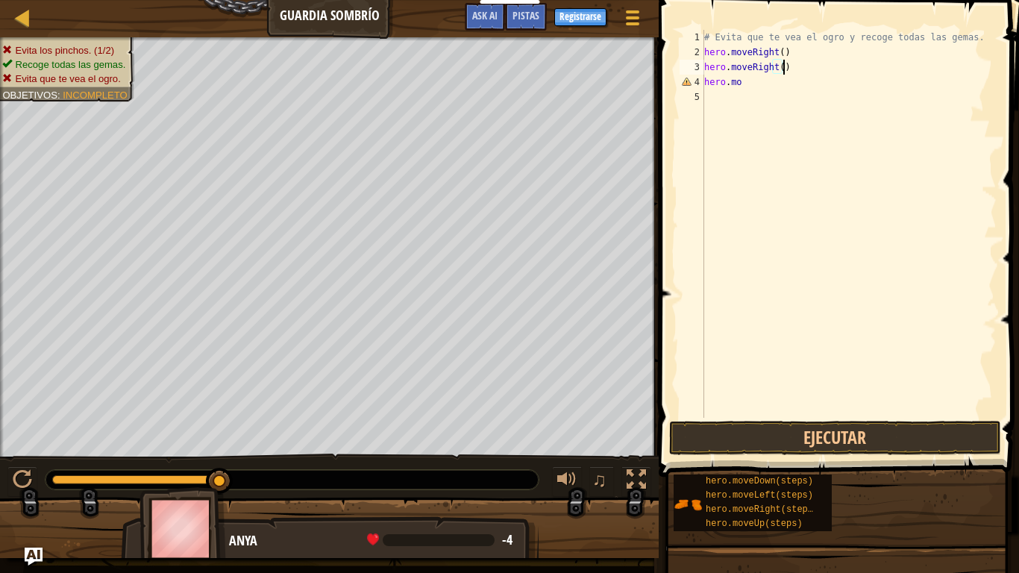
click at [825, 66] on div "# Evita que te vea el ogro y recoge todas las gemas. hero . moveRight ( ) hero …" at bounding box center [850, 239] width 296 height 418
type textarea "hero.moveu"
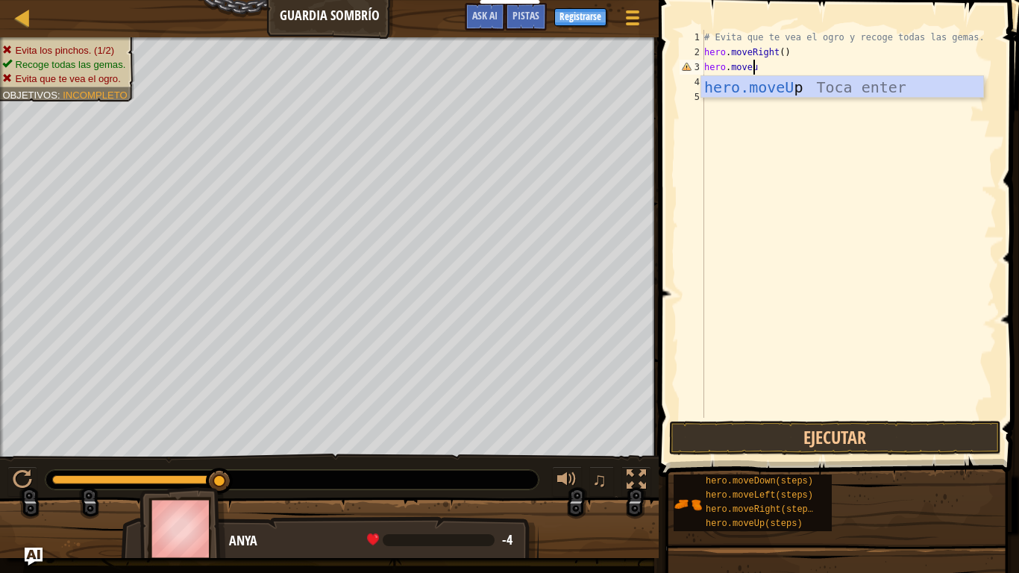
scroll to position [7, 4]
click at [823, 90] on div "hero.moveU p Toca enter" at bounding box center [843, 109] width 282 height 67
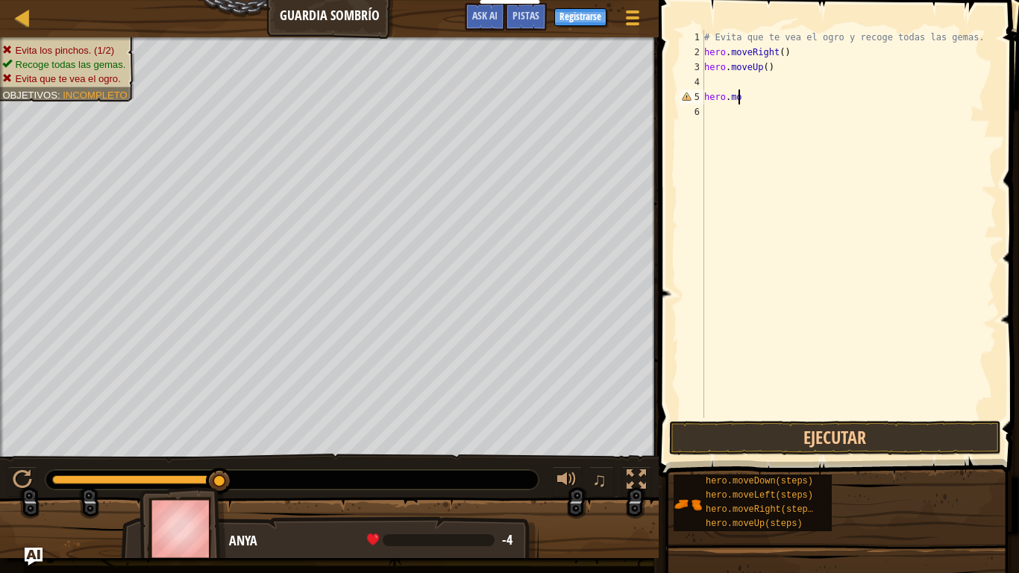
click at [752, 91] on div "# Evita que te vea el ogro y recoge todas las gemas. hero . moveRight ( ) hero …" at bounding box center [850, 239] width 296 height 418
type textarea "h"
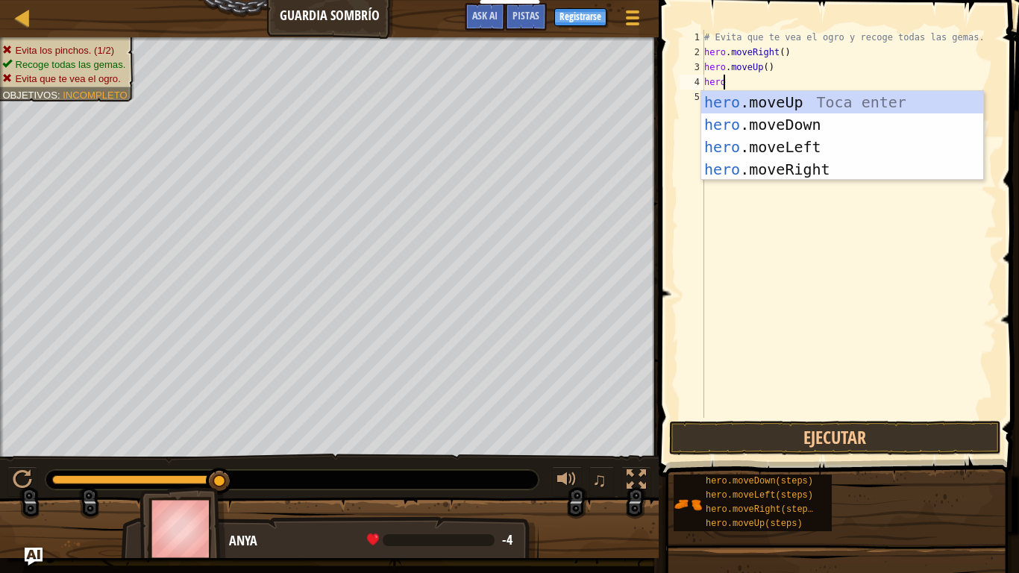
scroll to position [7, 1]
type textarea "[DOMAIN_NAME]"
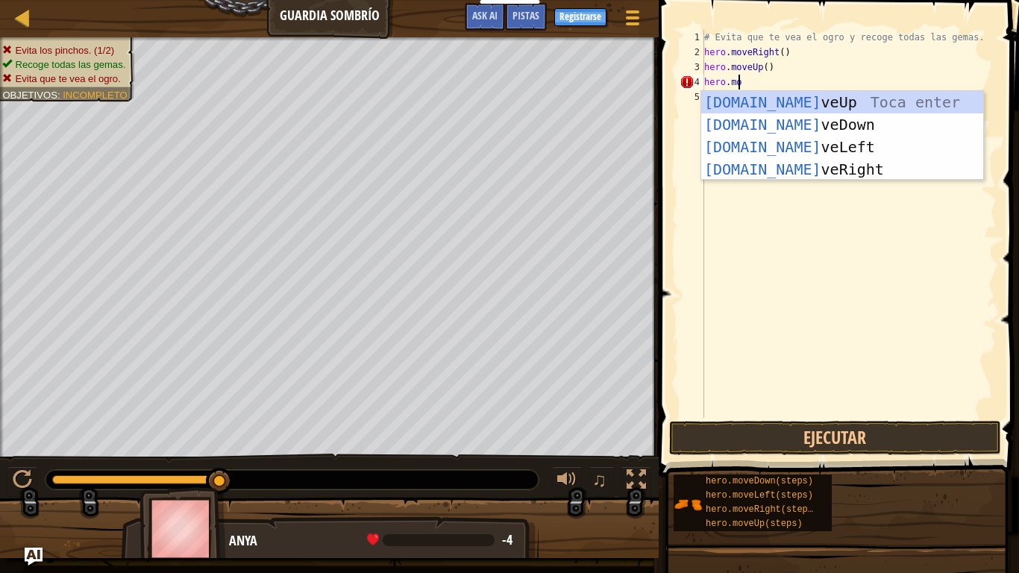
scroll to position [7, 2]
click at [831, 171] on div "[DOMAIN_NAME] veUp Toca enter [DOMAIN_NAME] veDown Toca enter [DOMAIN_NAME] veL…" at bounding box center [843, 158] width 282 height 134
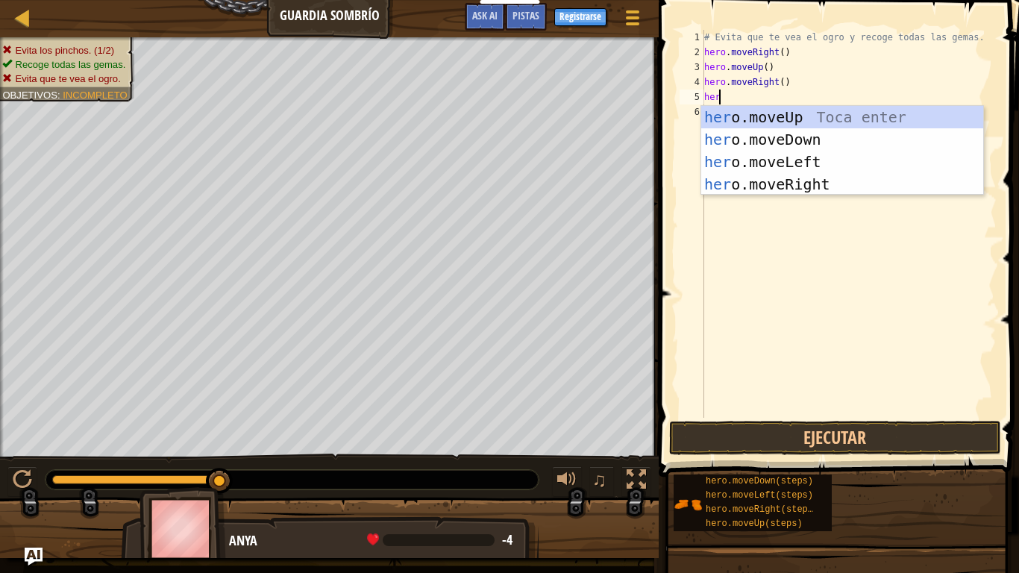
scroll to position [7, 1]
type textarea "hero."
click at [807, 143] on div "hero. moveUp Toca enter hero. moveDown Toca enter hero. moveLeft Toca enter her…" at bounding box center [843, 173] width 282 height 134
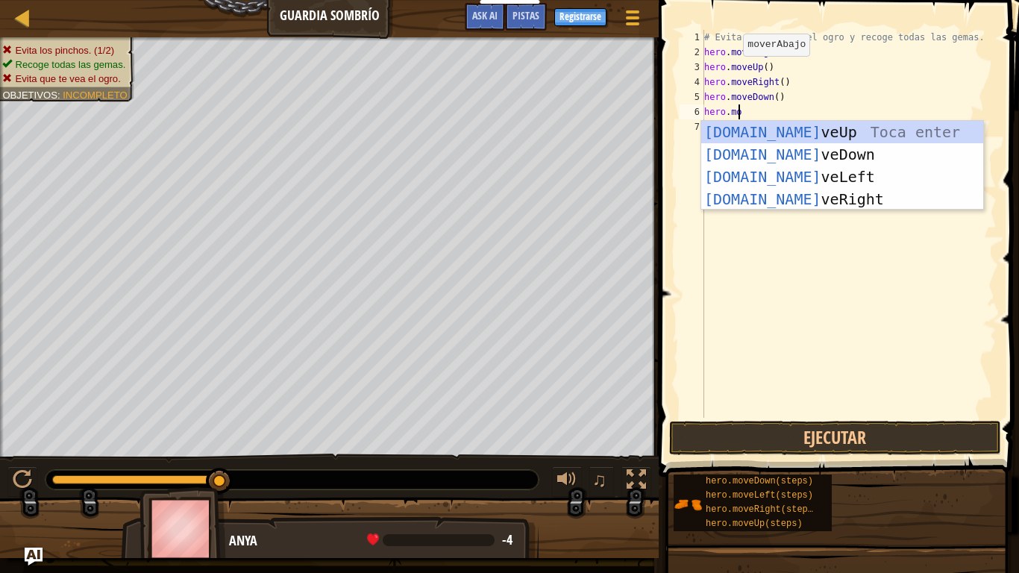
scroll to position [7, 2]
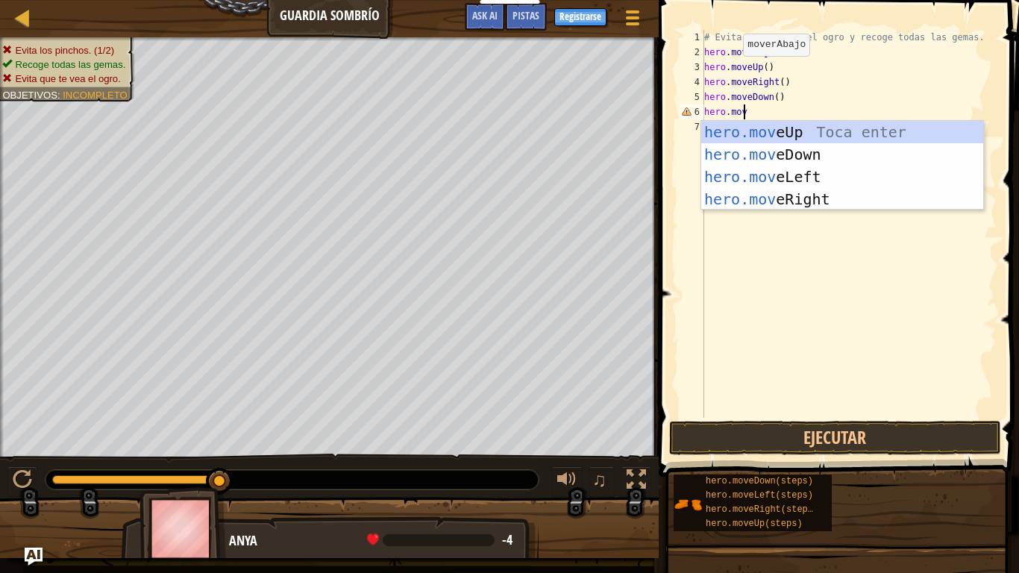
type textarea "hero.move"
click at [826, 204] on div "hero.move Up Toca enter hero.move Down Toca enter hero.move Left Toca enter her…" at bounding box center [843, 188] width 282 height 134
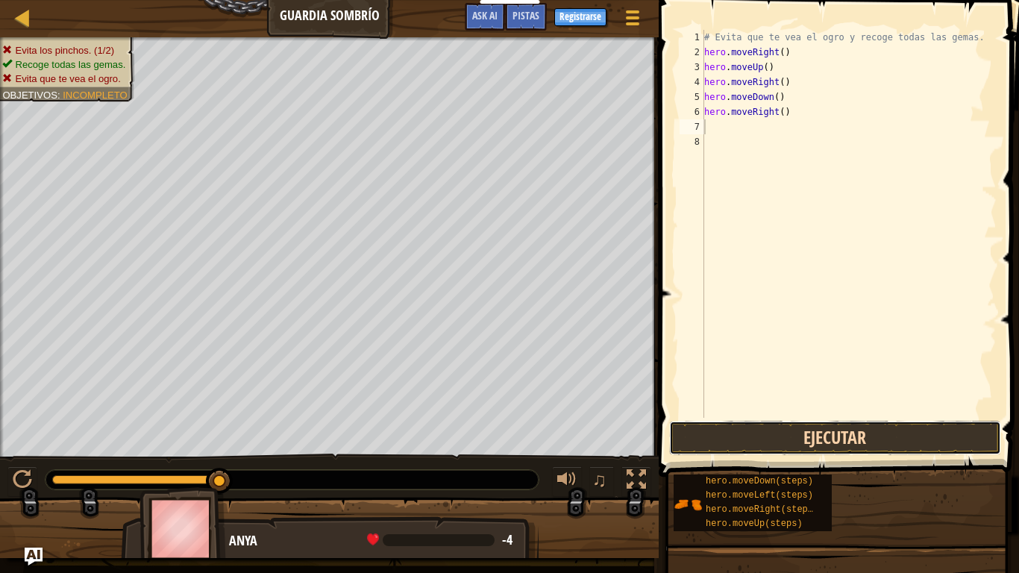
click at [881, 439] on button "Ejecutar" at bounding box center [835, 438] width 332 height 34
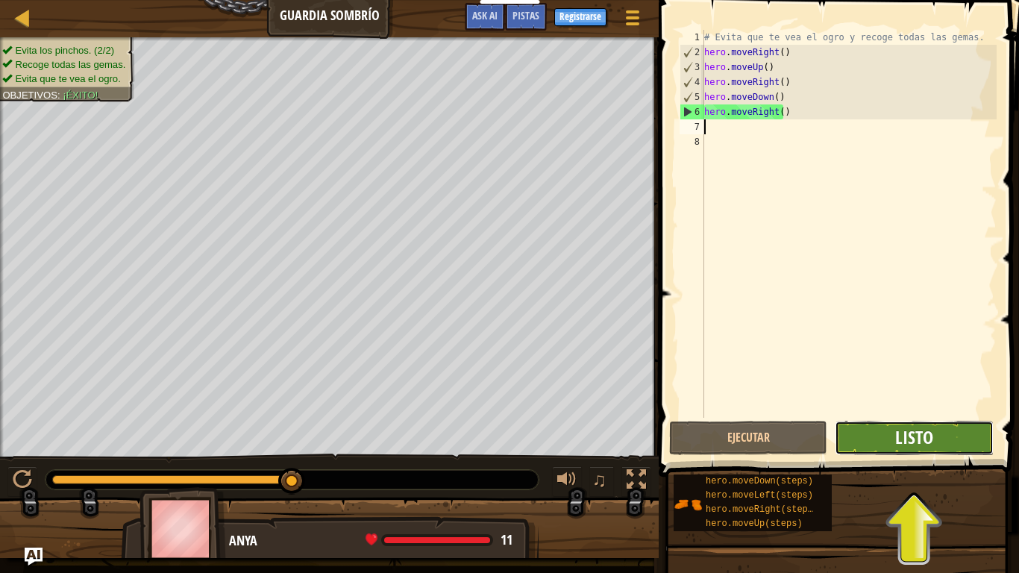
click at [896, 440] on span "Listo" at bounding box center [915, 437] width 38 height 24
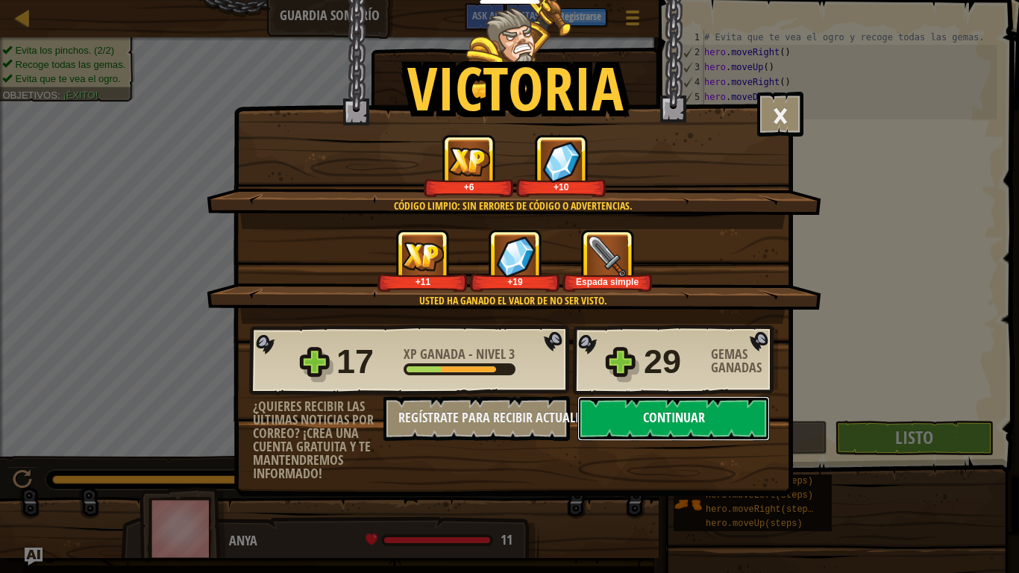
click at [704, 419] on button "Continuar" at bounding box center [674, 418] width 193 height 45
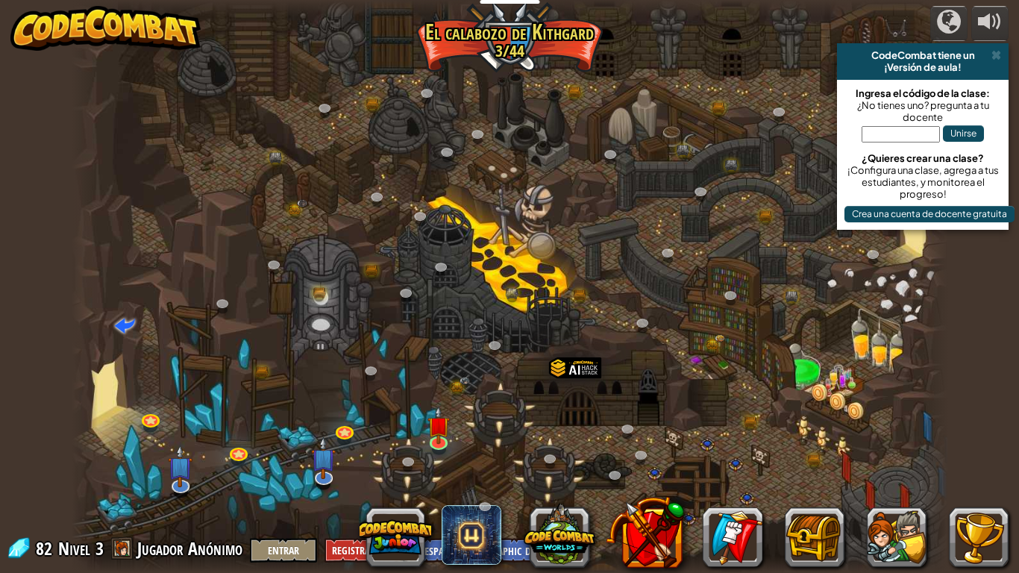
select select "es-419"
click at [440, 436] on img at bounding box center [439, 415] width 22 height 51
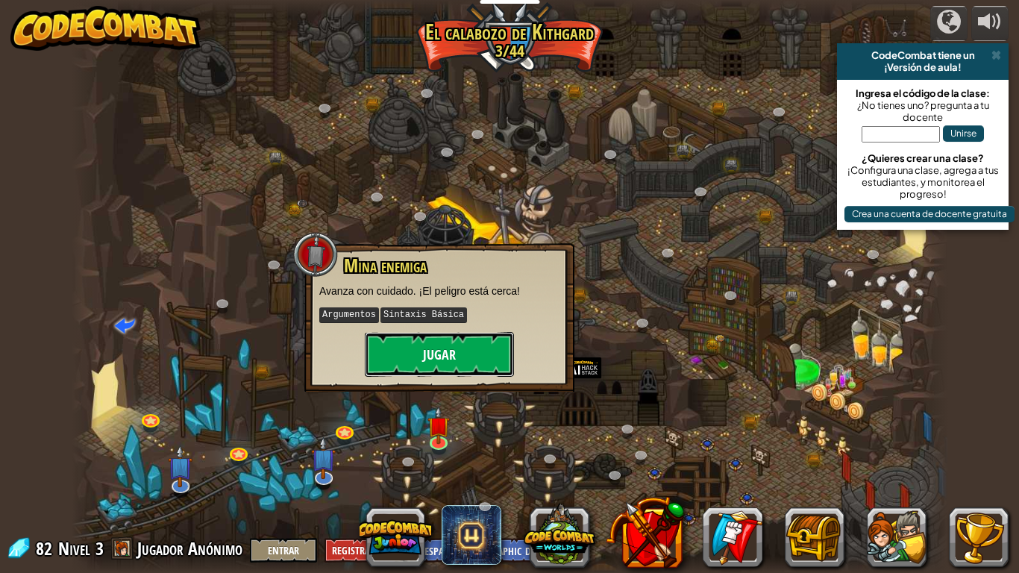
click at [438, 340] on button "Jugar" at bounding box center [439, 354] width 149 height 45
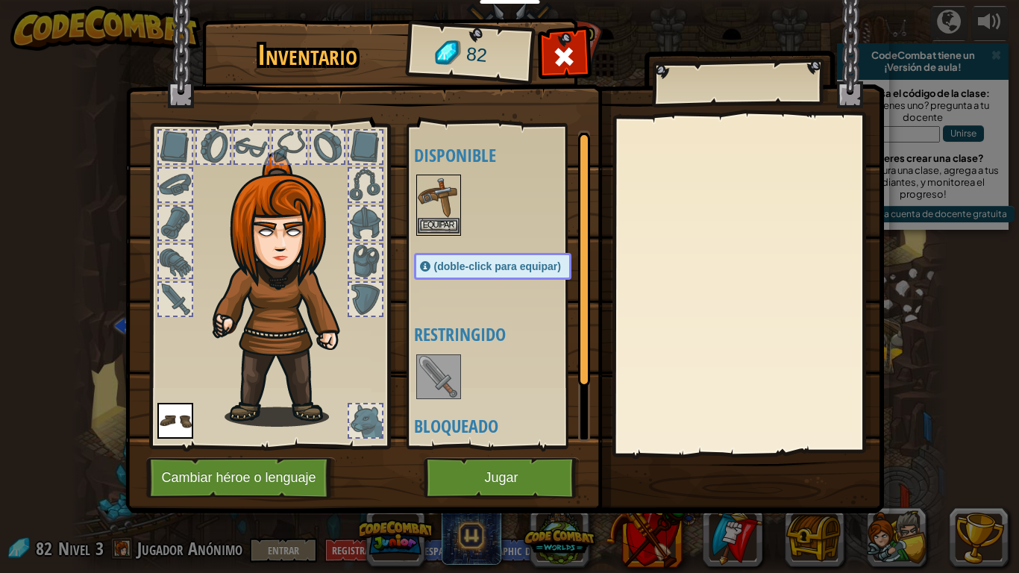
click at [432, 216] on img at bounding box center [439, 197] width 42 height 42
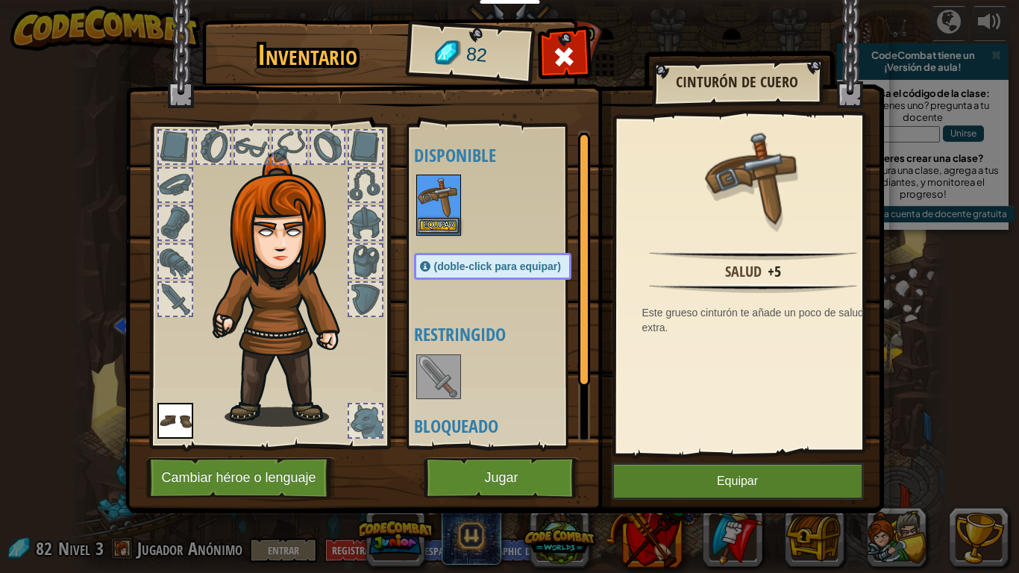
click at [432, 216] on img at bounding box center [439, 197] width 42 height 42
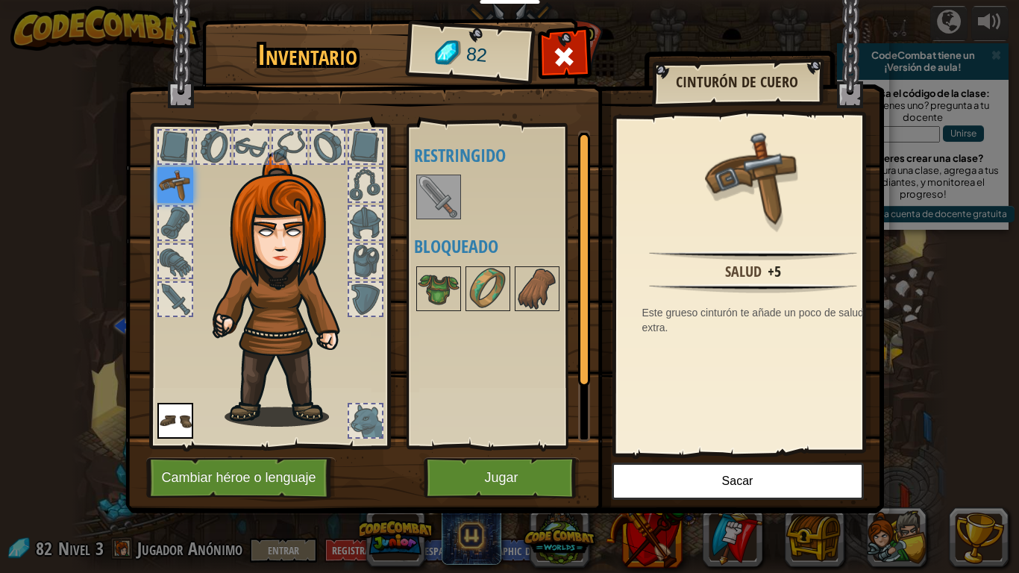
click at [430, 199] on img at bounding box center [439, 197] width 42 height 42
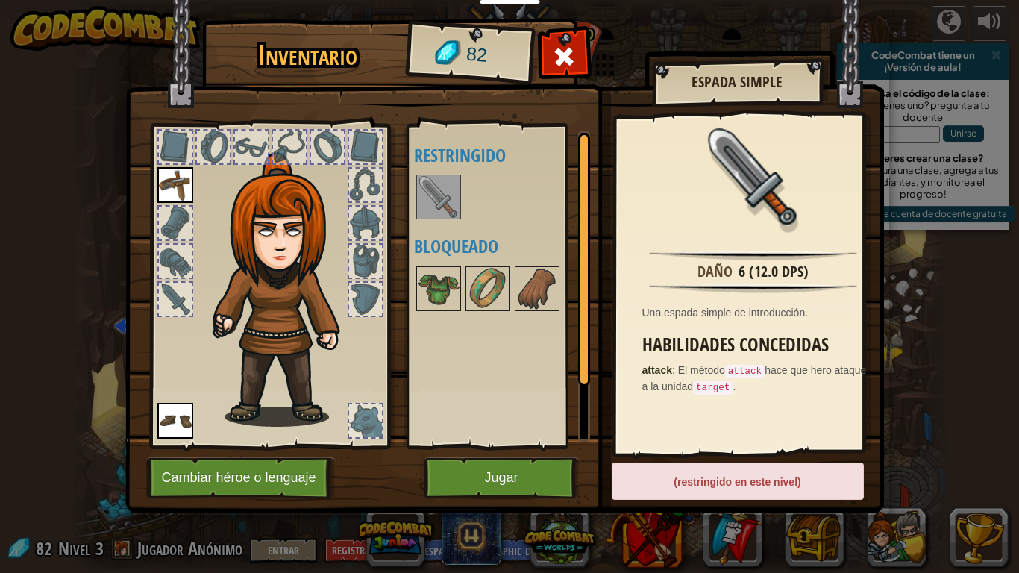
click at [430, 199] on img at bounding box center [439, 197] width 42 height 42
drag, startPoint x: 587, startPoint y: 334, endPoint x: 593, endPoint y: 369, distance: 35.7
click at [592, 410] on div "Inventario 82 Disponible Equipar Equipar (doble-click para equipar) Restringido…" at bounding box center [510, 268] width 759 height 493
drag, startPoint x: 583, startPoint y: 364, endPoint x: 599, endPoint y: 443, distance: 80.1
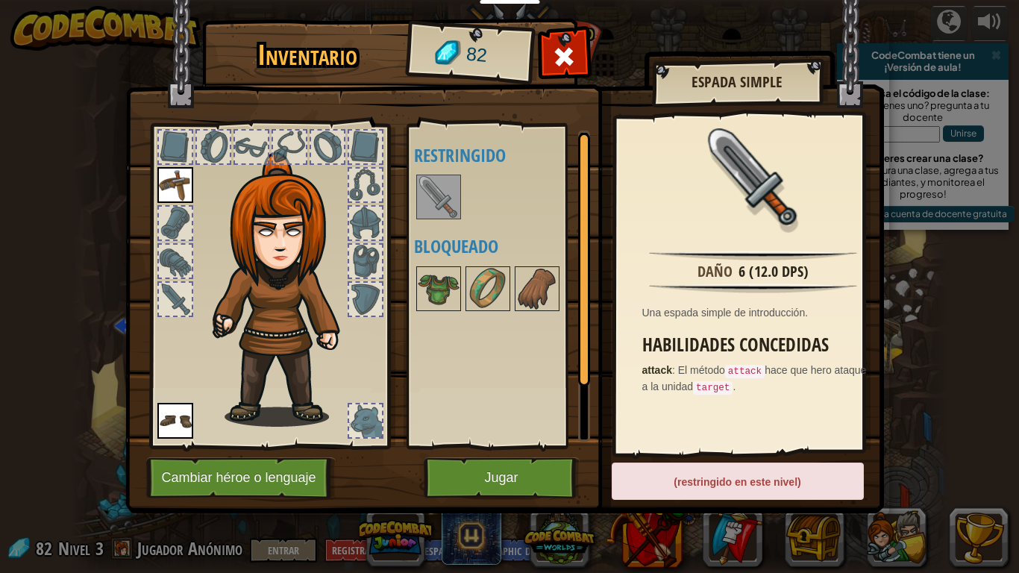
click at [599, 443] on div "Inventario 82 Disponible Equipar Equipar (doble-click para equipar) Restringido…" at bounding box center [510, 268] width 759 height 493
drag, startPoint x: 590, startPoint y: 343, endPoint x: 577, endPoint y: 393, distance: 51.8
click at [603, 434] on img at bounding box center [504, 243] width 759 height 542
click at [440, 281] on img at bounding box center [439, 289] width 42 height 42
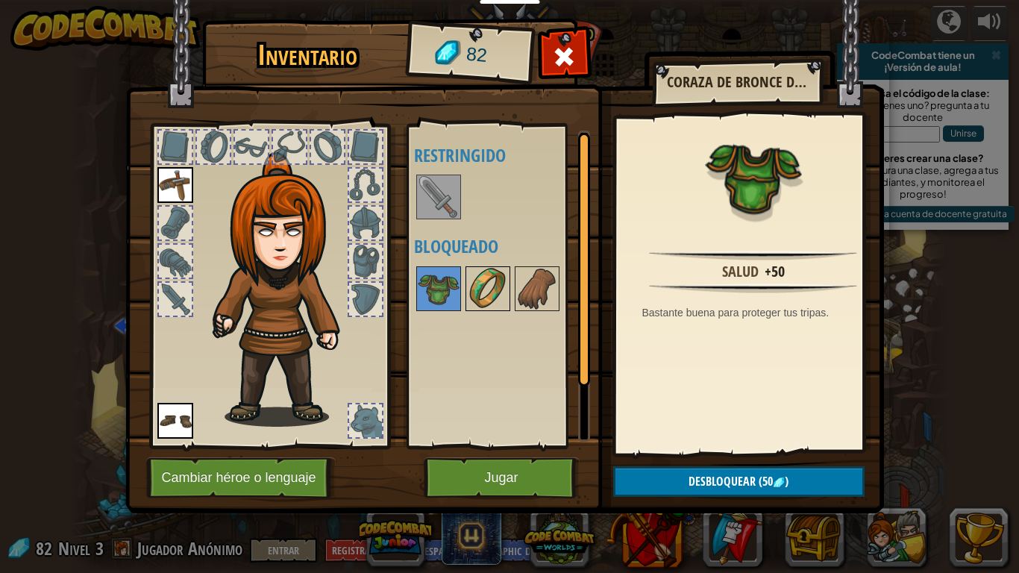
click at [491, 276] on img at bounding box center [488, 289] width 42 height 42
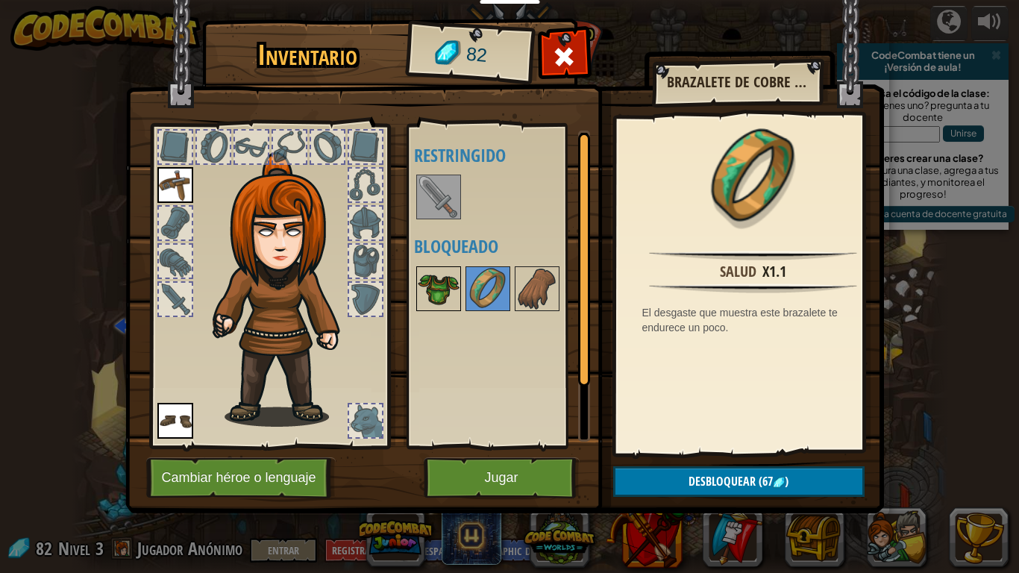
click at [430, 293] on img at bounding box center [439, 289] width 42 height 42
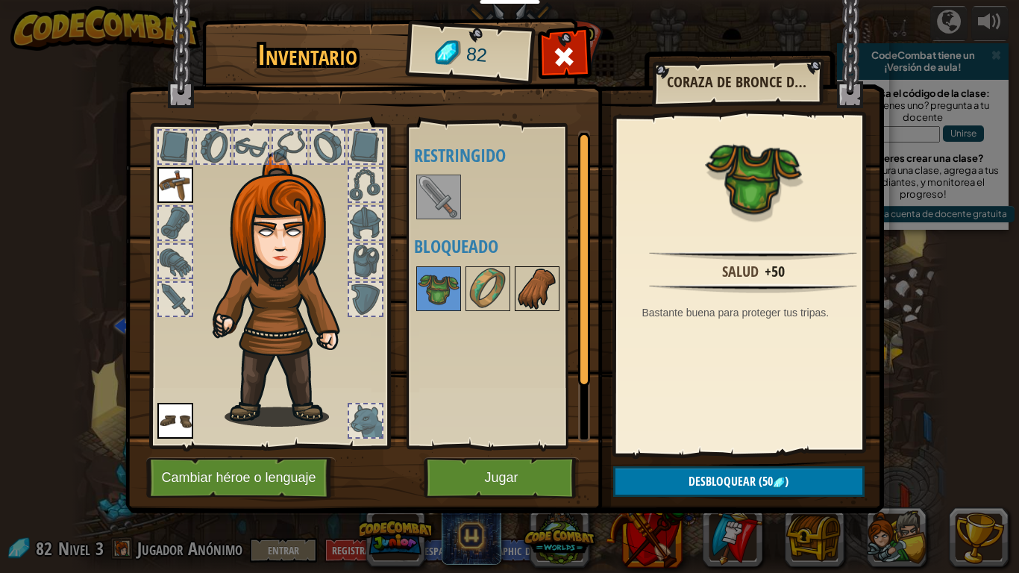
click at [539, 291] on img at bounding box center [537, 289] width 42 height 42
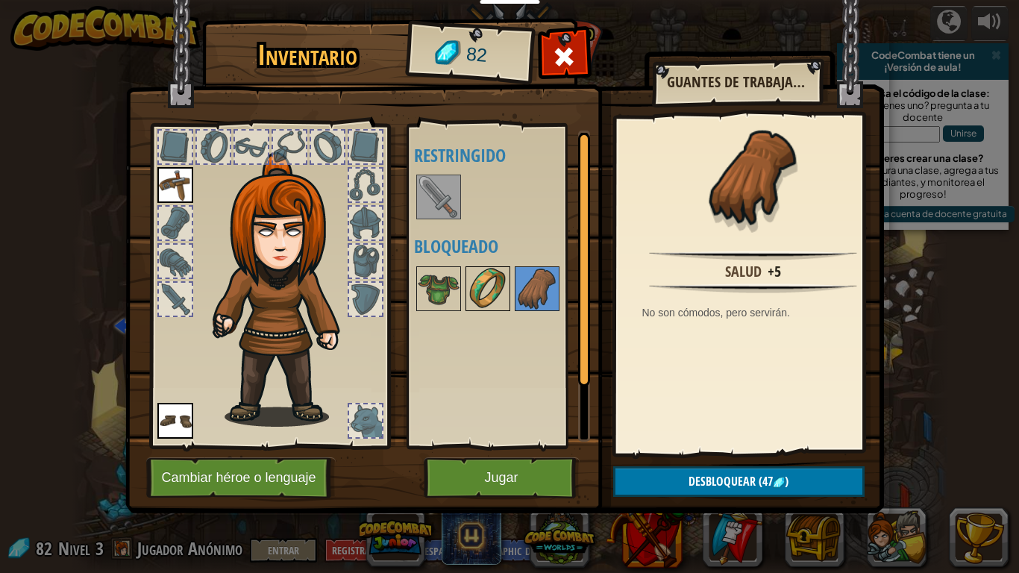
click at [489, 296] on img at bounding box center [488, 289] width 42 height 42
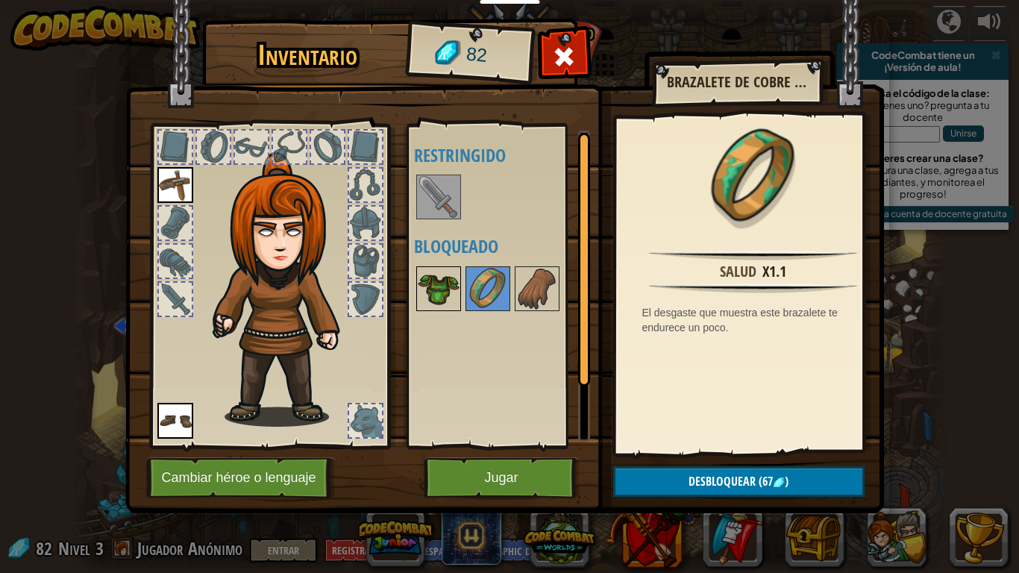
click at [442, 288] on img at bounding box center [439, 289] width 42 height 42
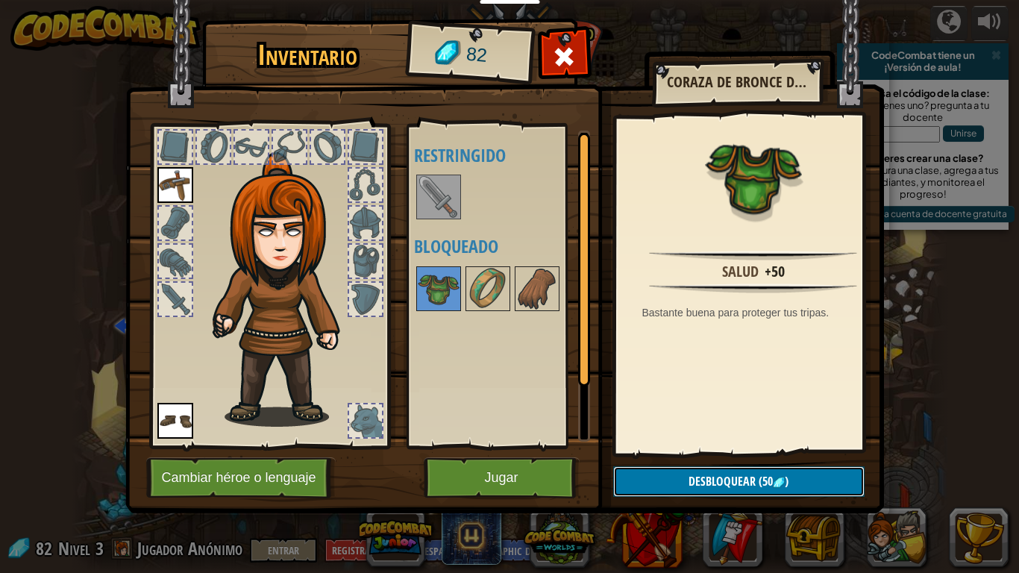
click at [743, 478] on span "Desbloquear" at bounding box center [722, 481] width 67 height 16
click at [707, 478] on button "Confirmar" at bounding box center [739, 481] width 252 height 31
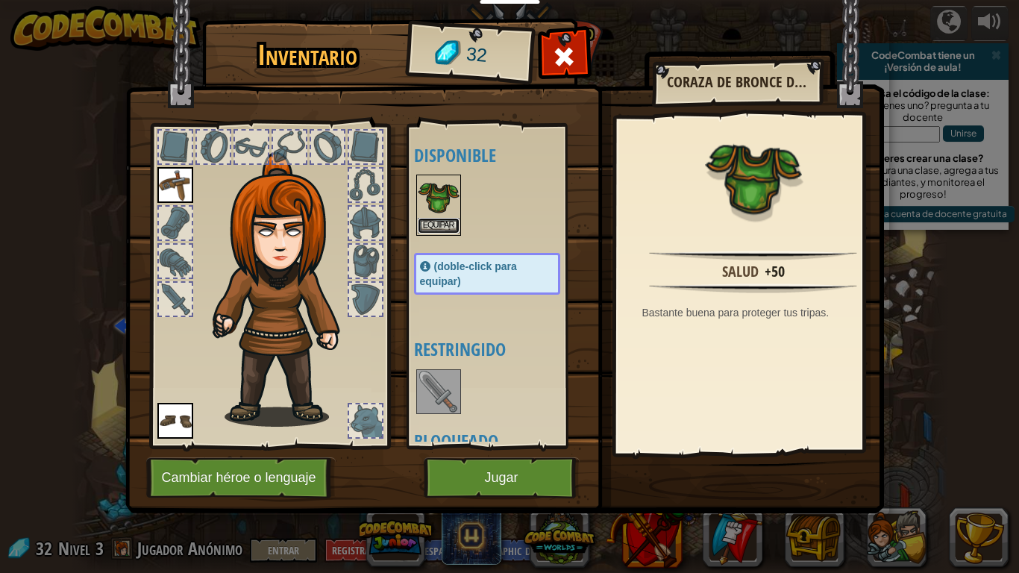
drag, startPoint x: 431, startPoint y: 226, endPoint x: 431, endPoint y: 186, distance: 40.3
click at [431, 186] on div "Equipar" at bounding box center [438, 205] width 45 height 61
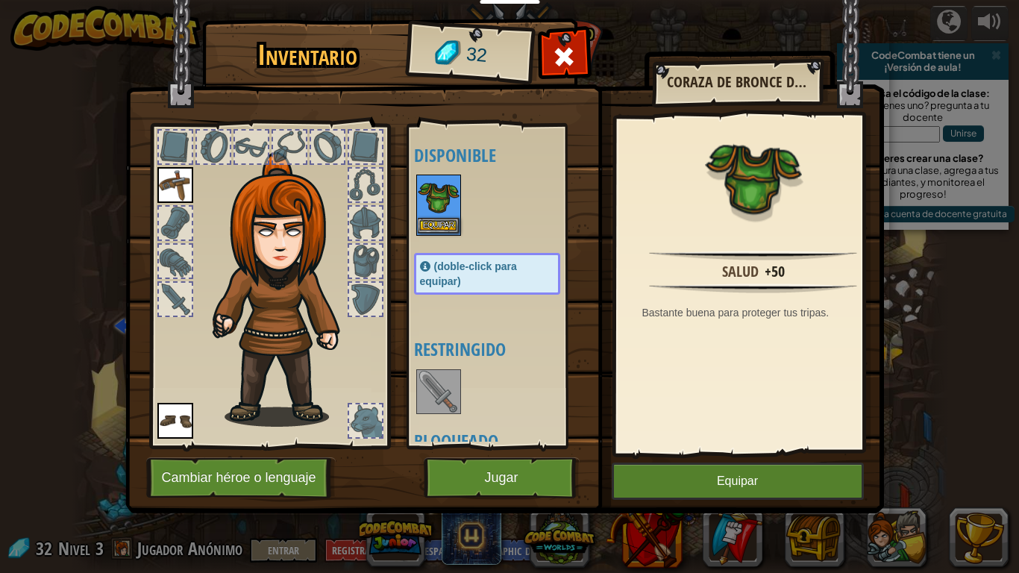
click at [431, 186] on img at bounding box center [439, 197] width 42 height 42
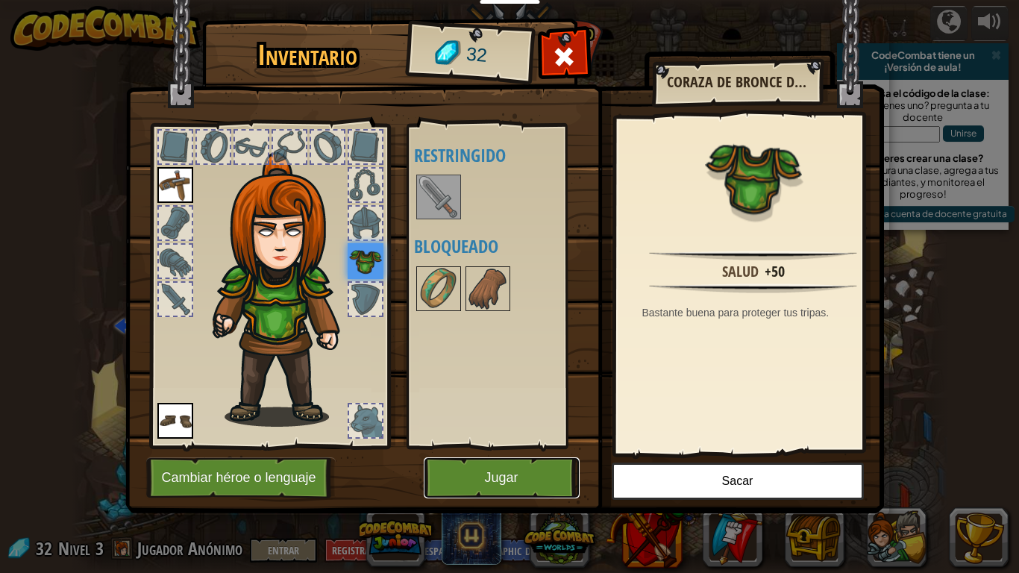
drag, startPoint x: 532, startPoint y: 480, endPoint x: 531, endPoint y: 460, distance: 19.4
click at [531, 460] on button "Jugar" at bounding box center [502, 477] width 156 height 41
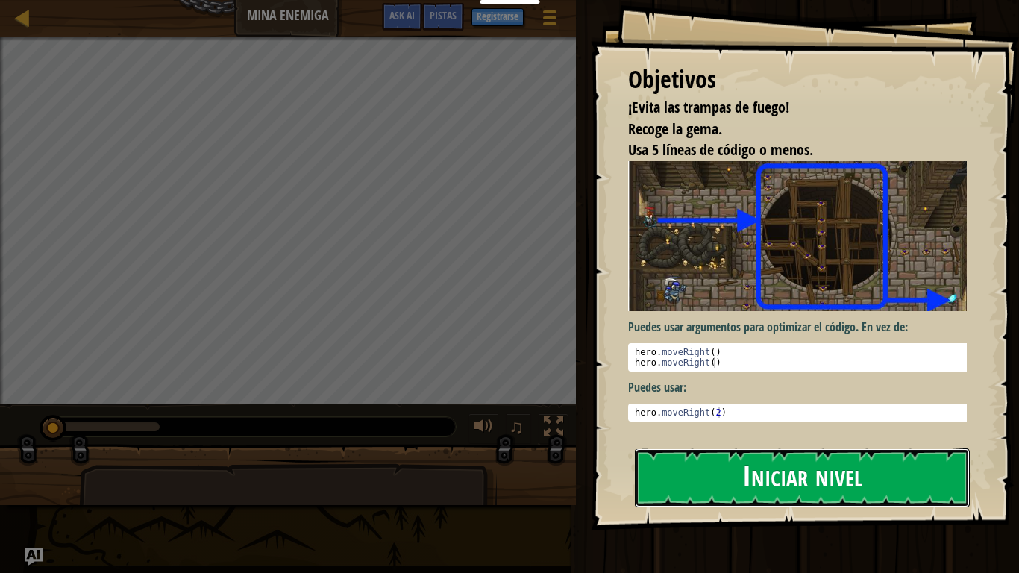
click at [901, 472] on button "Iniciar nivel" at bounding box center [802, 478] width 335 height 59
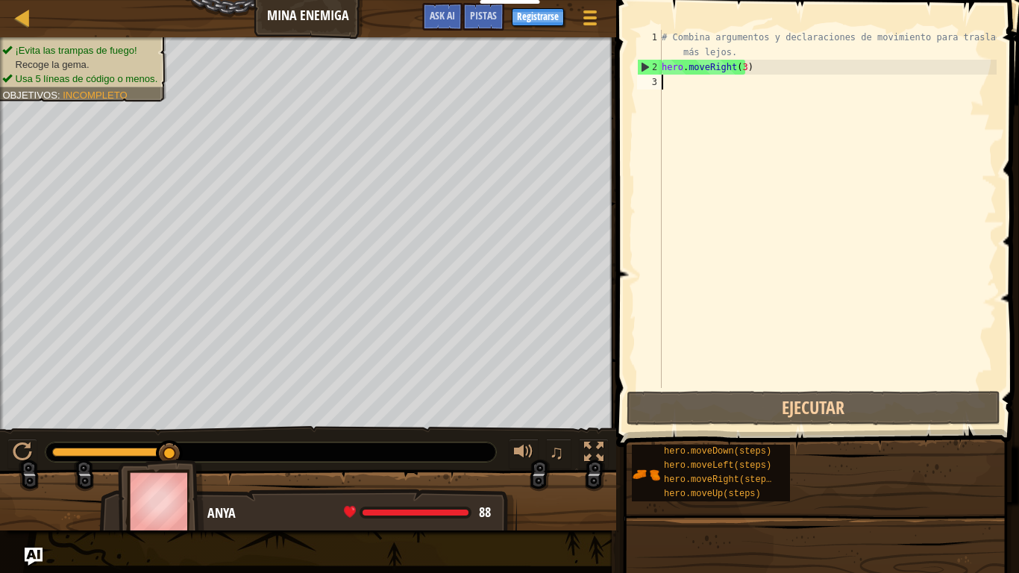
scroll to position [7, 0]
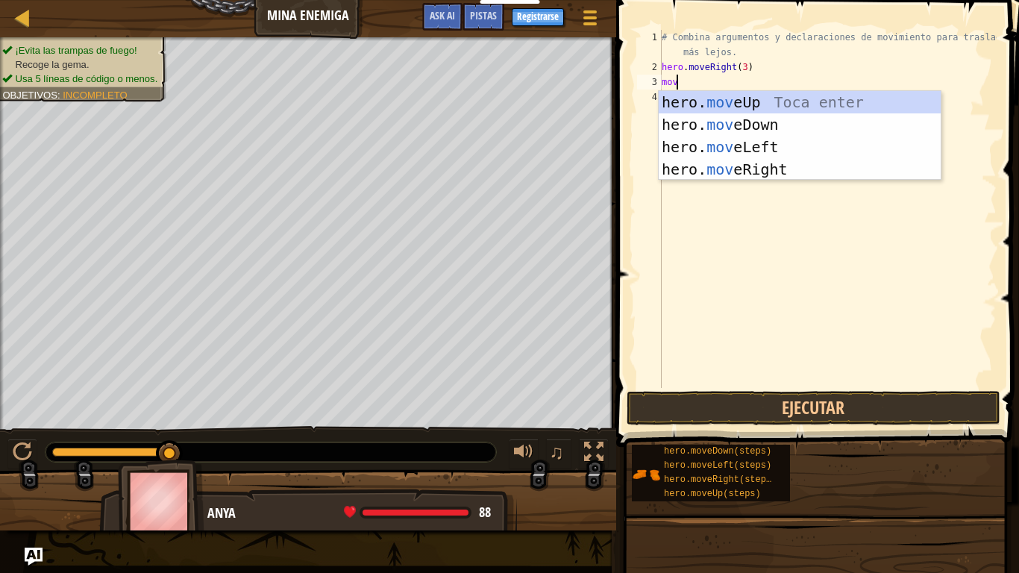
type textarea "m"
type textarea "hero.m"
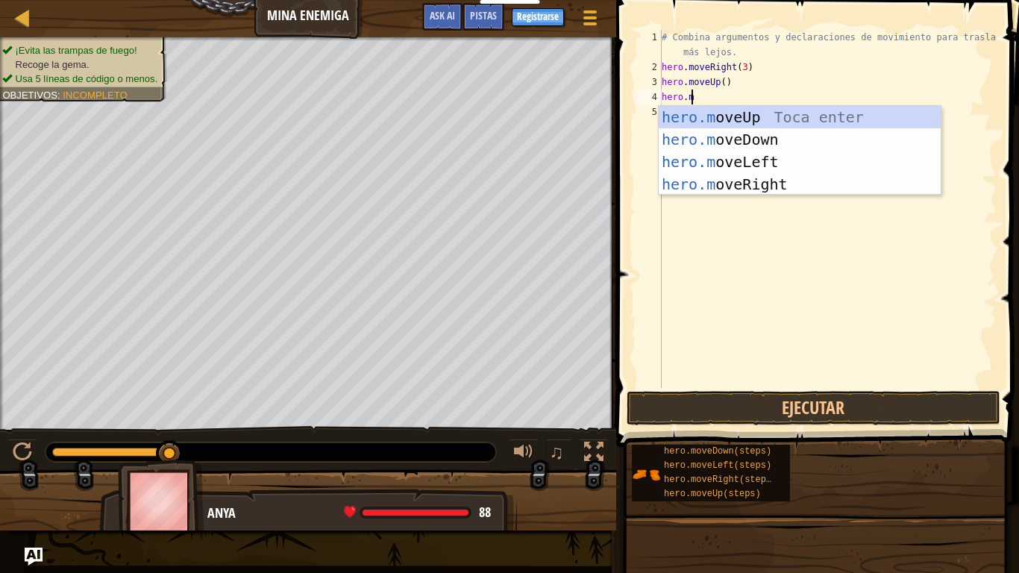
scroll to position [7, 1]
type textarea "[DOMAIN_NAME]"
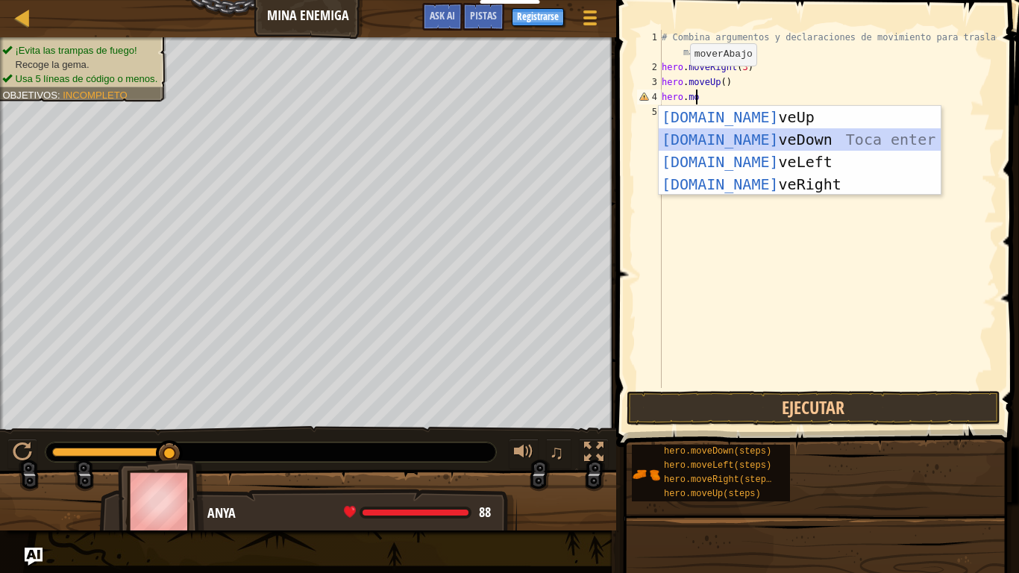
click at [765, 140] on div "[DOMAIN_NAME] veUp Toca enter [DOMAIN_NAME] veDown Toca enter [DOMAIN_NAME] veL…" at bounding box center [800, 173] width 282 height 134
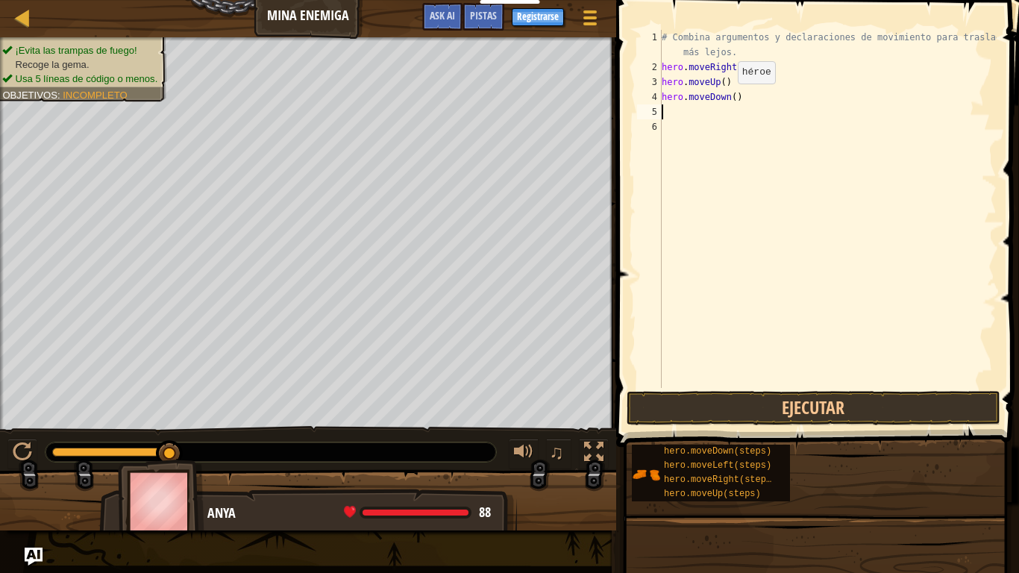
click at [725, 99] on div "# Combina argumentos y declaraciones de movimiento para trasladarte más lejos. …" at bounding box center [828, 231] width 338 height 403
click at [732, 99] on div "# Combina argumentos y declaraciones de movimiento para trasladarte más lejos. …" at bounding box center [828, 231] width 338 height 403
type textarea "hero.moveDown(3)"
click at [669, 110] on div "# Combina argumentos y declaraciones de movimiento para trasladarte más lejos. …" at bounding box center [828, 231] width 338 height 403
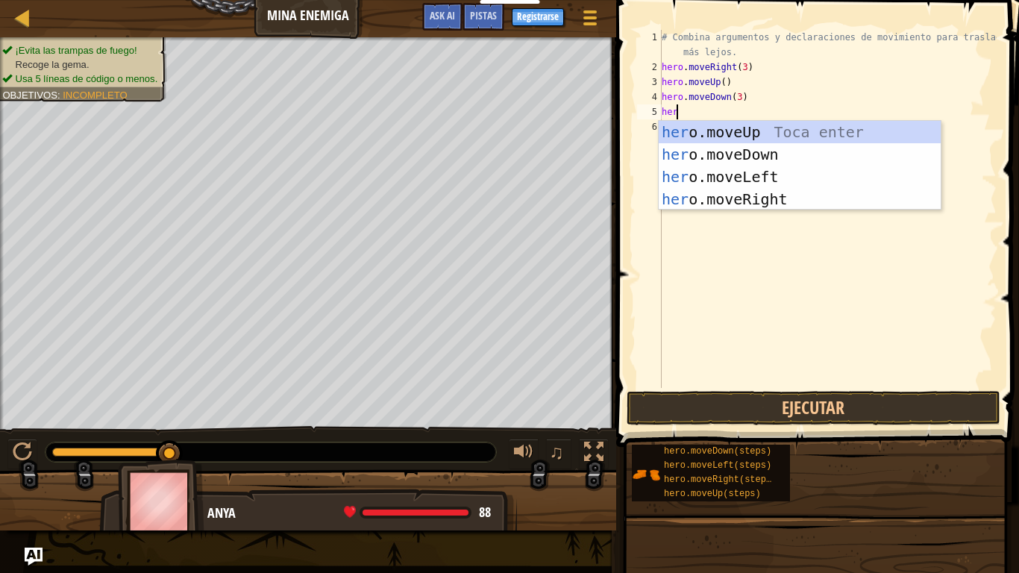
scroll to position [7, 1]
type textarea "hero."
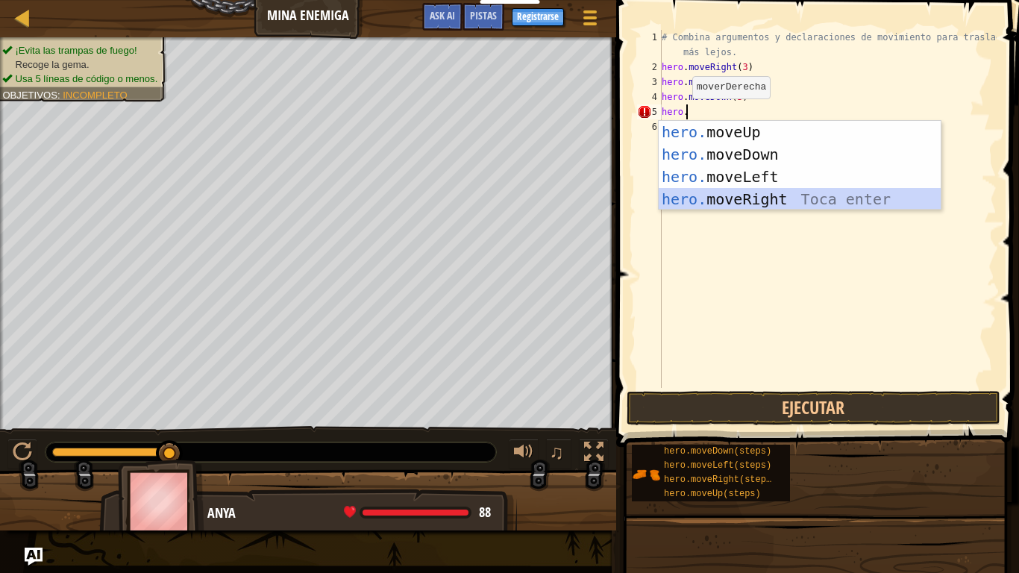
click at [799, 199] on div "hero. moveUp Toca enter hero. moveDown Toca enter hero. moveLeft Toca enter her…" at bounding box center [800, 188] width 282 height 134
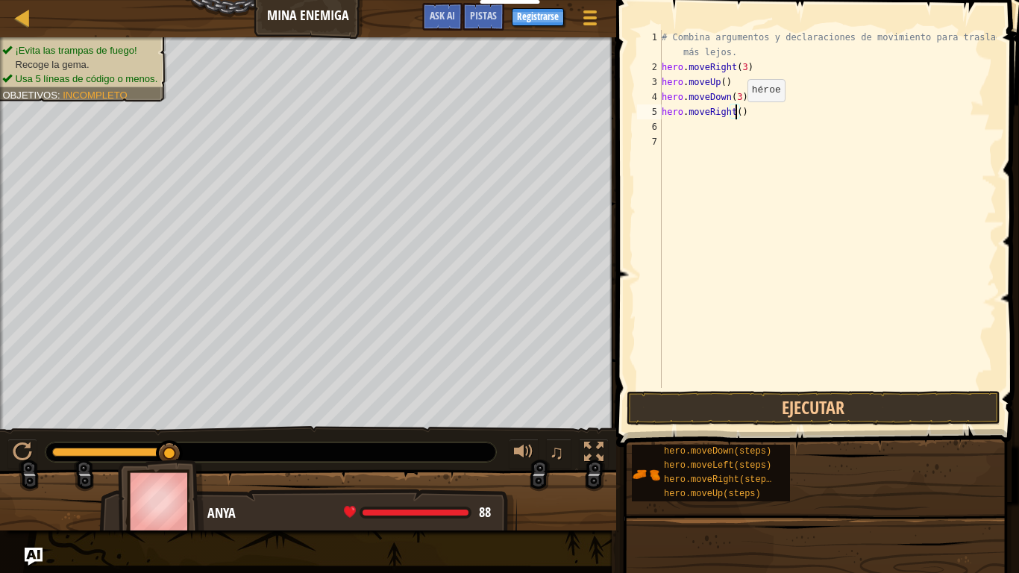
click at [735, 116] on div "# Combina argumentos y declaraciones de movimiento para trasladarte más lejos. …" at bounding box center [828, 231] width 338 height 403
click at [850, 404] on button "Ejecutar" at bounding box center [814, 408] width 374 height 34
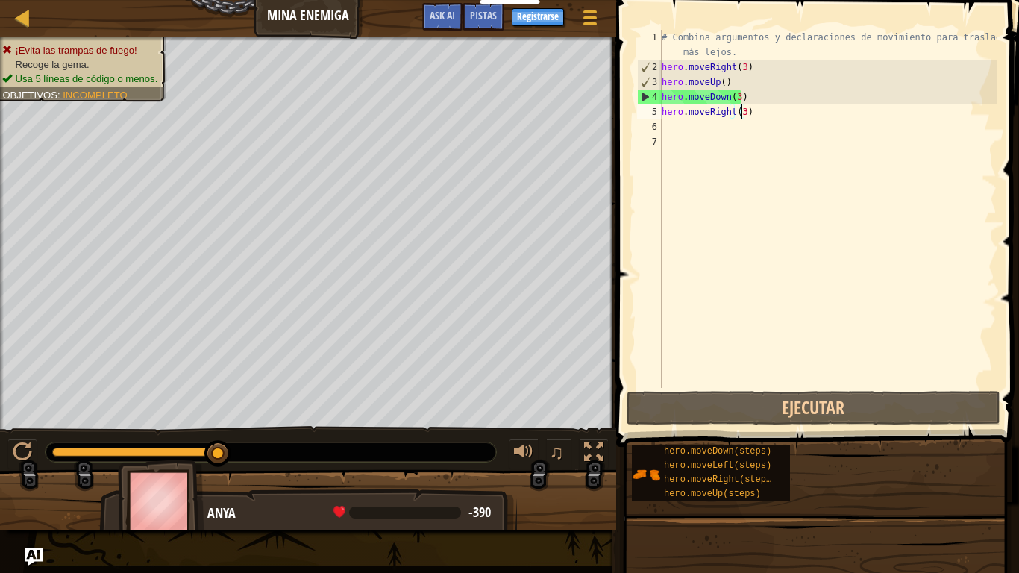
click at [729, 81] on div "# Combina argumentos y declaraciones de movimiento para trasladarte más lejos. …" at bounding box center [828, 231] width 338 height 403
type textarea "hero.moveUp()"
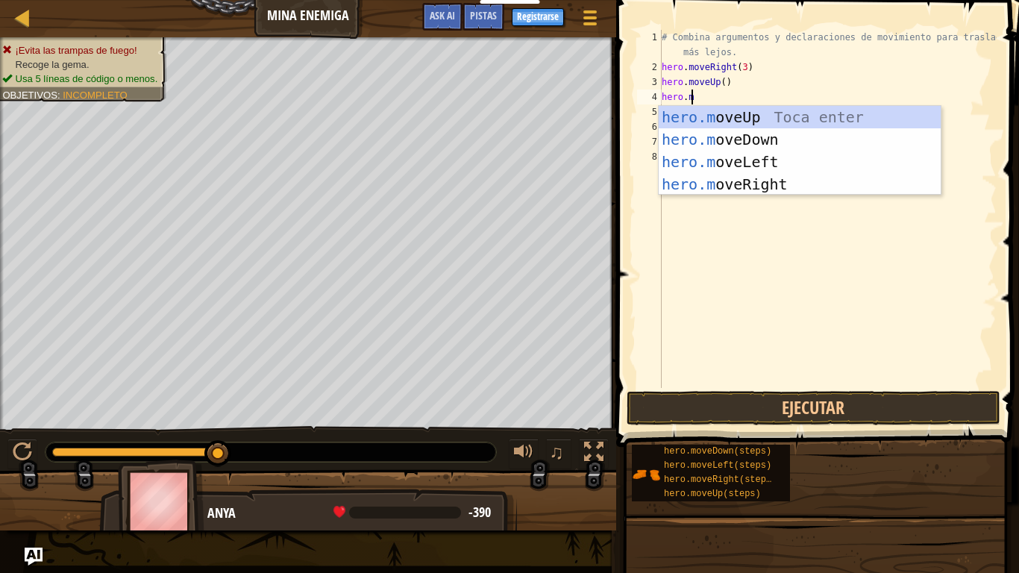
scroll to position [7, 1]
type textarea "[DOMAIN_NAME]"
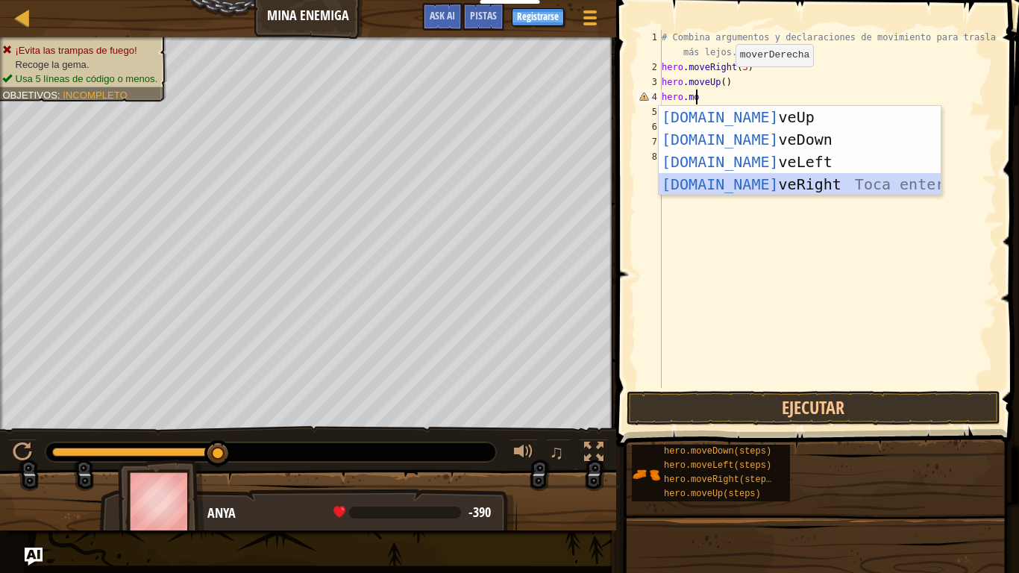
click at [775, 181] on div "[DOMAIN_NAME] veUp Toca enter [DOMAIN_NAME] veDown Toca enter [DOMAIN_NAME] veL…" at bounding box center [800, 173] width 282 height 134
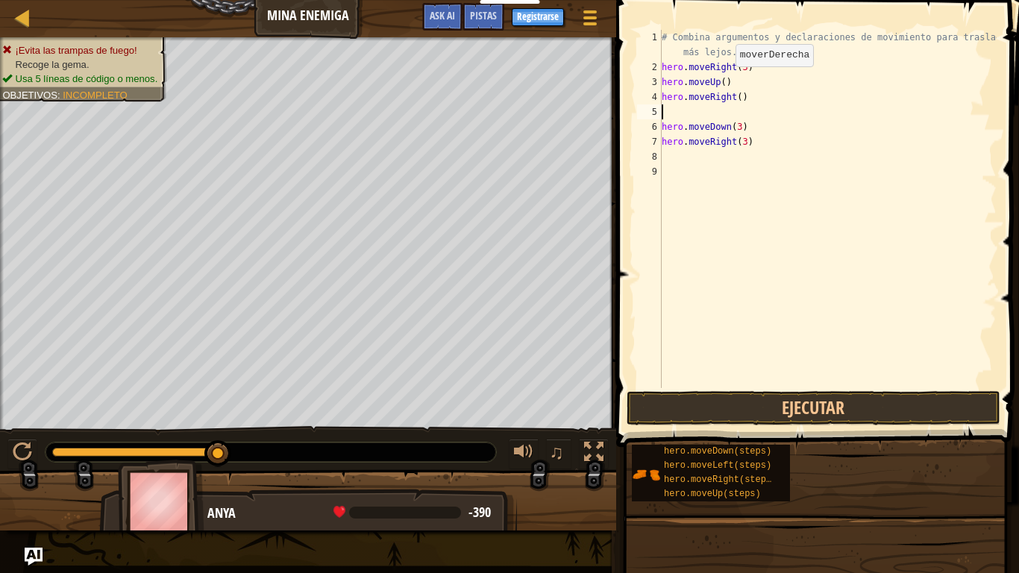
scroll to position [7, 0]
type textarea "hero.moveRight()"
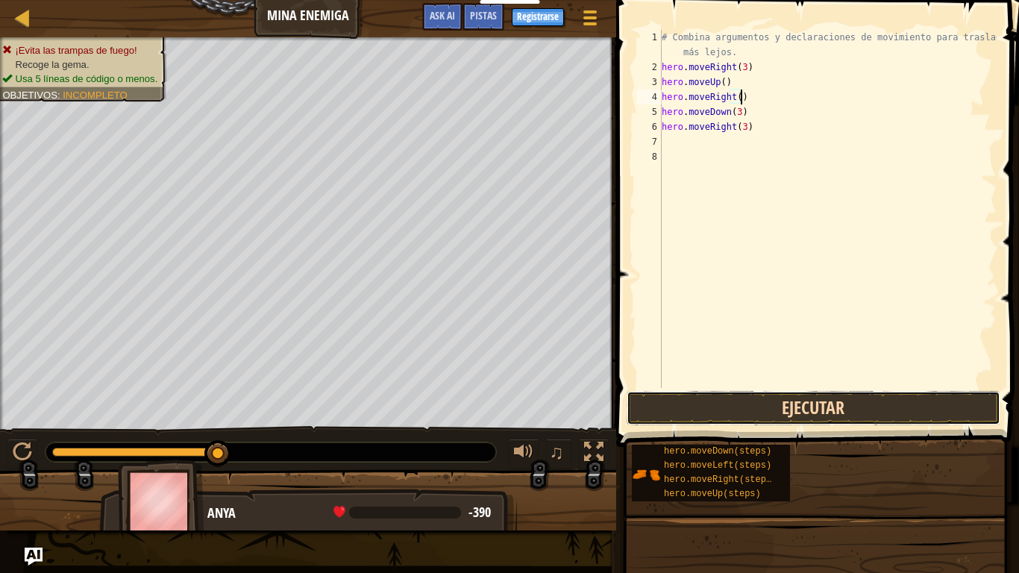
click at [827, 415] on button "Ejecutar" at bounding box center [814, 408] width 374 height 34
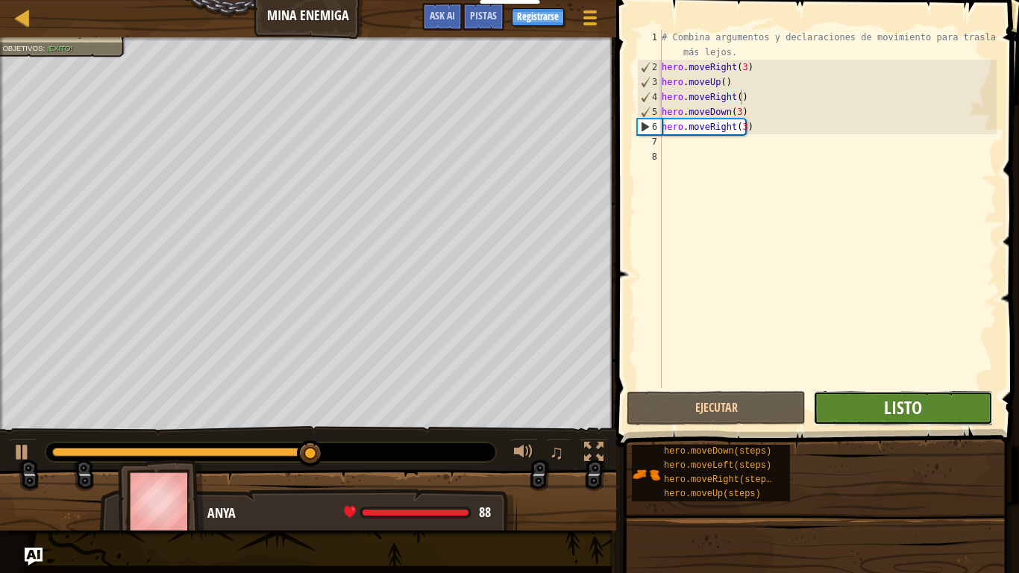
click at [884, 403] on button "Listo" at bounding box center [902, 408] width 179 height 34
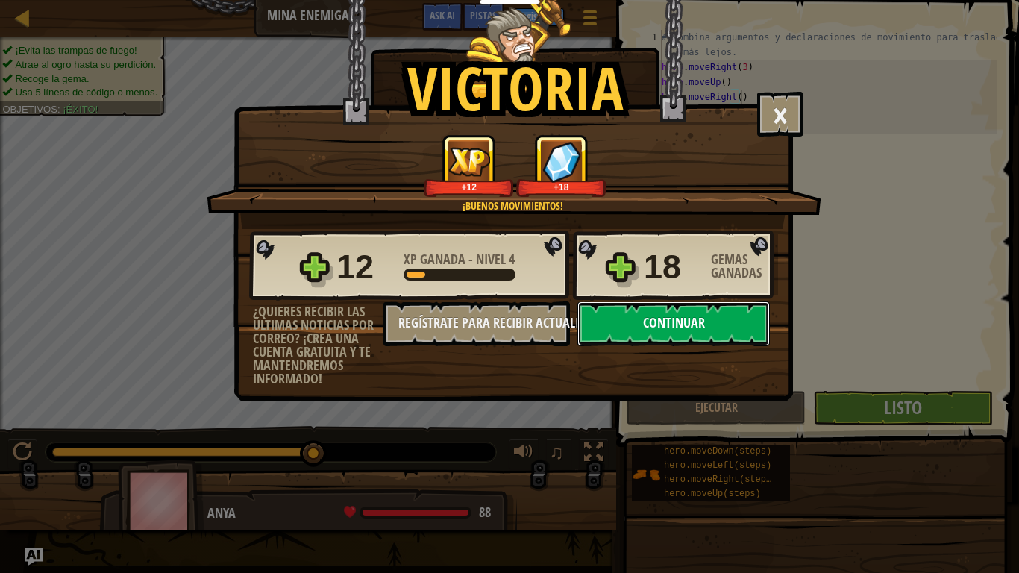
click at [682, 329] on button "Continuar" at bounding box center [674, 324] width 193 height 45
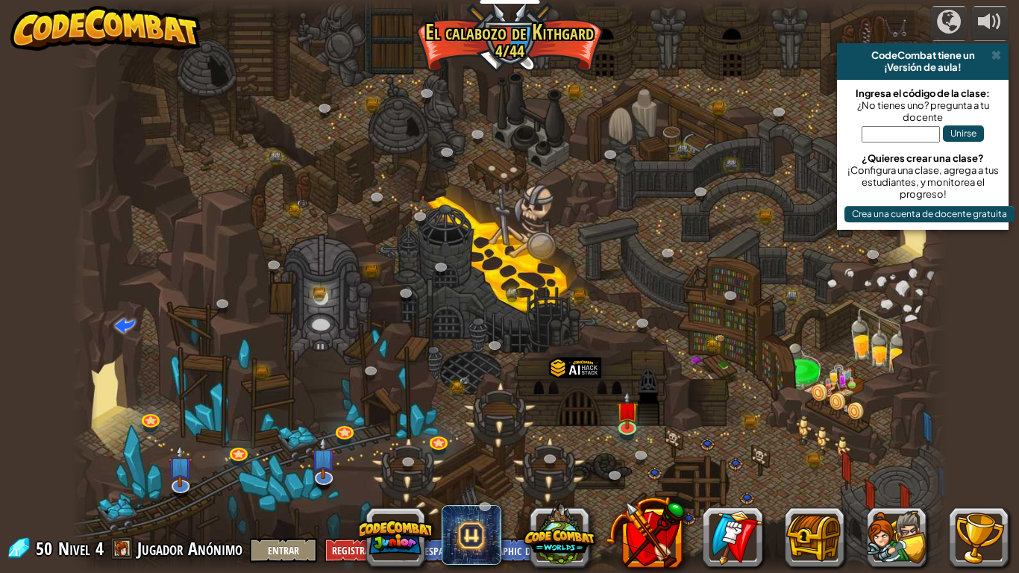
select select "es-419"
click at [625, 419] on img at bounding box center [627, 401] width 22 height 51
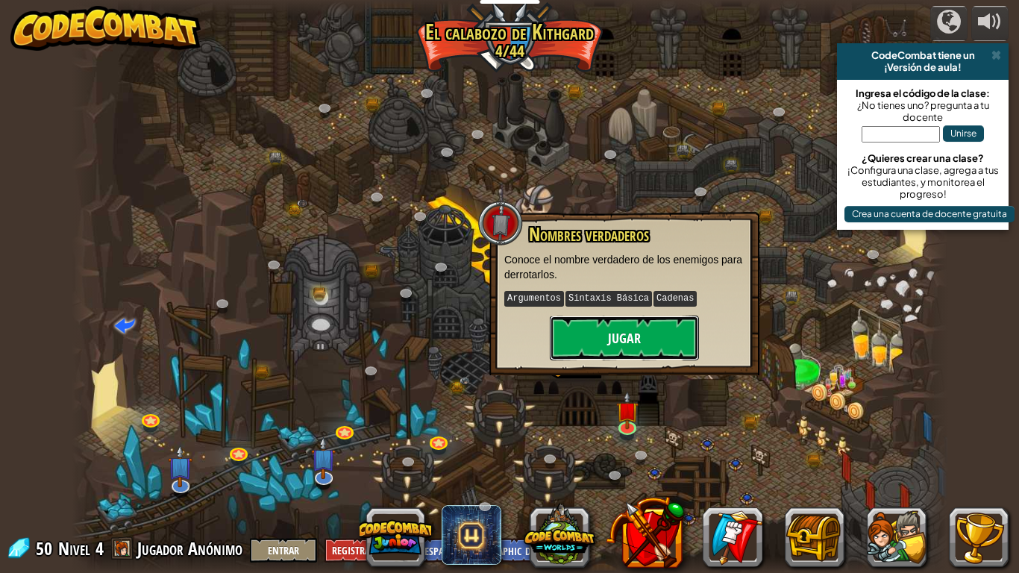
click at [615, 342] on button "Jugar" at bounding box center [624, 338] width 149 height 45
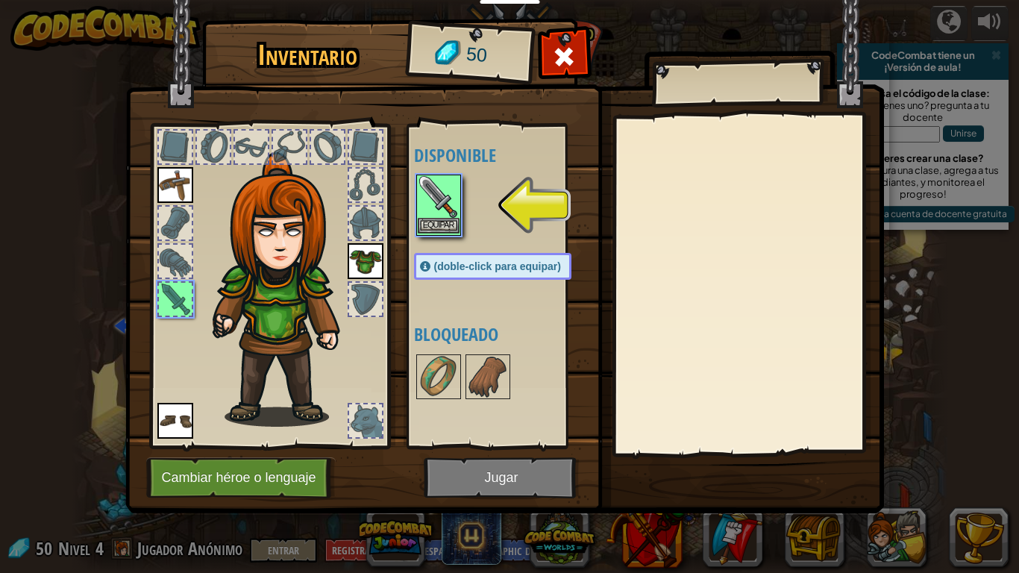
click at [449, 212] on img at bounding box center [439, 197] width 42 height 42
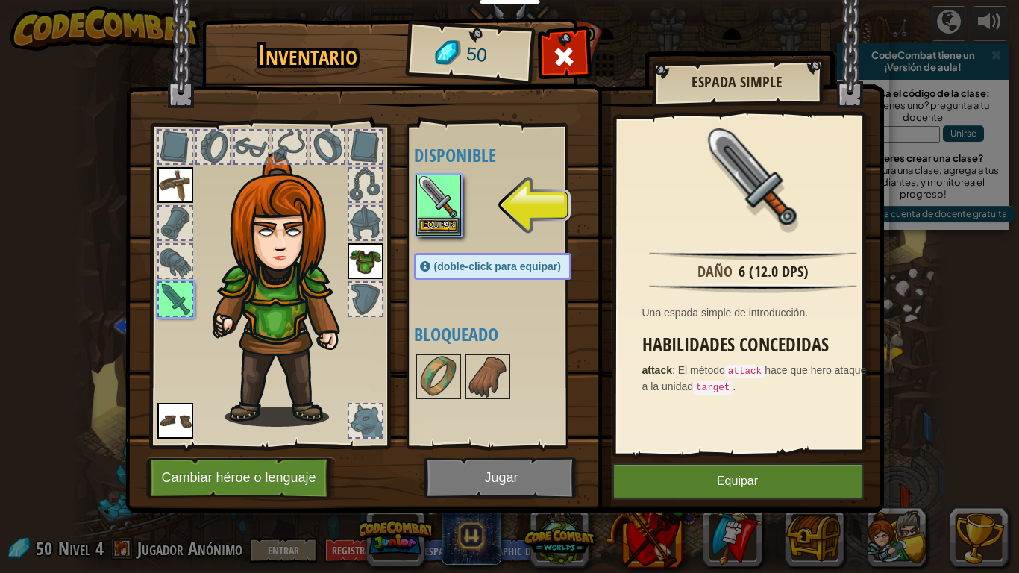
click at [449, 212] on img at bounding box center [439, 197] width 42 height 42
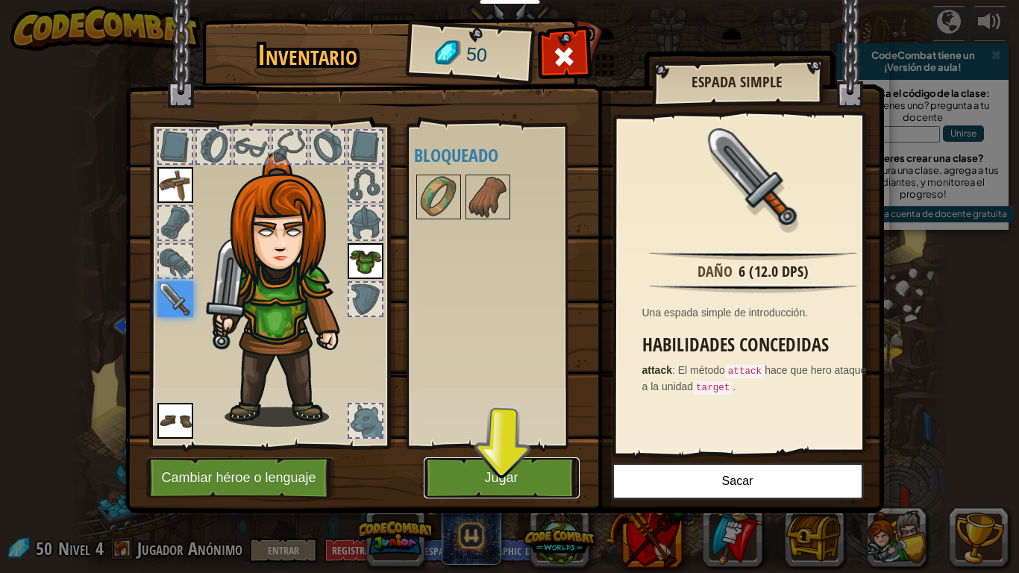
click at [504, 478] on button "Jugar" at bounding box center [502, 477] width 156 height 41
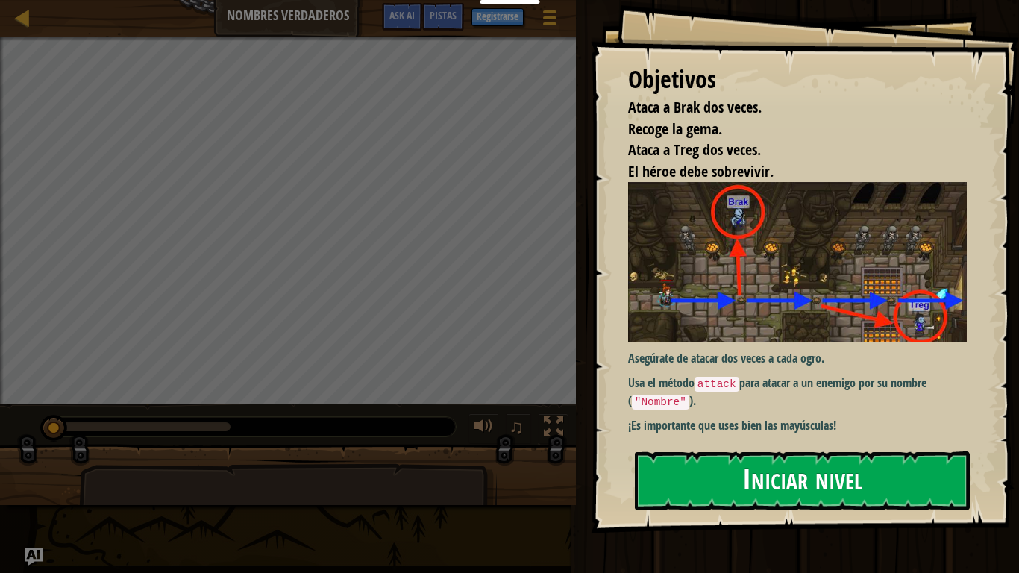
click at [781, 473] on button "Iniciar nivel" at bounding box center [802, 481] width 335 height 59
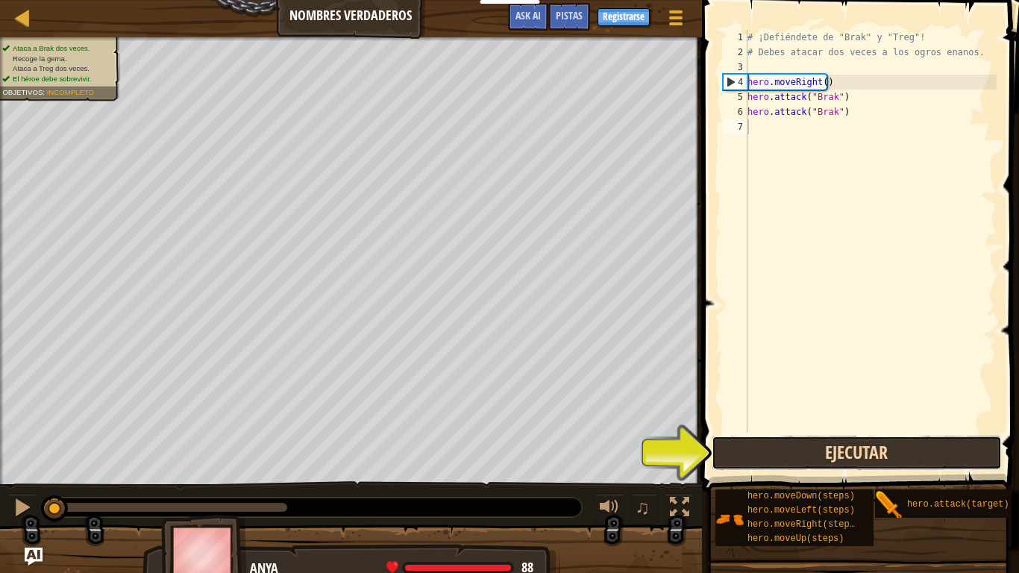
click at [832, 458] on button "Ejecutar" at bounding box center [857, 453] width 290 height 34
